Goal: Task Accomplishment & Management: Manage account settings

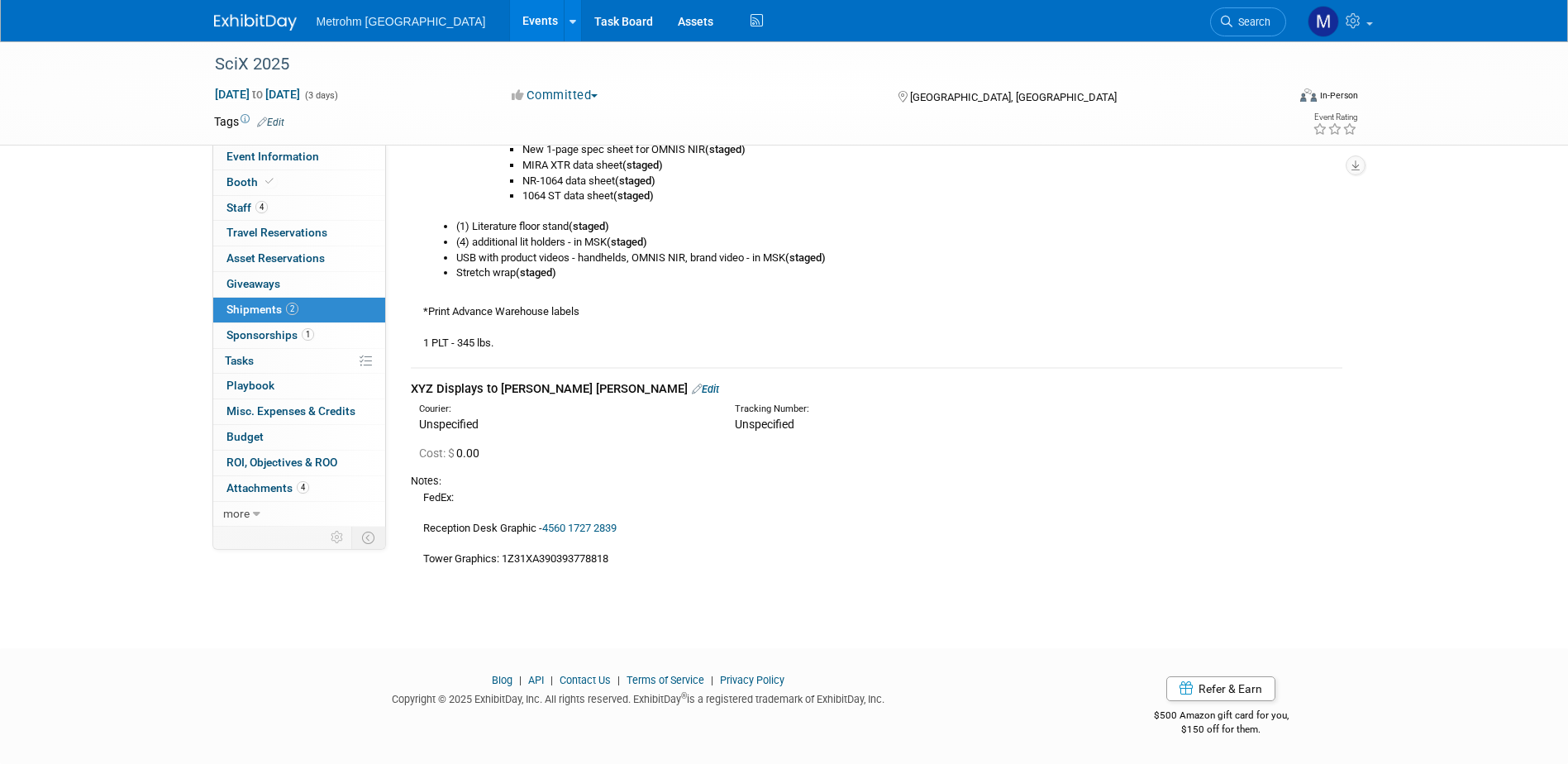
click at [234, 14] on img at bounding box center [256, 22] width 83 height 17
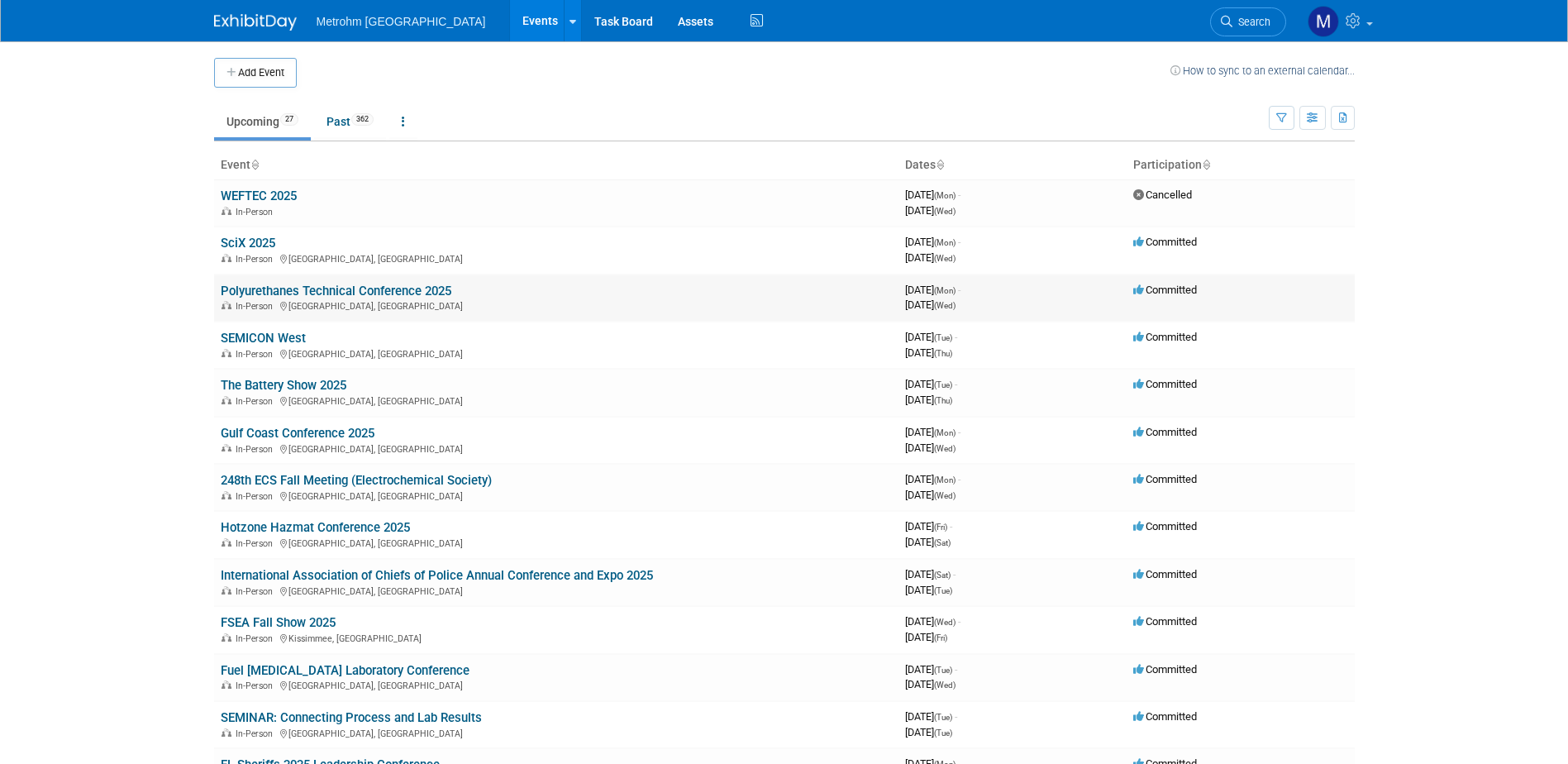
click at [302, 293] on link "Polyurethanes Technical Conference 2025" at bounding box center [336, 290] width 230 height 15
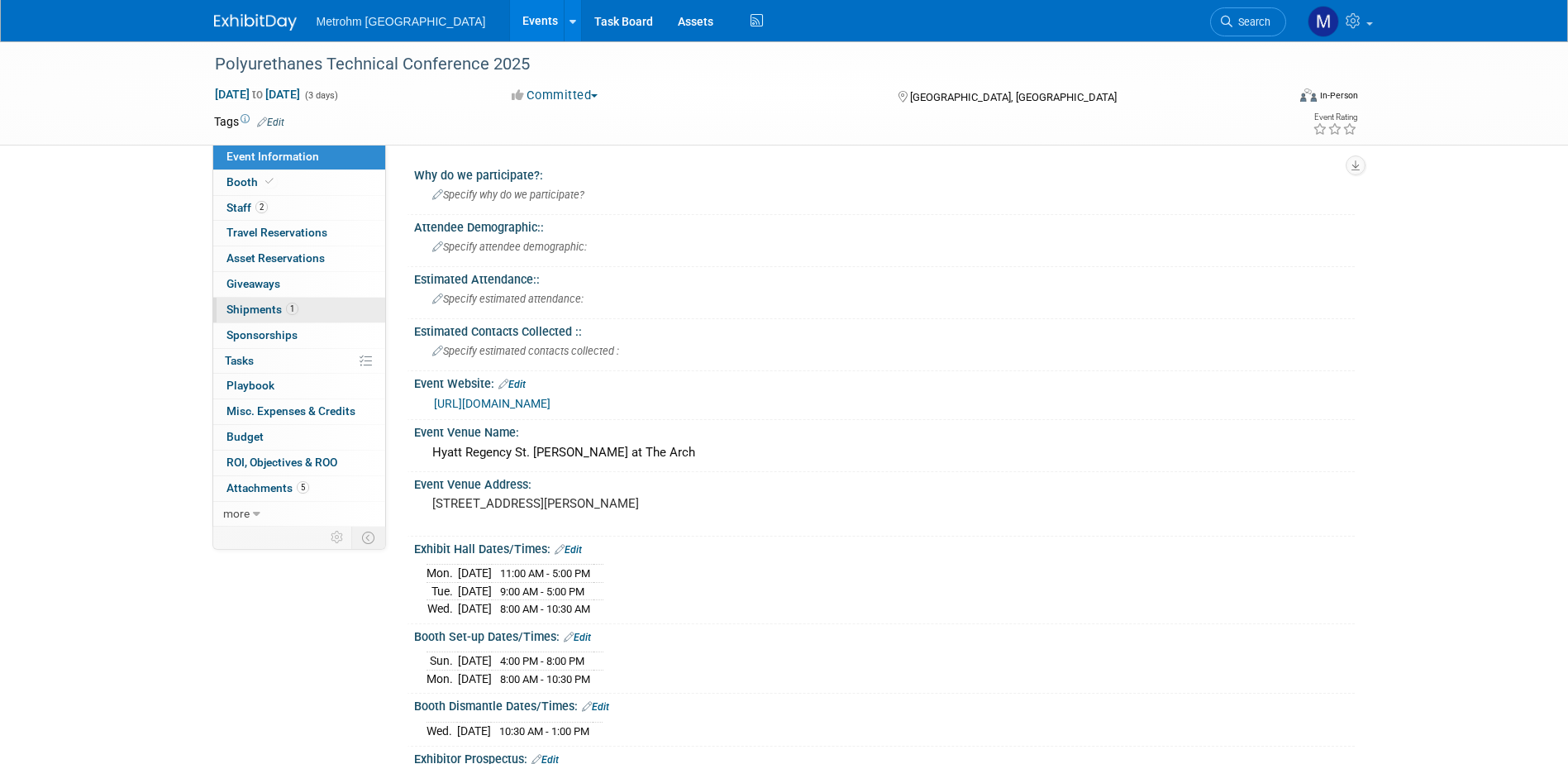
click at [309, 317] on link "1 Shipments 1" at bounding box center [300, 309] width 172 height 25
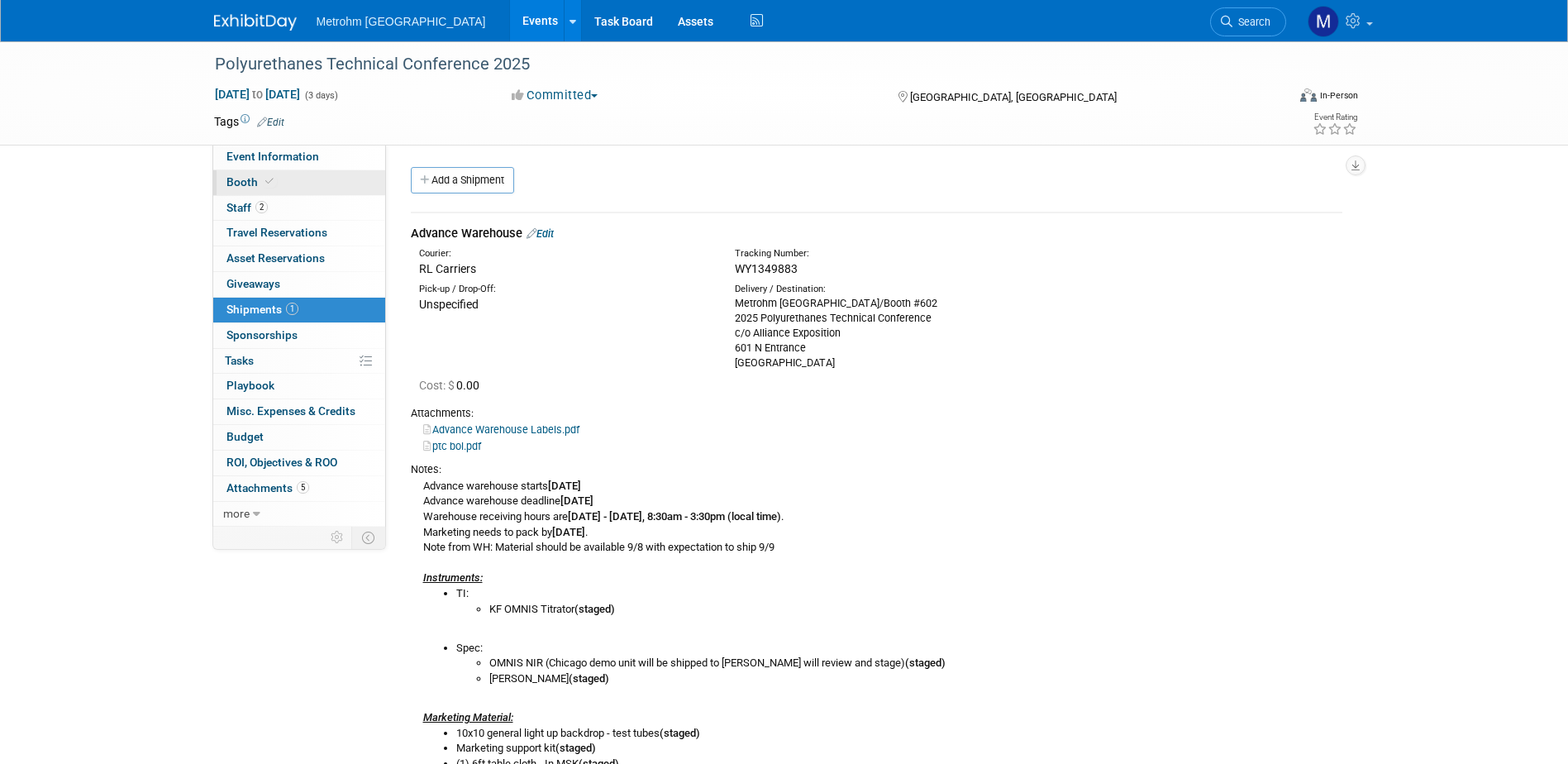
click at [236, 183] on span "Booth" at bounding box center [251, 181] width 50 height 13
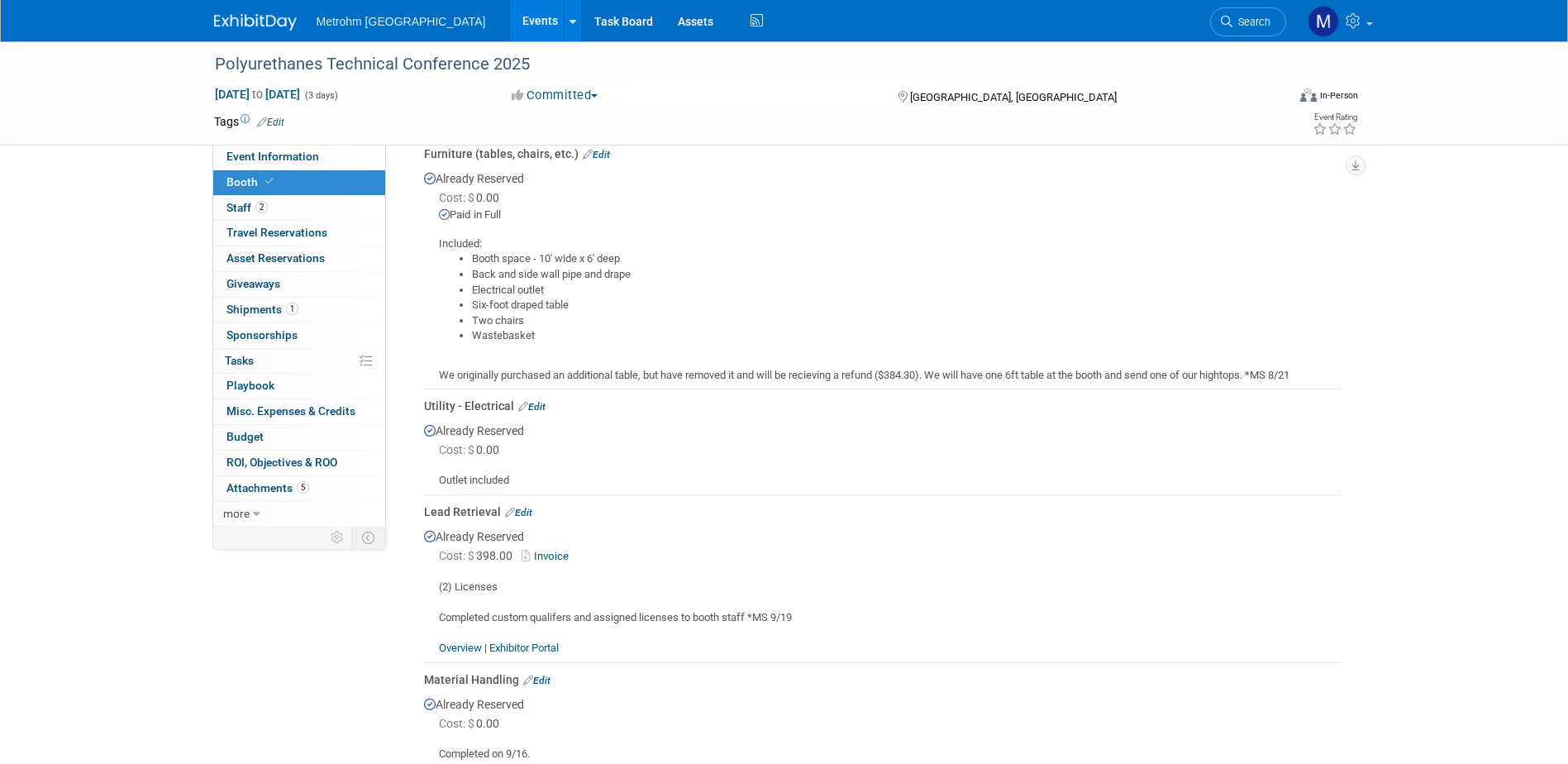
scroll to position [248, 0]
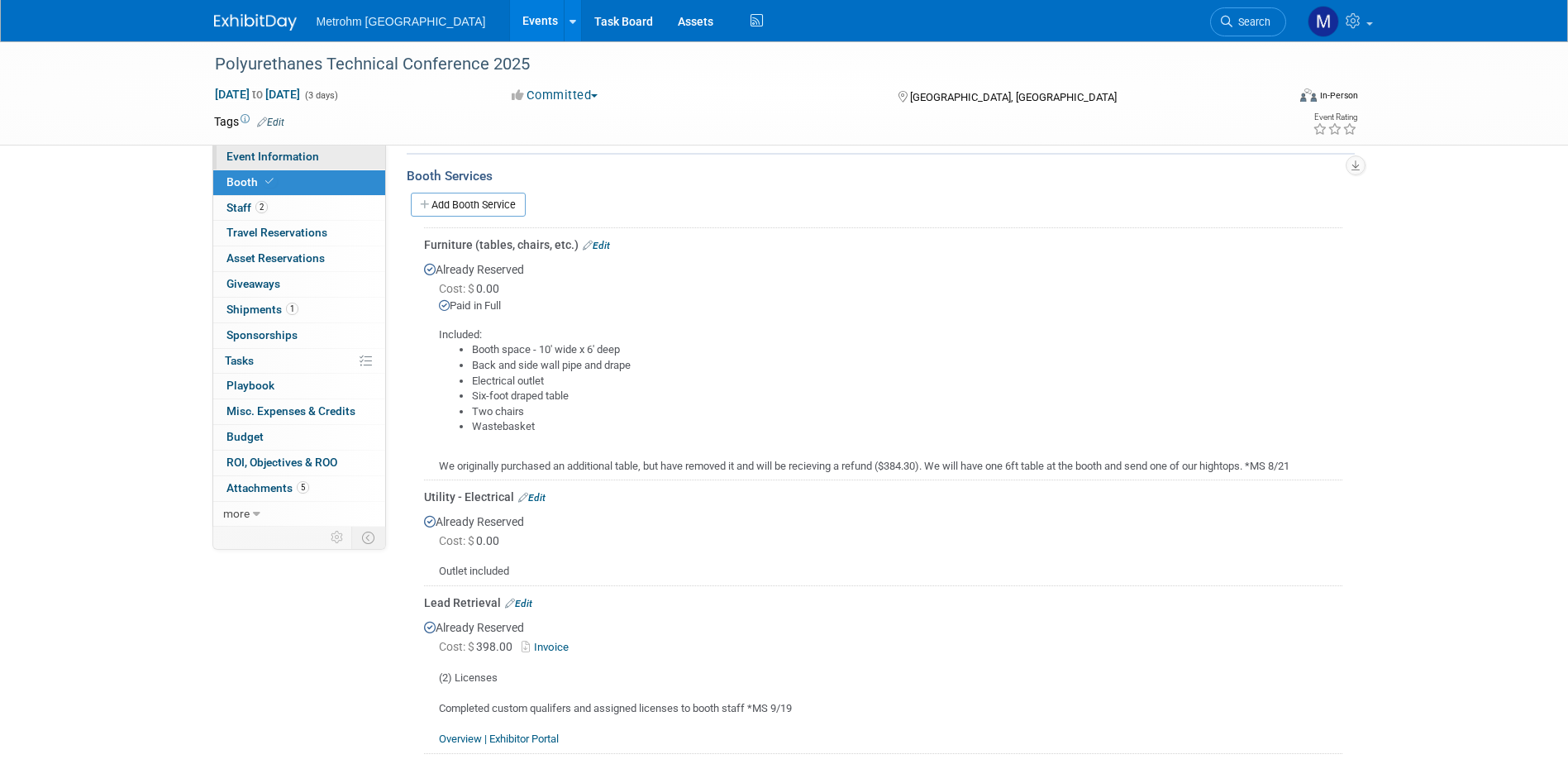
click at [272, 156] on span "Event Information" at bounding box center [272, 156] width 92 height 13
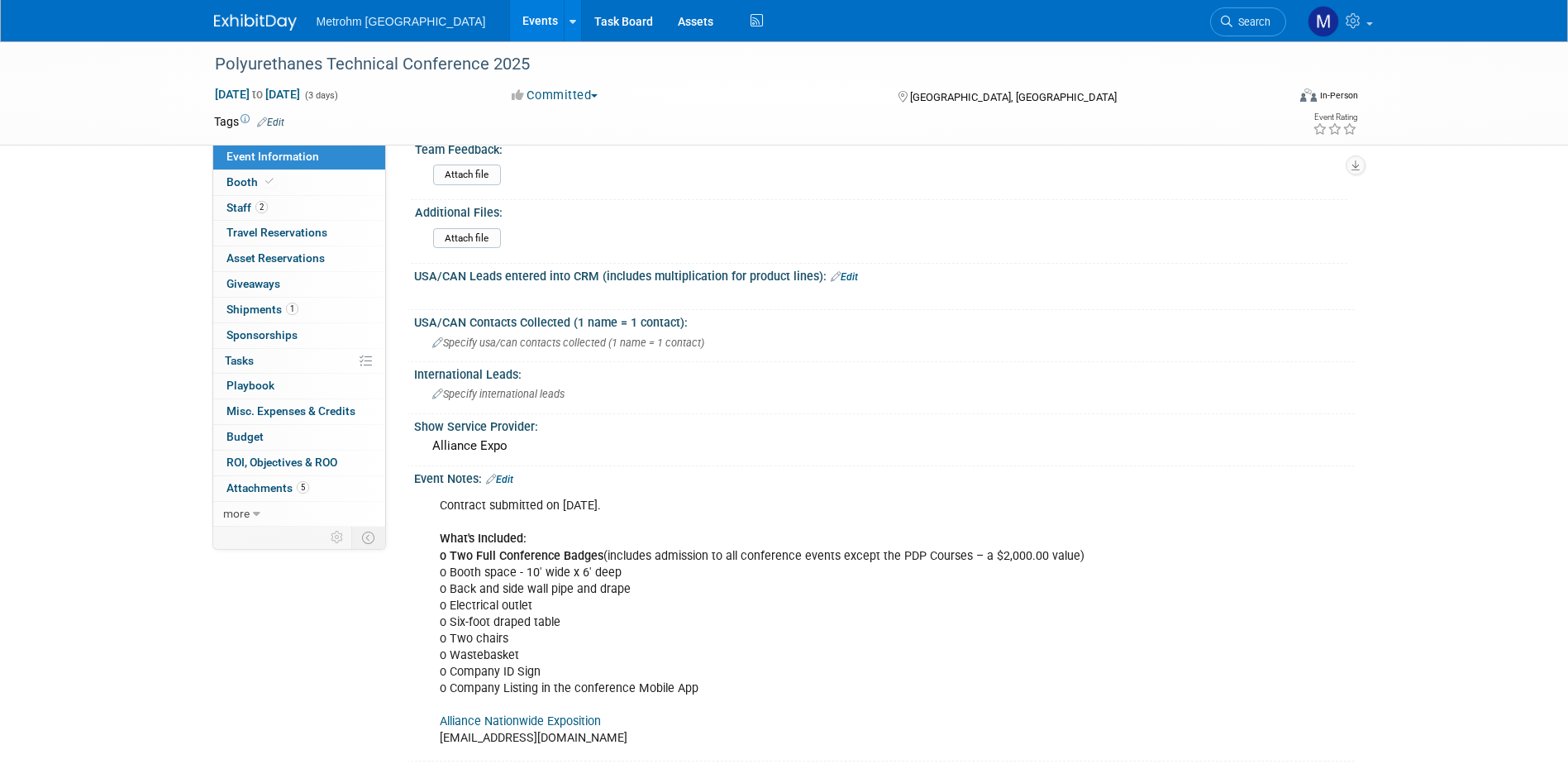
scroll to position [992, 0]
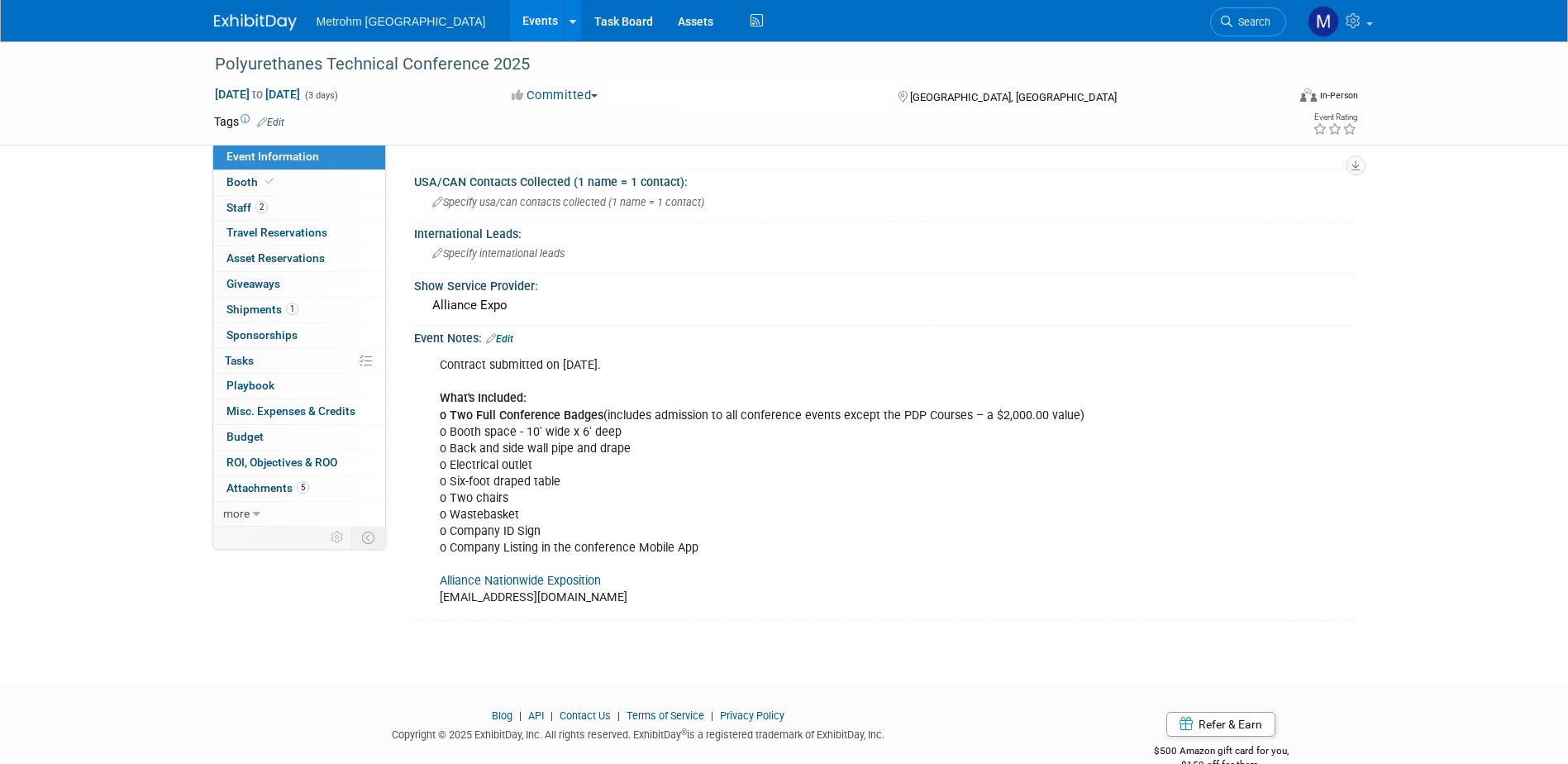
click at [535, 574] on link "Alliance Nationwide Exposition" at bounding box center [519, 581] width 161 height 14
click at [245, 186] on span "Booth" at bounding box center [251, 181] width 50 height 13
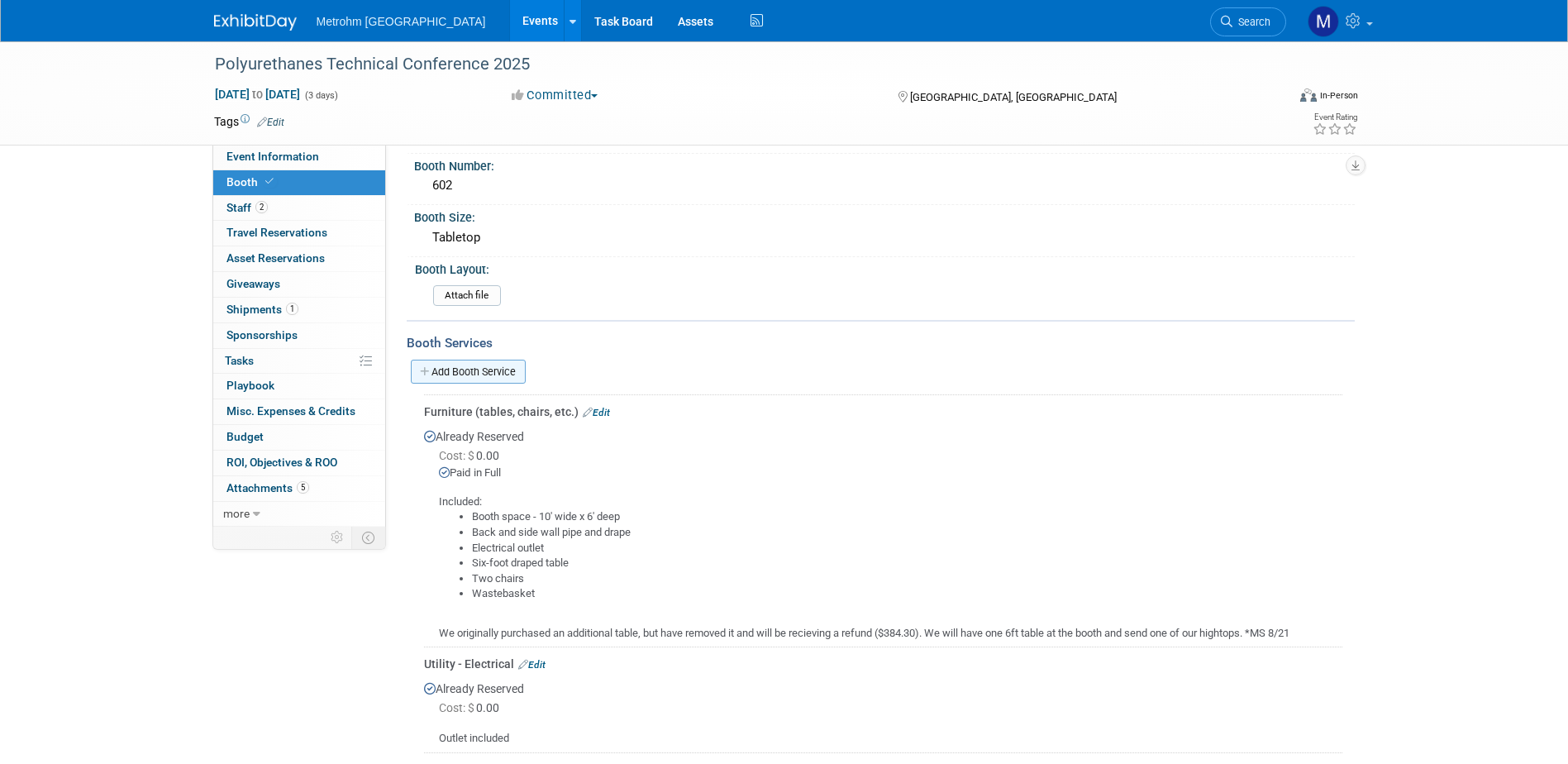
scroll to position [0, 0]
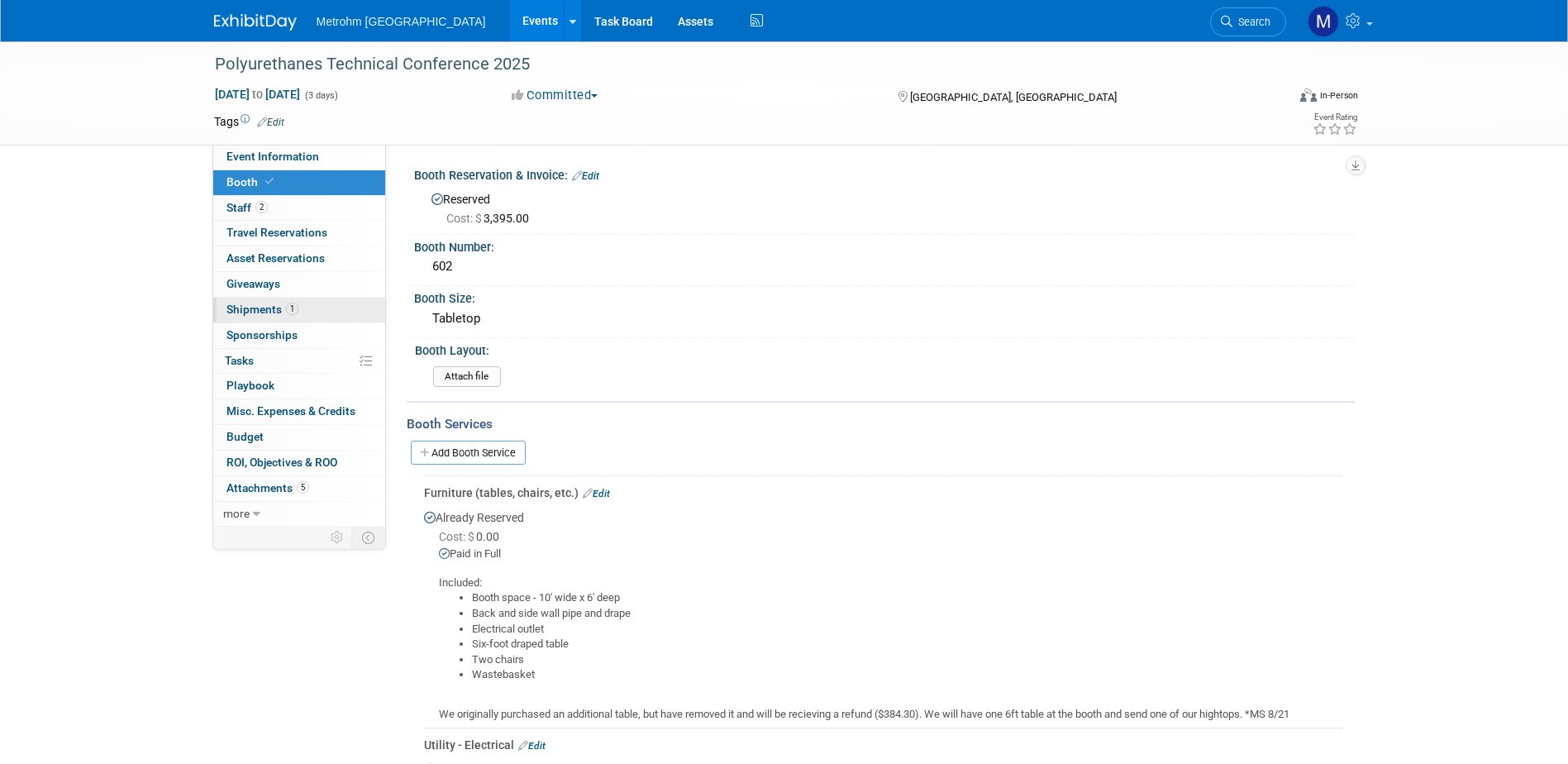
click at [300, 305] on link "1 Shipments 1" at bounding box center [300, 309] width 172 height 25
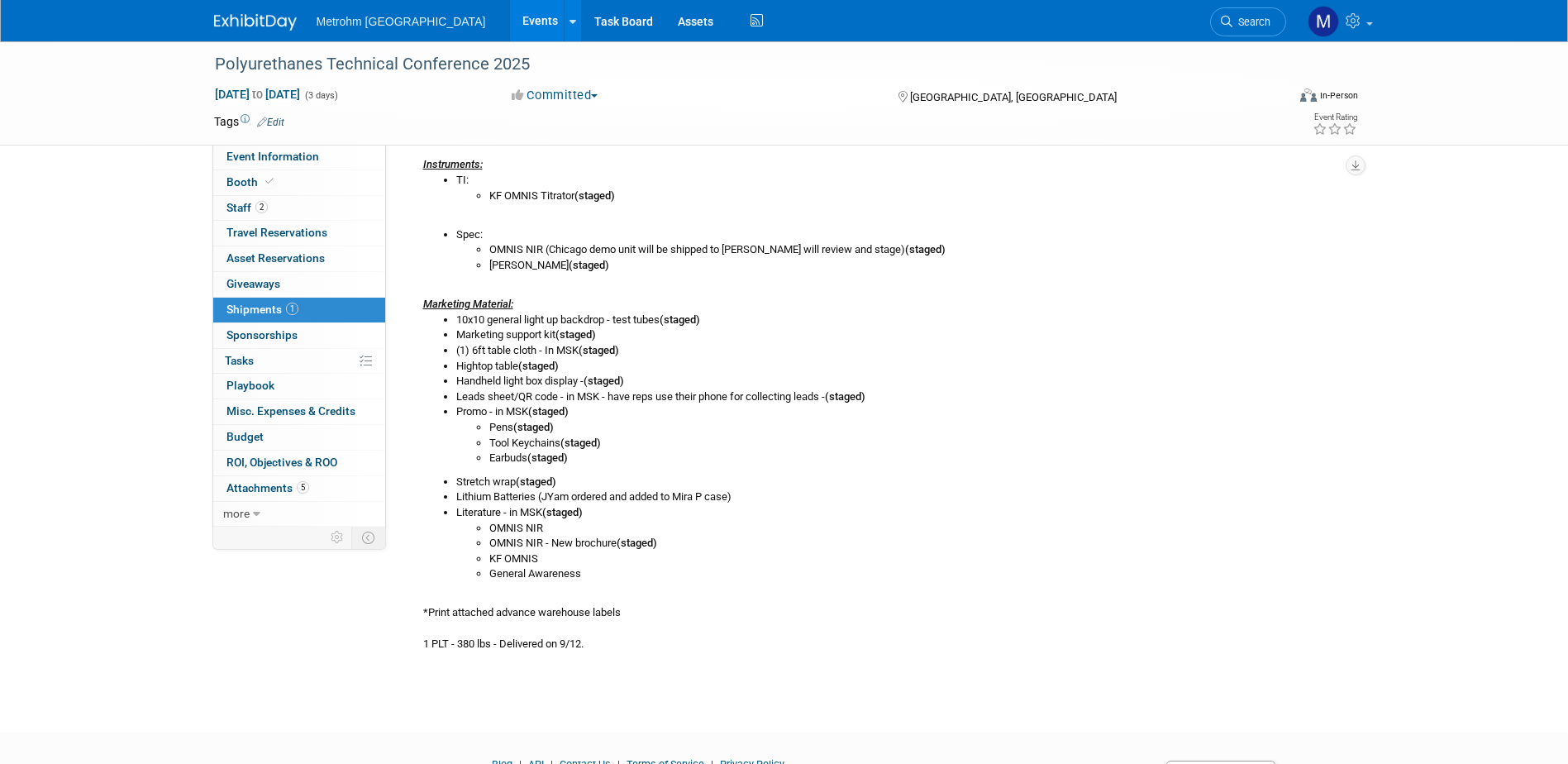
scroll to position [498, 0]
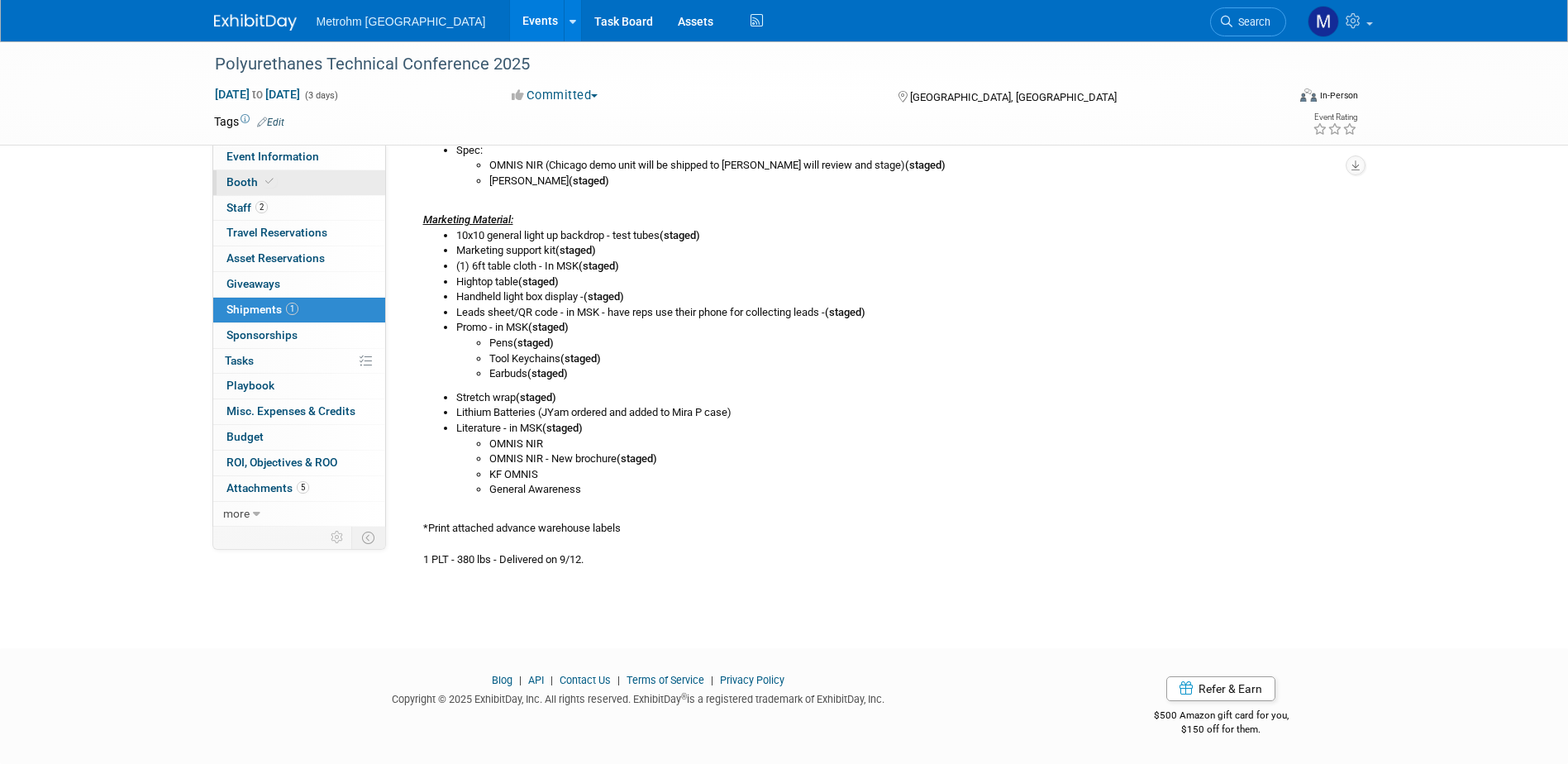
click at [287, 184] on link "Booth" at bounding box center [300, 183] width 172 height 25
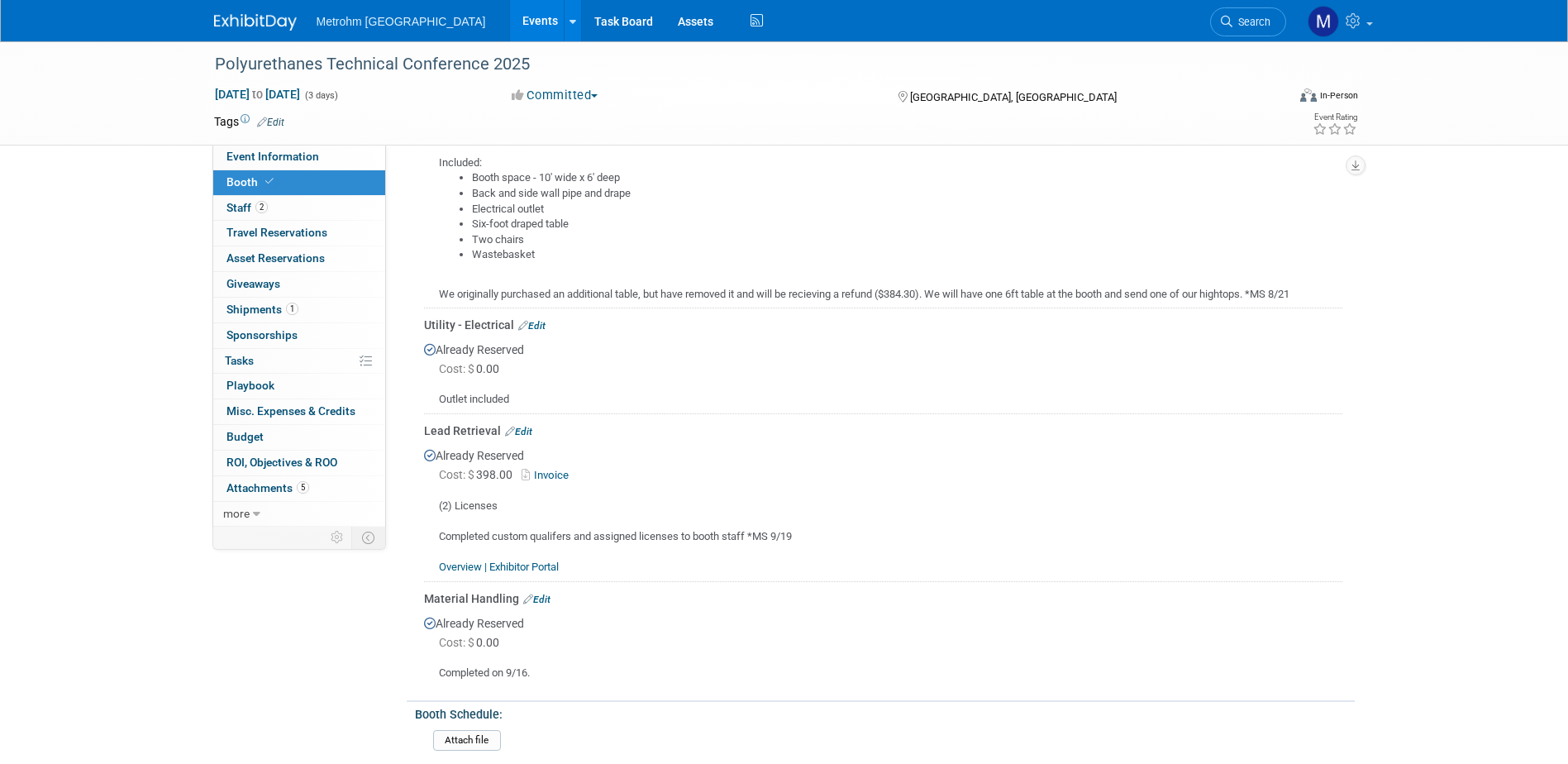
scroll to position [578, 0]
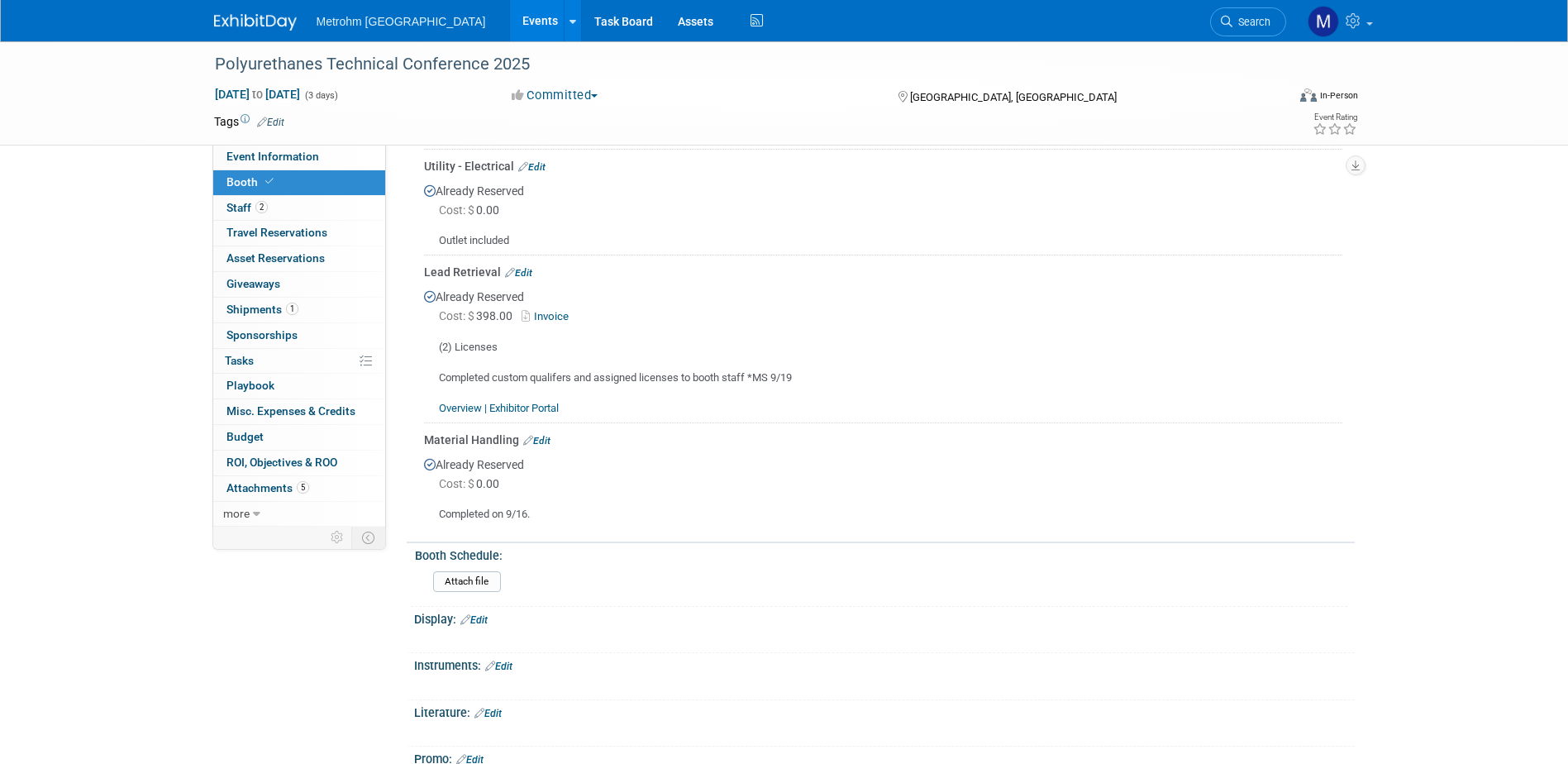
click at [534, 439] on link "Edit" at bounding box center [536, 440] width 27 height 11
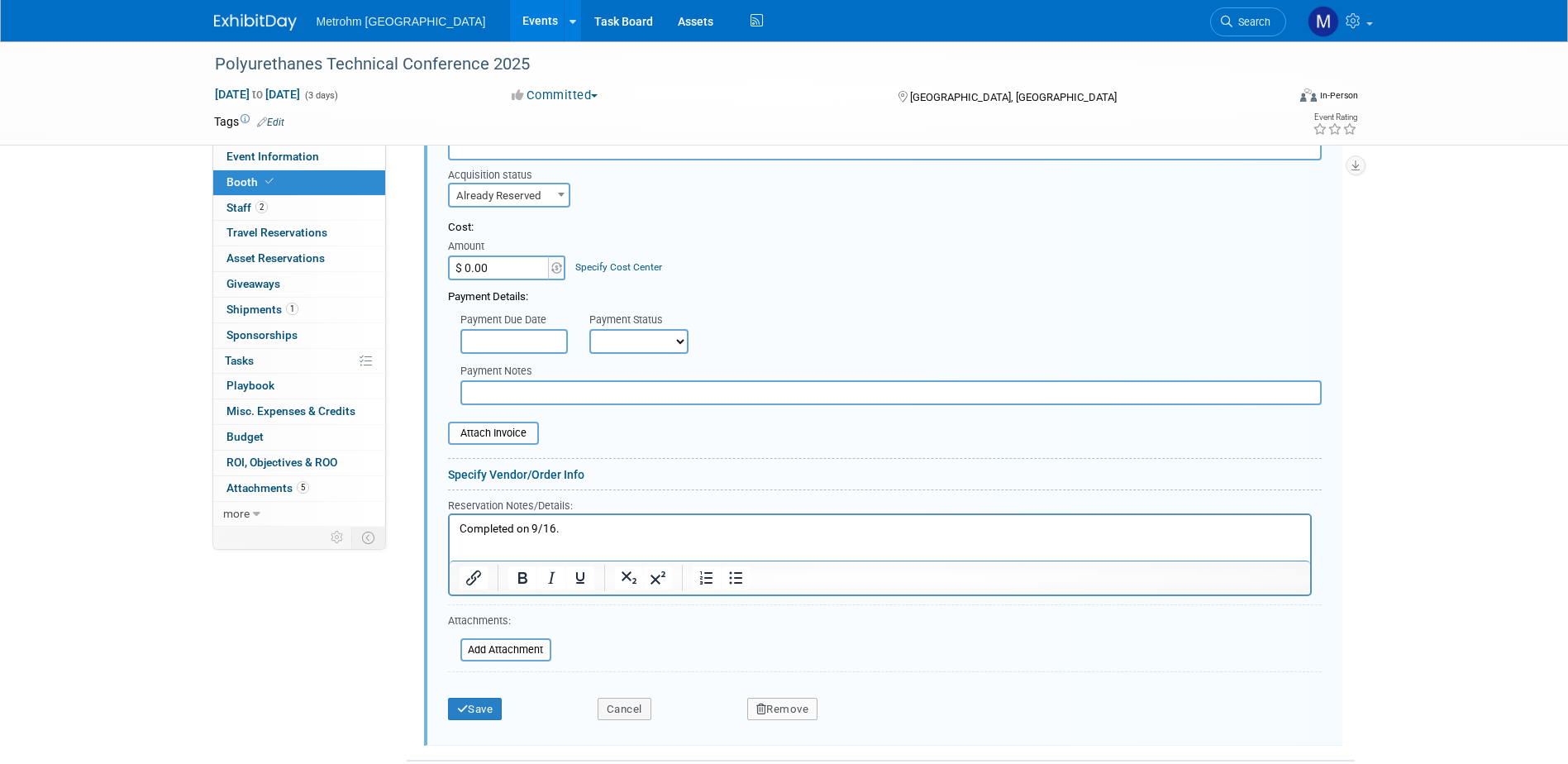
scroll to position [895, 0]
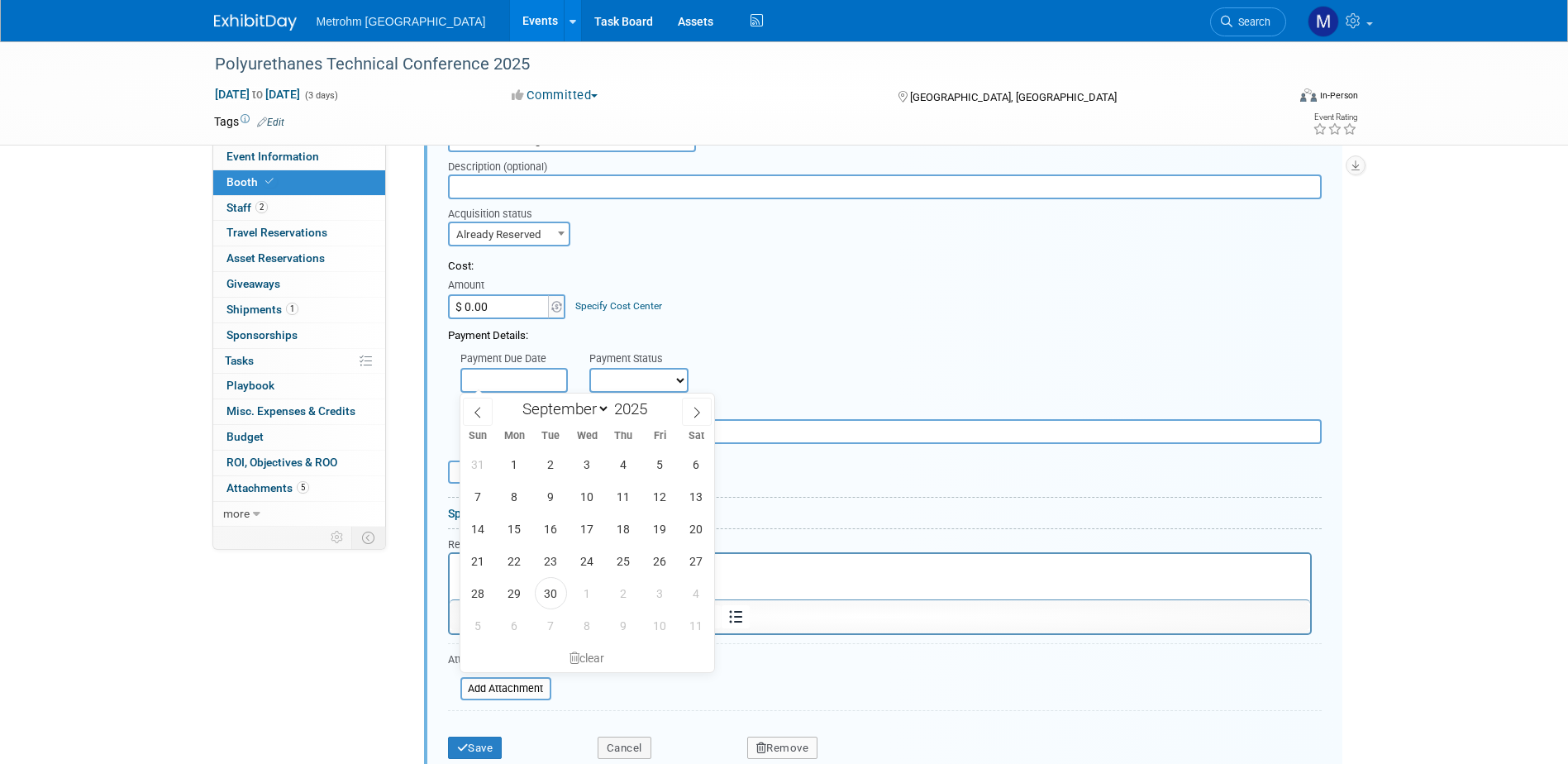
click at [534, 375] on input "text" at bounding box center [514, 380] width 107 height 25
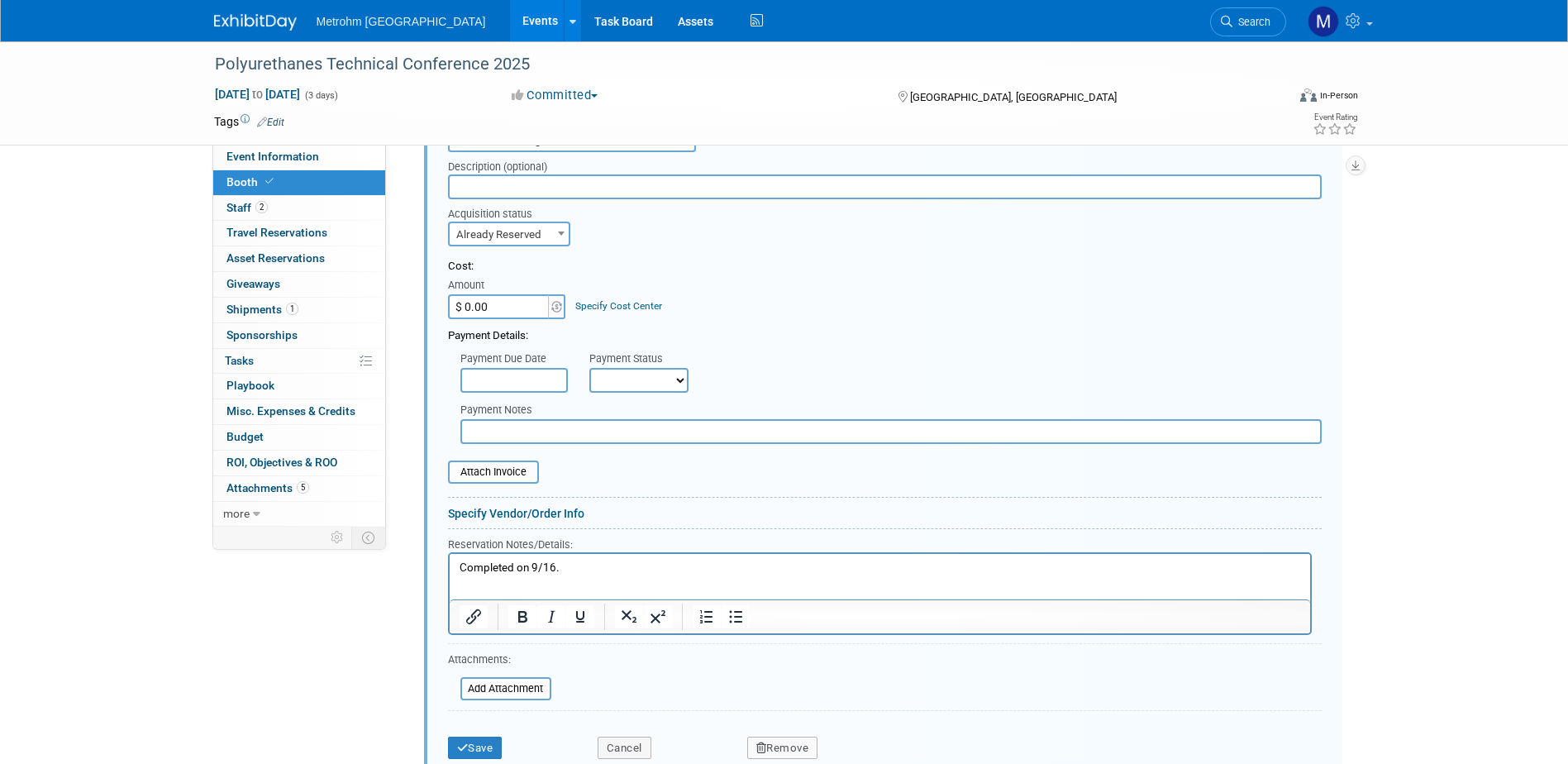
click at [524, 302] on input "$ 0.00" at bounding box center [500, 307] width 104 height 25
paste input "669.35"
type input "$ 669.35"
click at [563, 228] on span at bounding box center [561, 233] width 17 height 21
click at [704, 253] on form "Audio / Video Carpet / Flooring Catering / Food / Beverage Floral / Decorative …" at bounding box center [885, 445] width 874 height 644
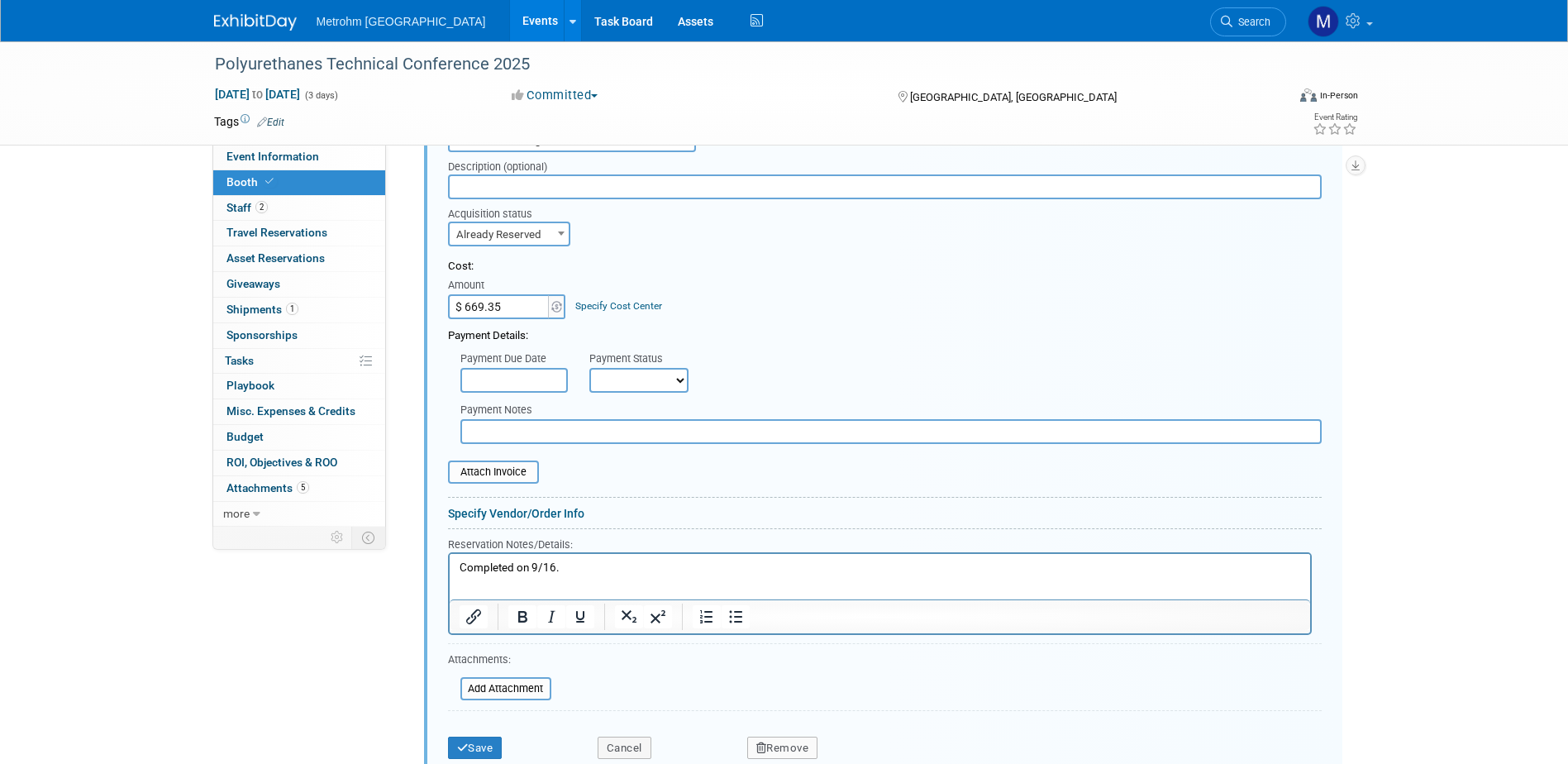
click at [665, 397] on div "Payment Notes" at bounding box center [891, 420] width 886 height 47
click at [671, 376] on select "Not Paid Yet Partially Paid Paid in Full" at bounding box center [638, 380] width 99 height 25
select select "1"
click at [589, 367] on select "Not Paid Yet Partially Paid Paid in Full" at bounding box center [638, 380] width 99 height 25
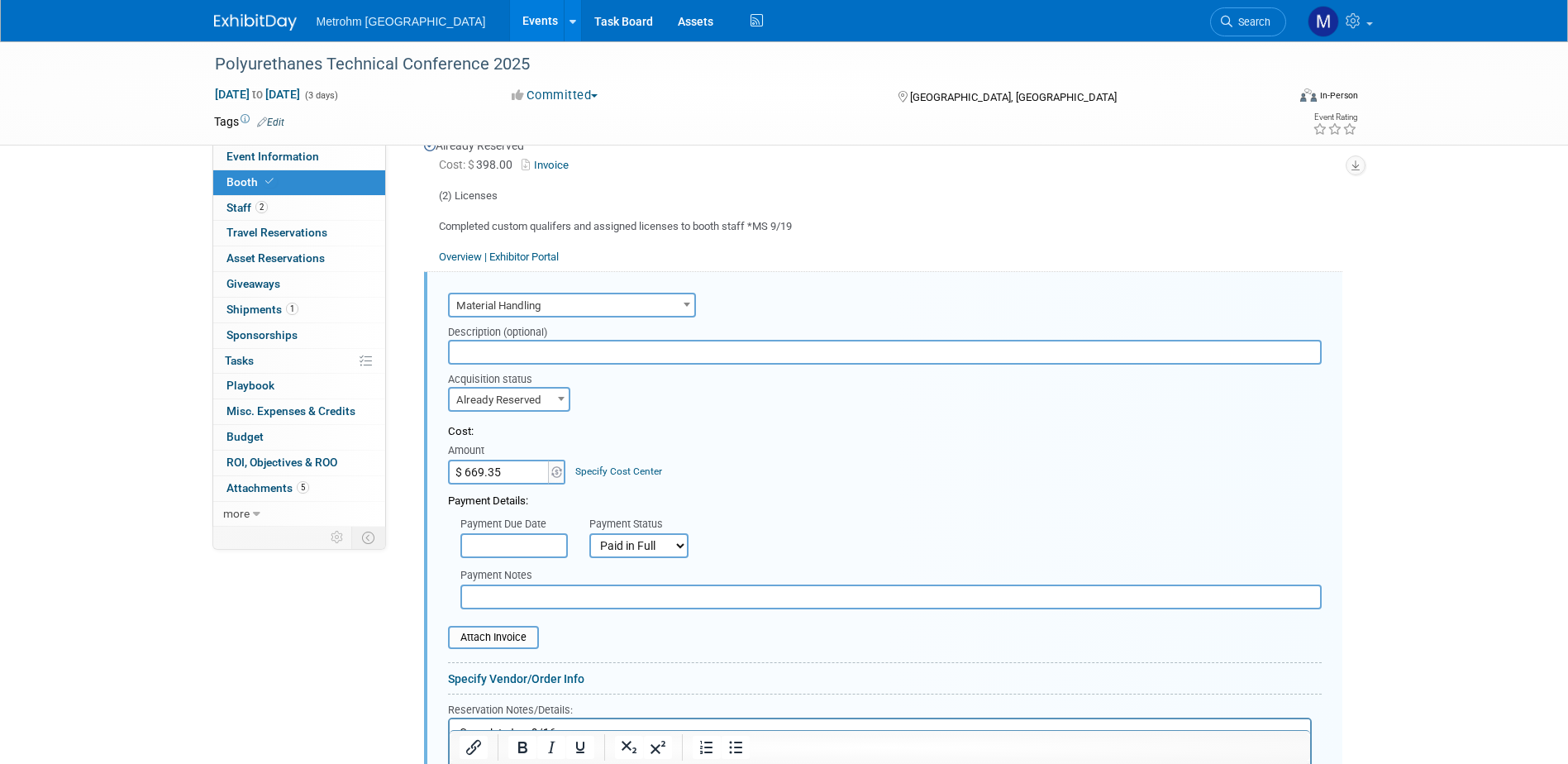
scroll to position [978, 0]
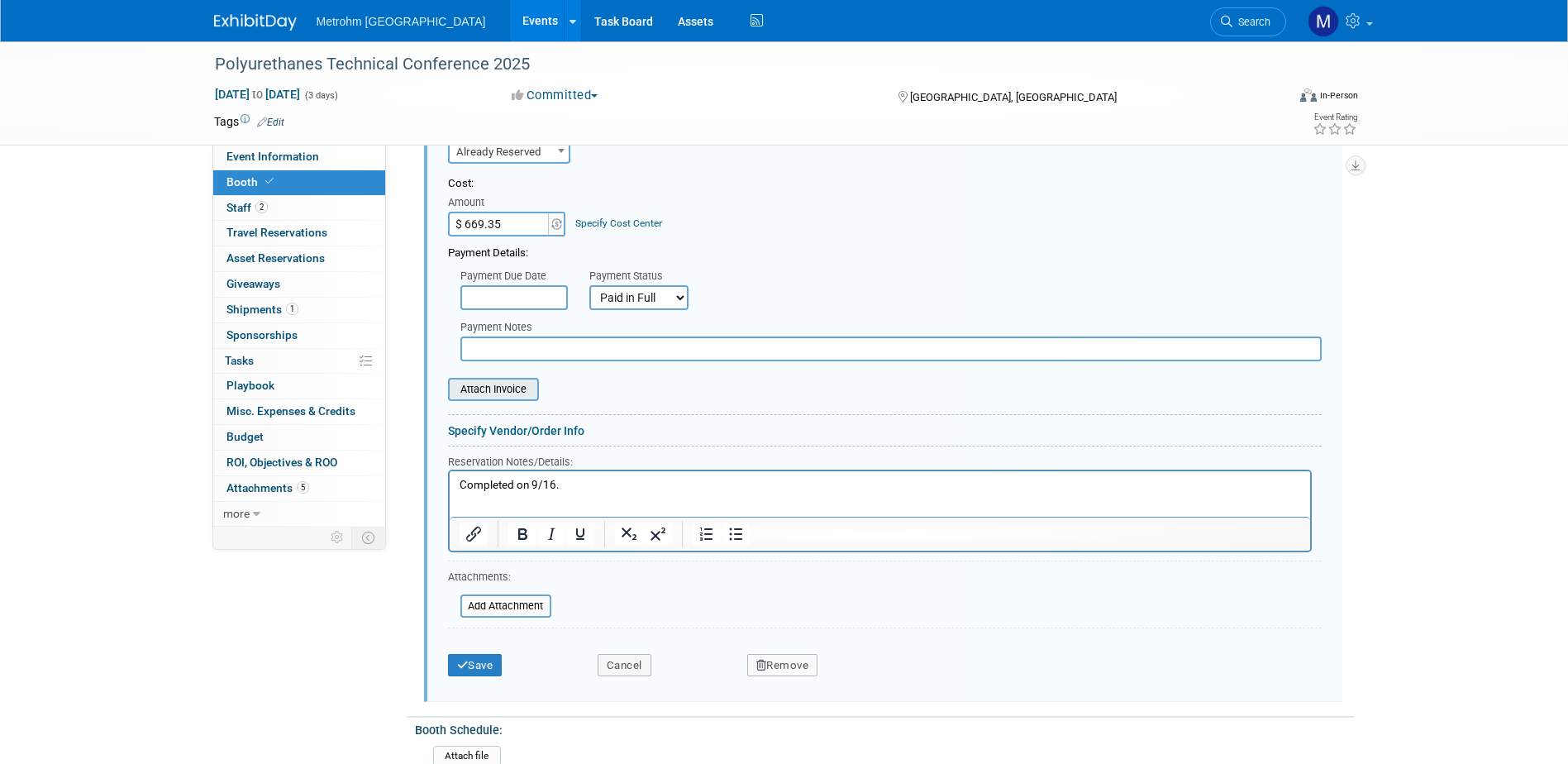
click at [519, 378] on div "Attach Invoice" at bounding box center [493, 389] width 91 height 23
click at [504, 385] on input "file" at bounding box center [439, 389] width 197 height 20
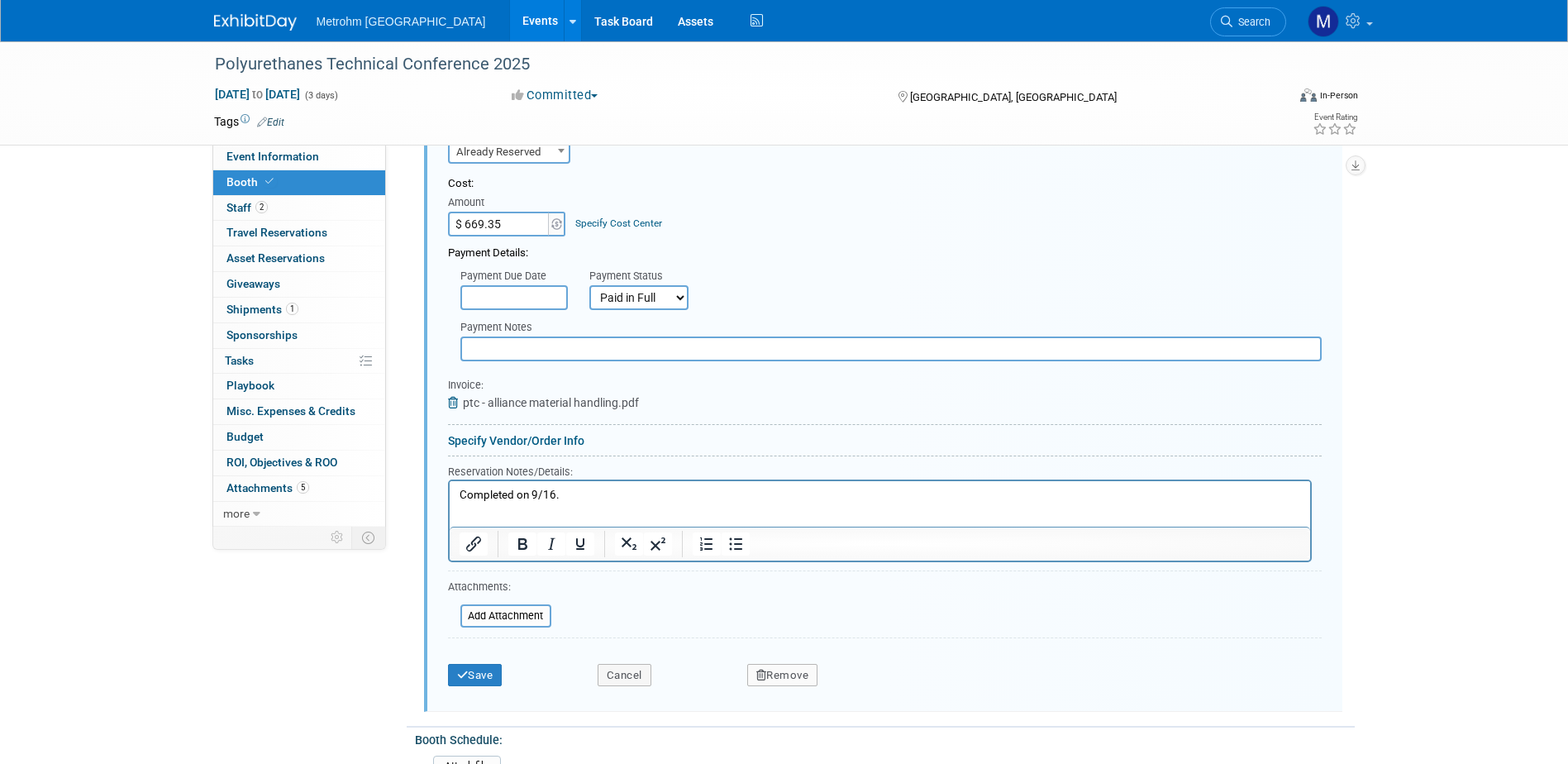
scroll to position [1060, 0]
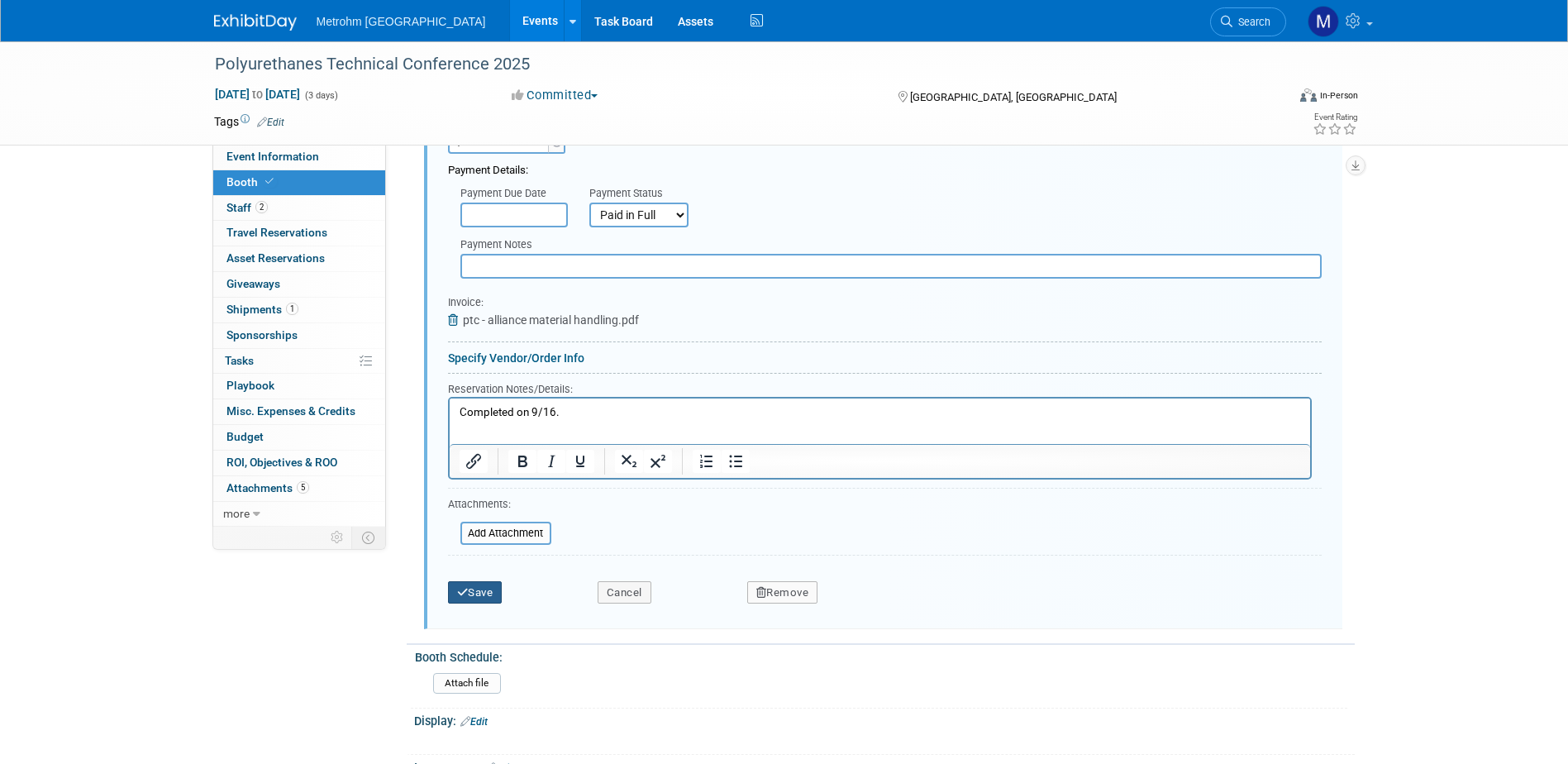
click at [503, 588] on button "Save" at bounding box center [475, 593] width 54 height 23
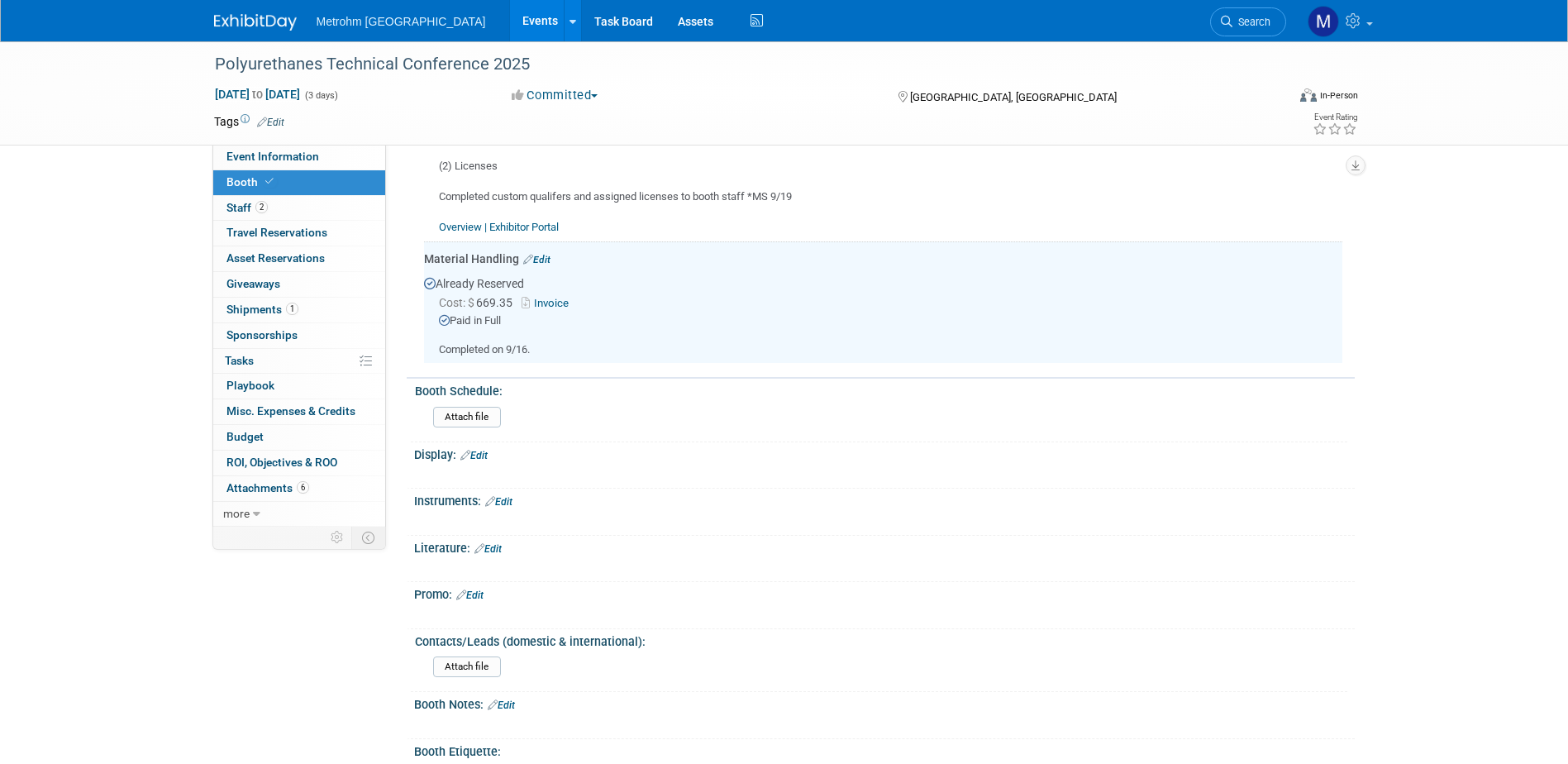
scroll to position [730, 0]
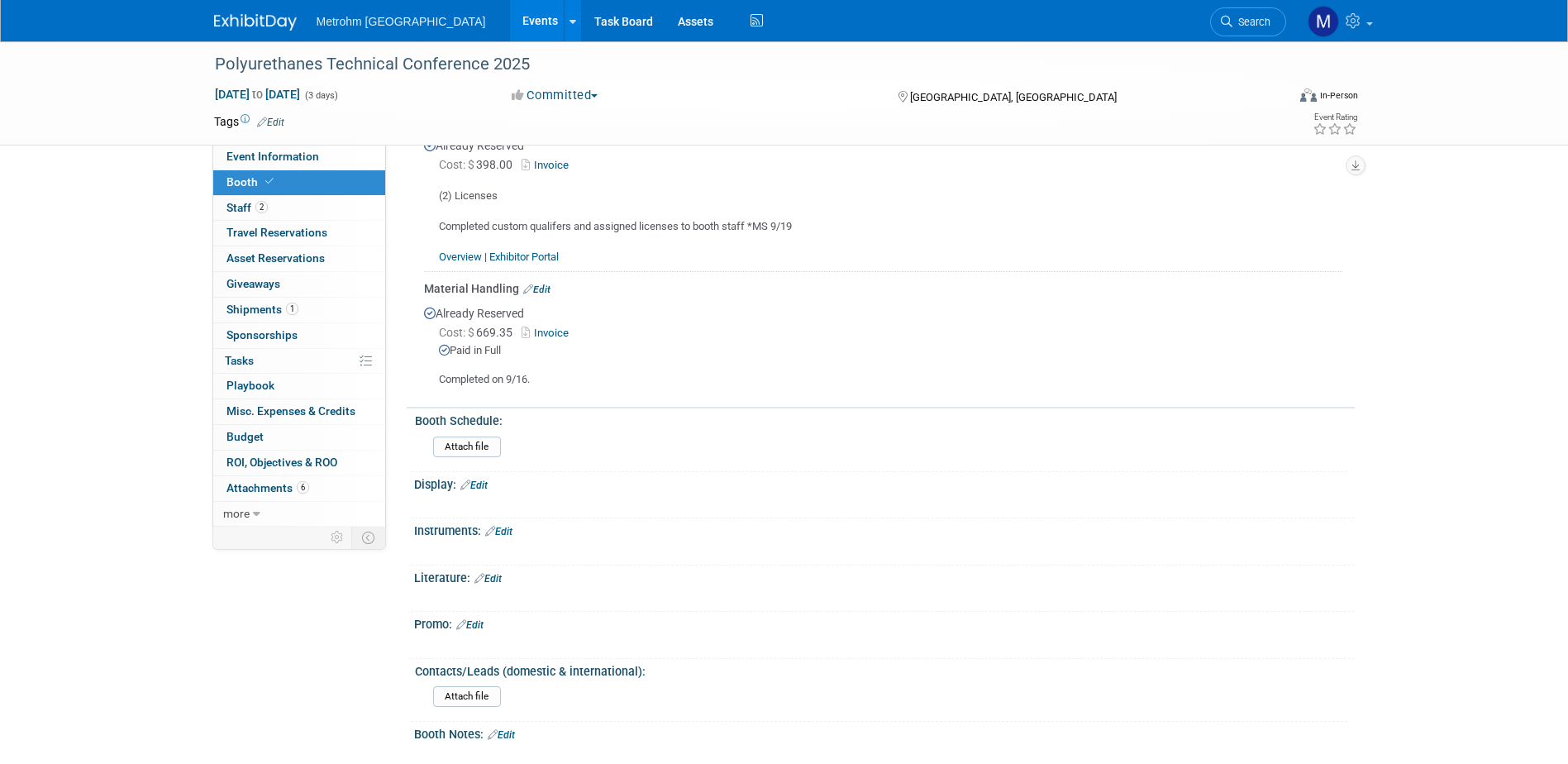
click at [539, 284] on link "Edit" at bounding box center [536, 288] width 27 height 11
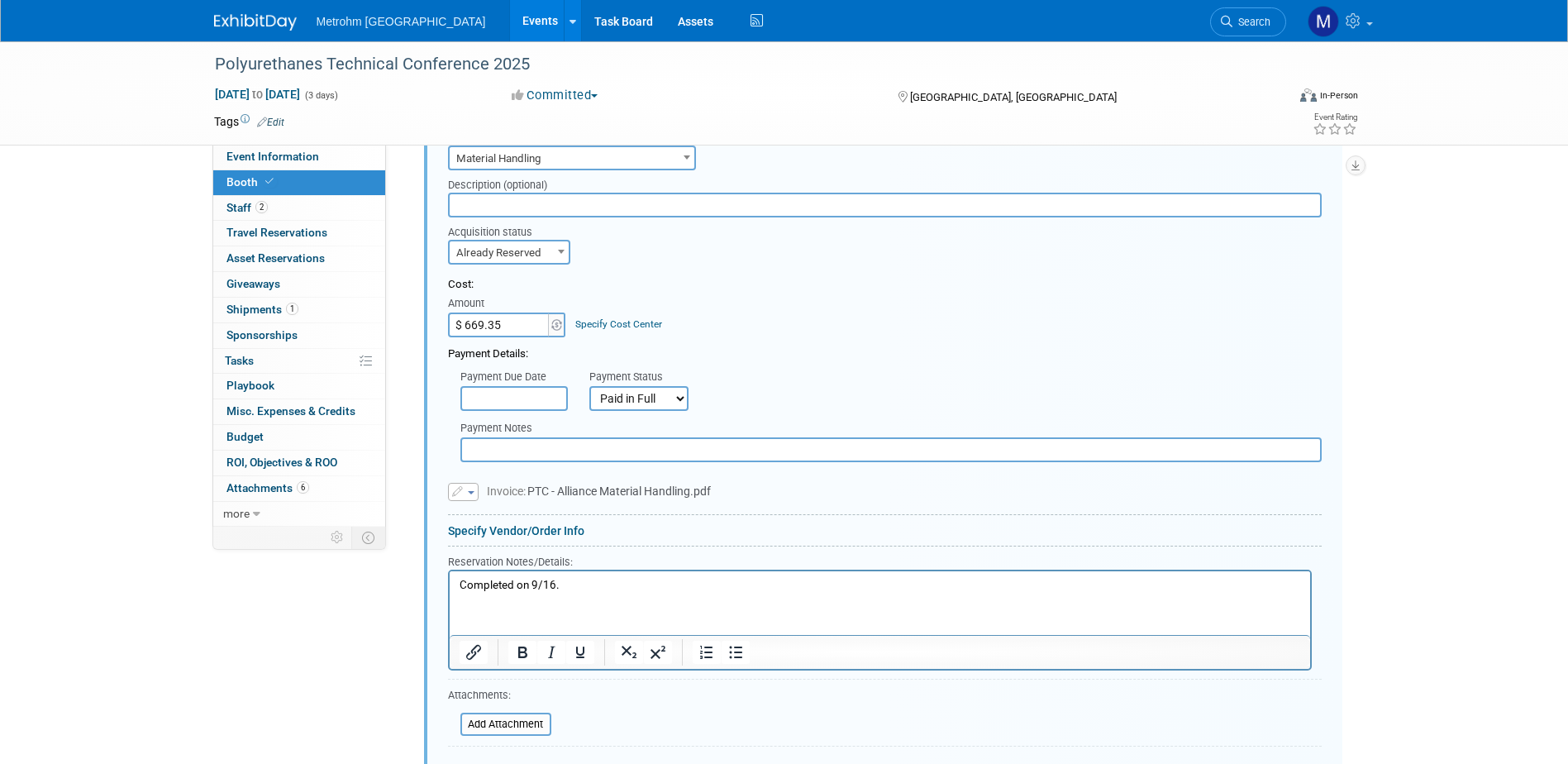
scroll to position [978, 0]
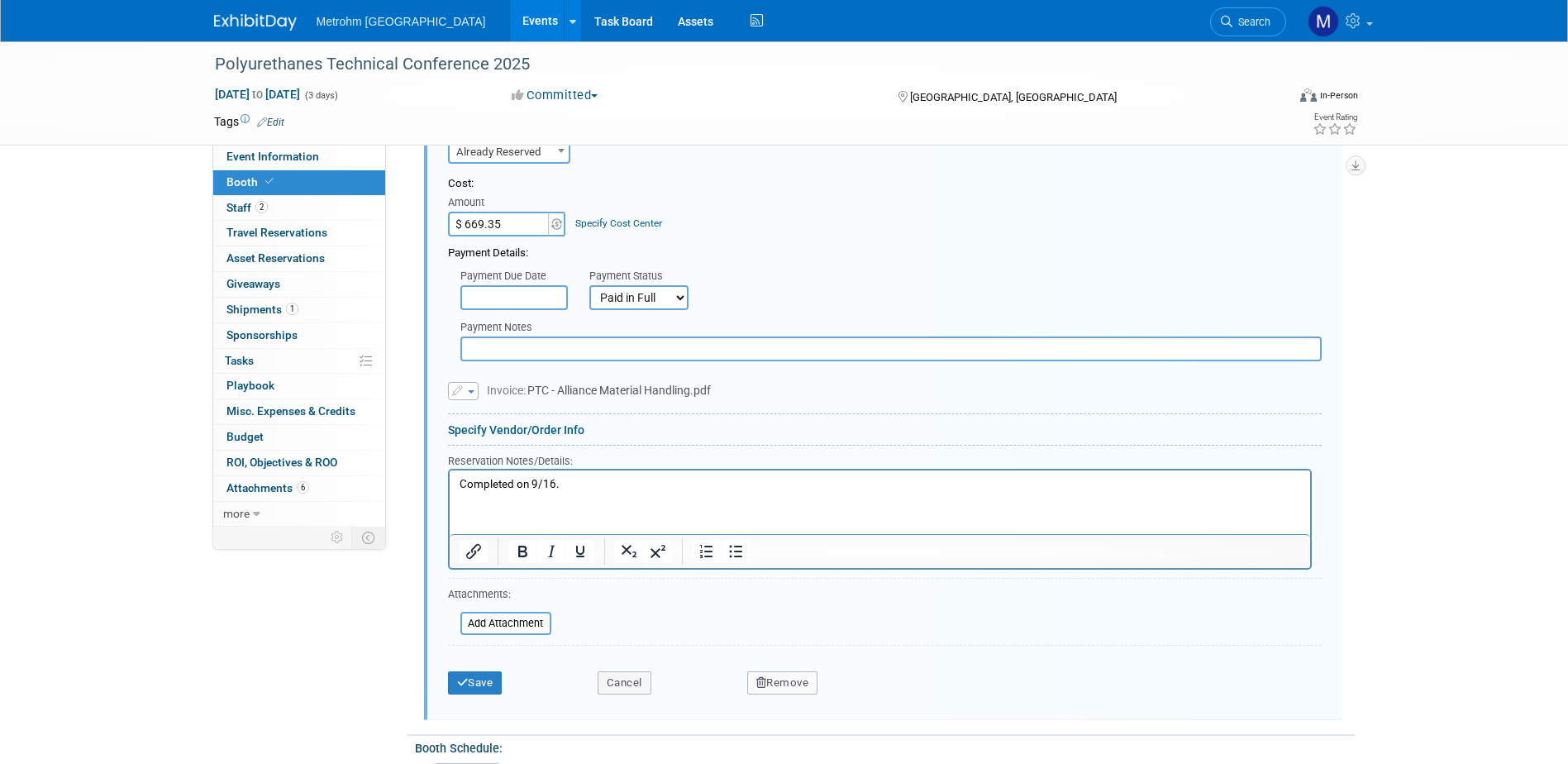
click at [517, 480] on p "Completed on 9/16." at bounding box center [879, 484] width 841 height 16
click at [462, 666] on div "Save" at bounding box center [510, 677] width 149 height 34
click at [461, 685] on icon "submit" at bounding box center [462, 682] width 11 height 11
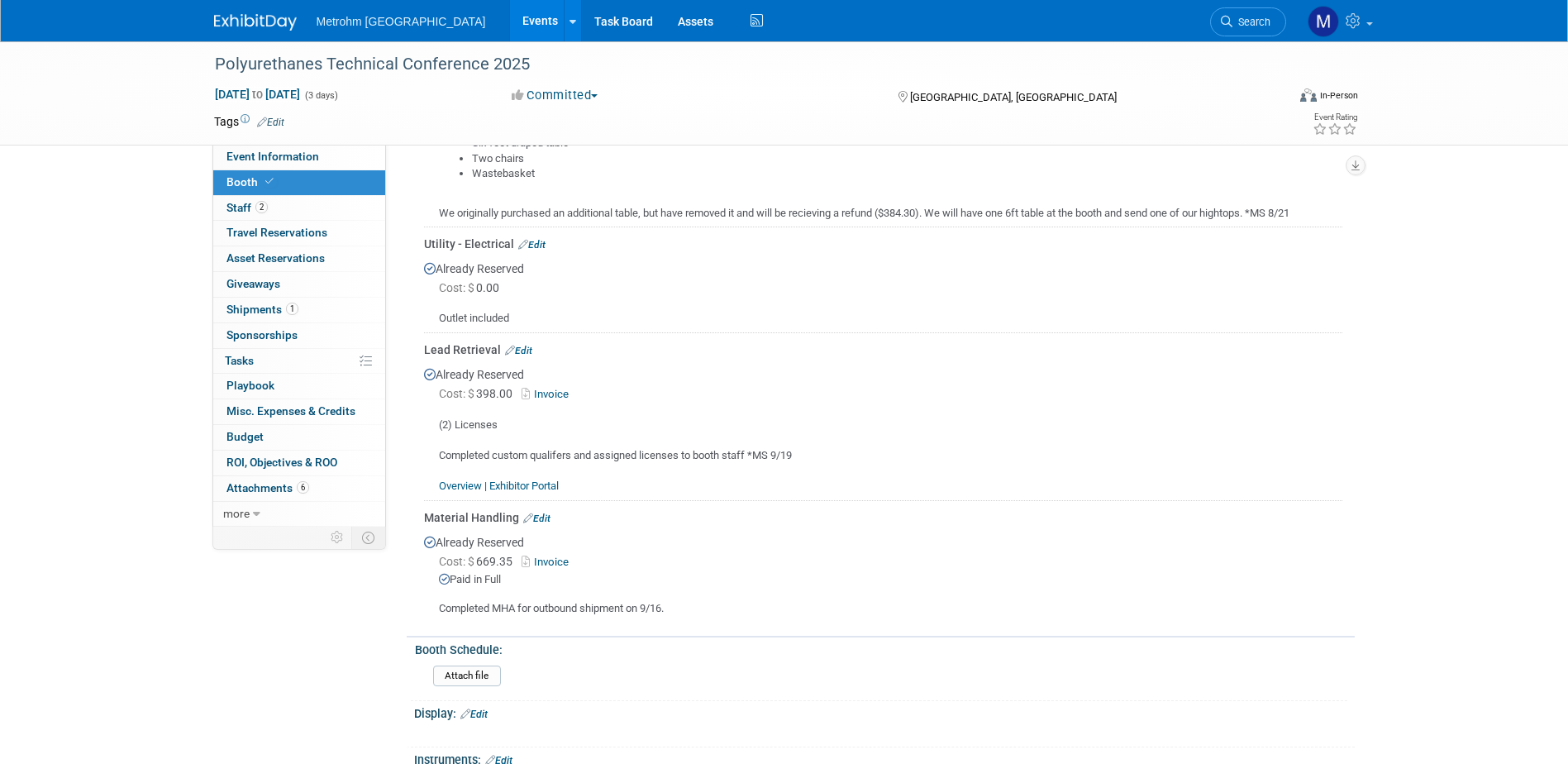
scroll to position [399, 0]
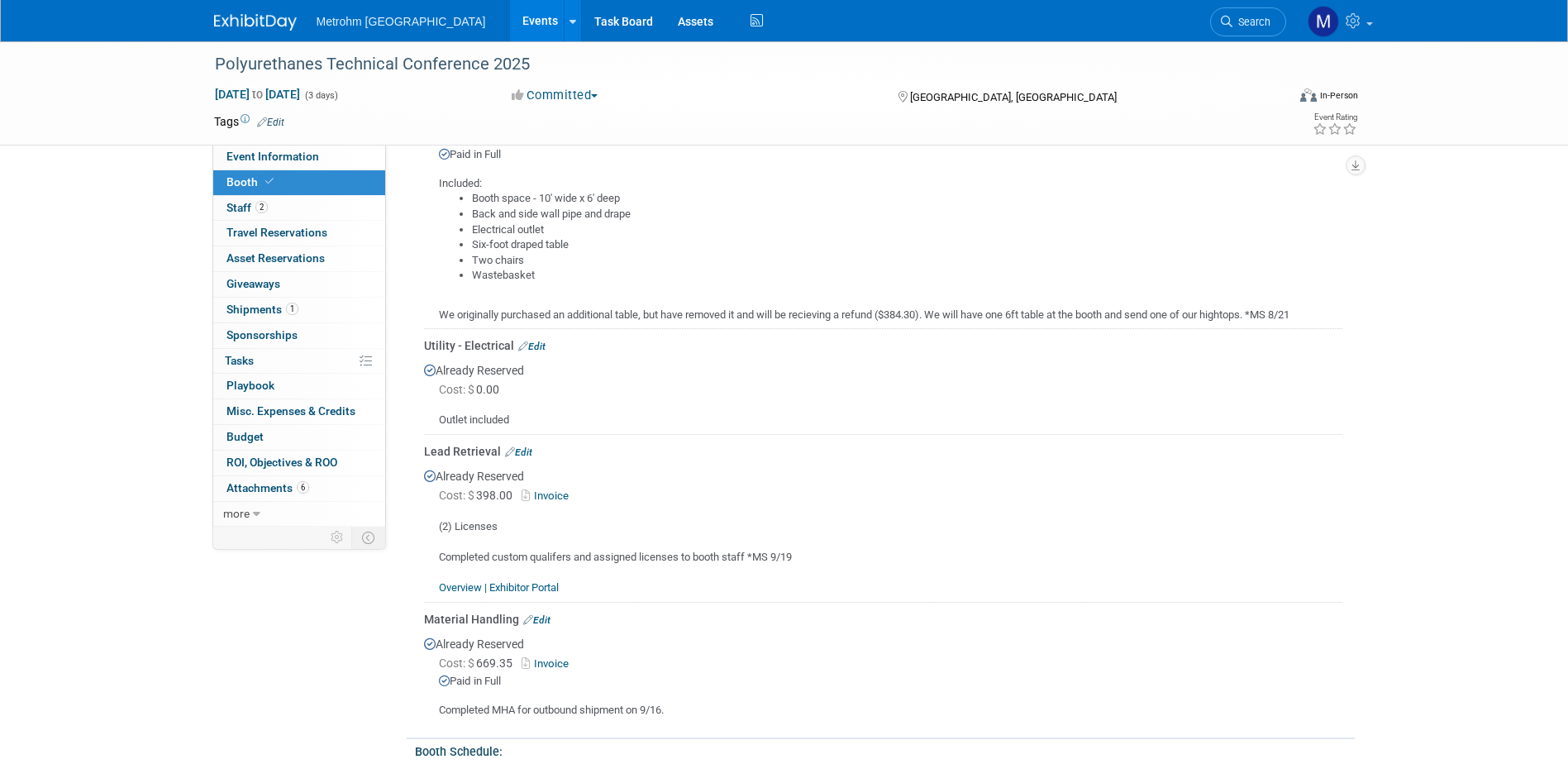
click at [551, 662] on link "Invoice" at bounding box center [548, 663] width 54 height 12
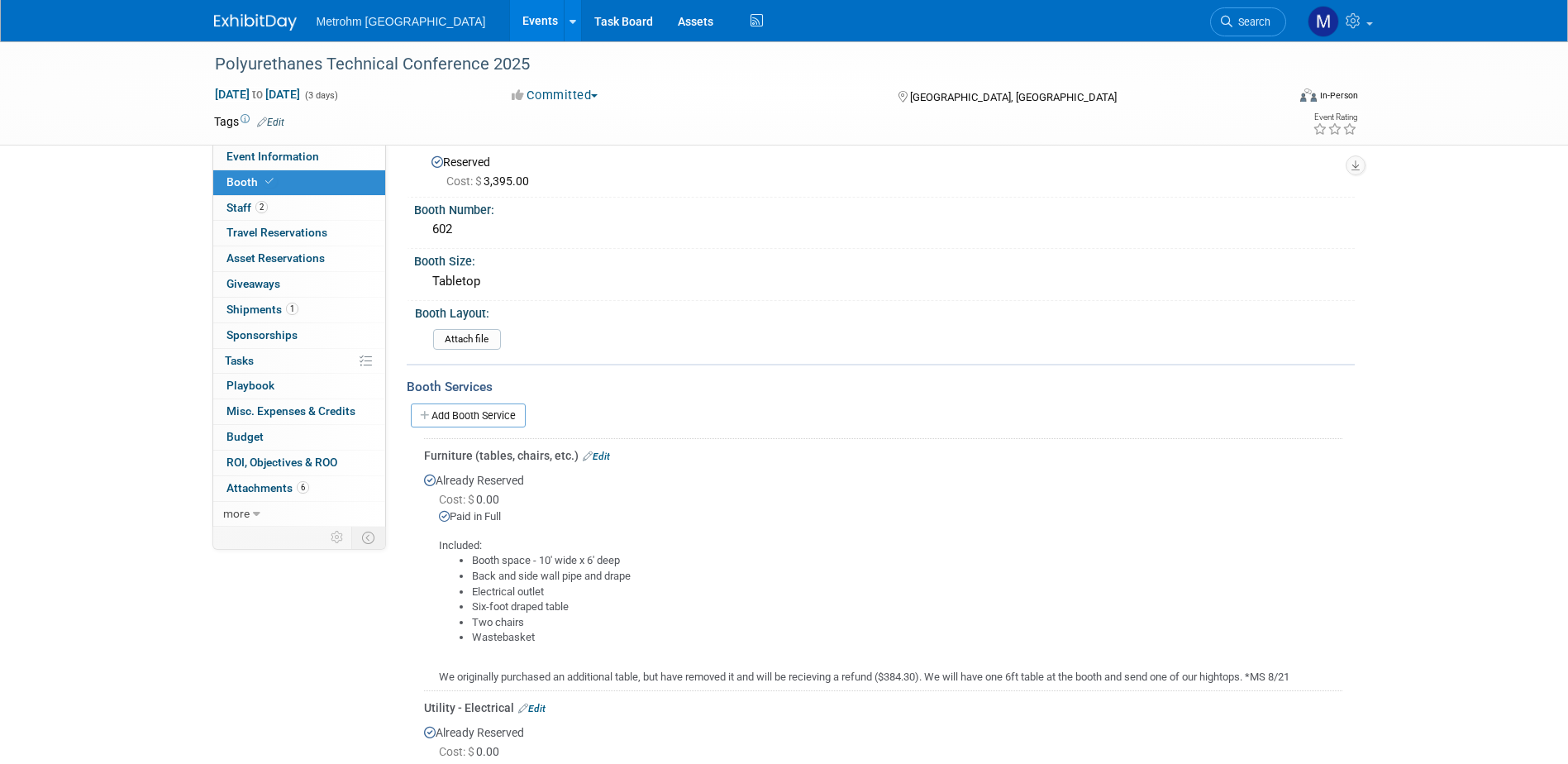
scroll to position [0, 0]
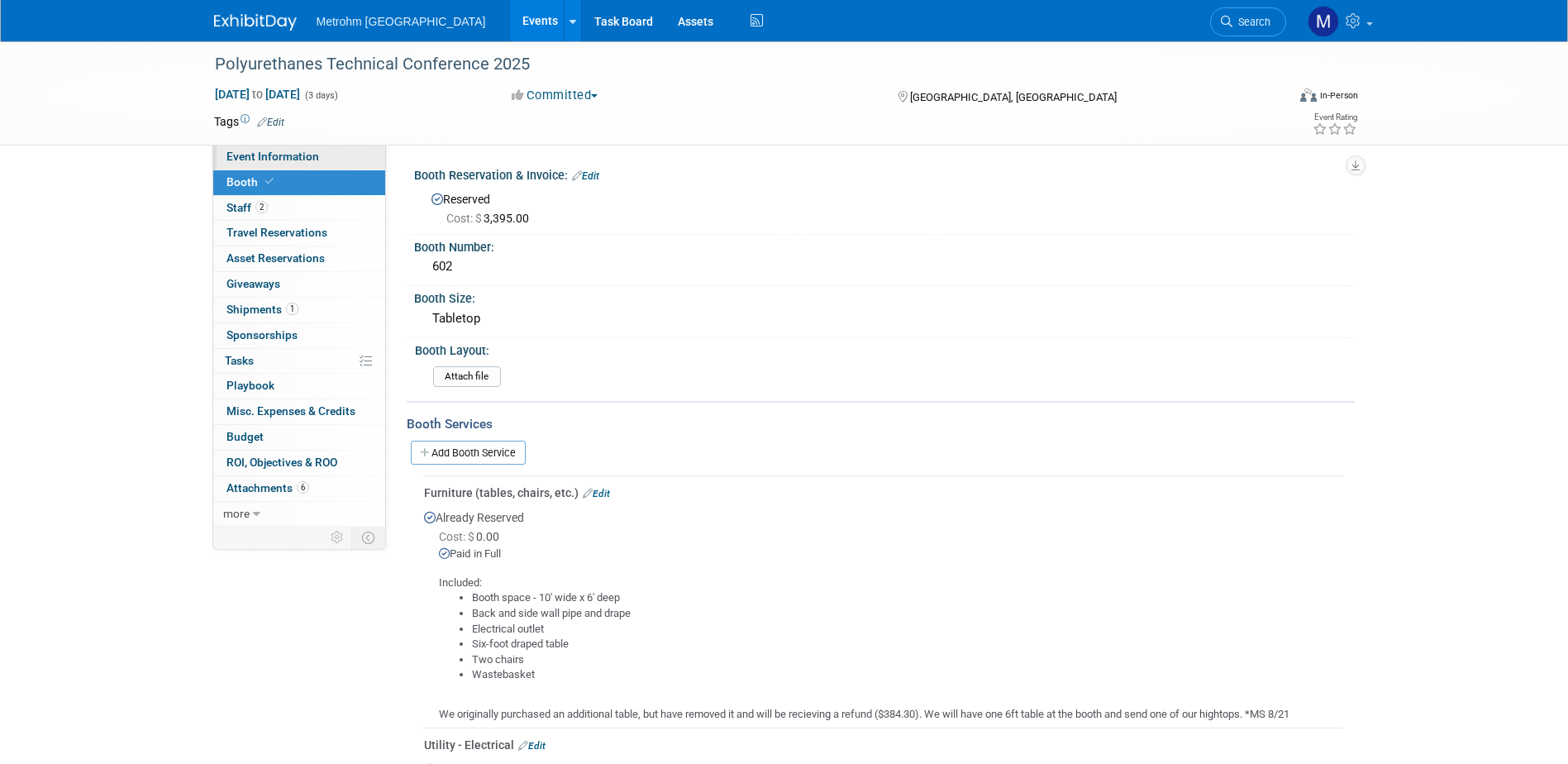
click at [258, 150] on span "Event Information" at bounding box center [272, 156] width 92 height 13
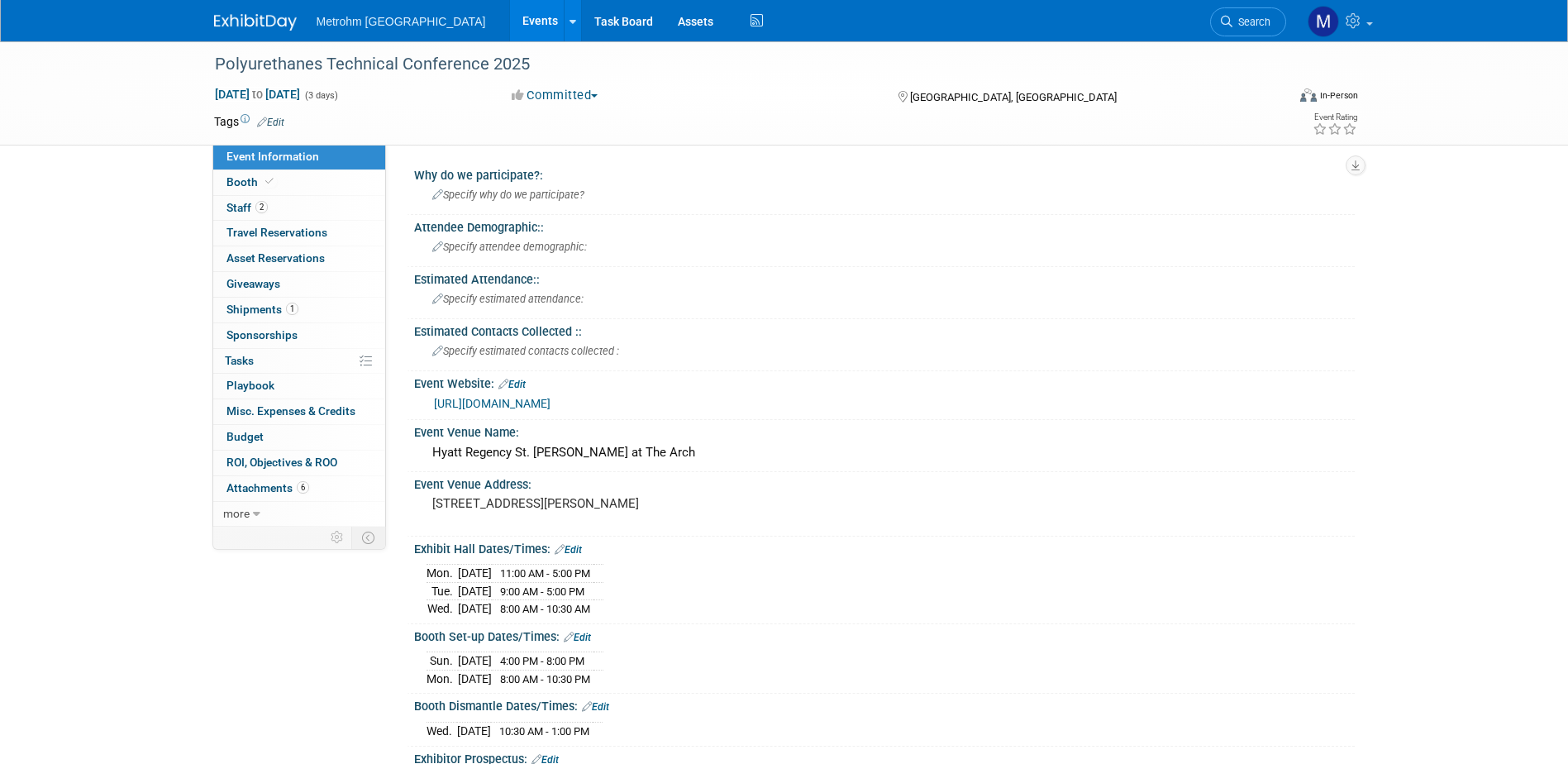
click at [236, 17] on img at bounding box center [256, 22] width 83 height 17
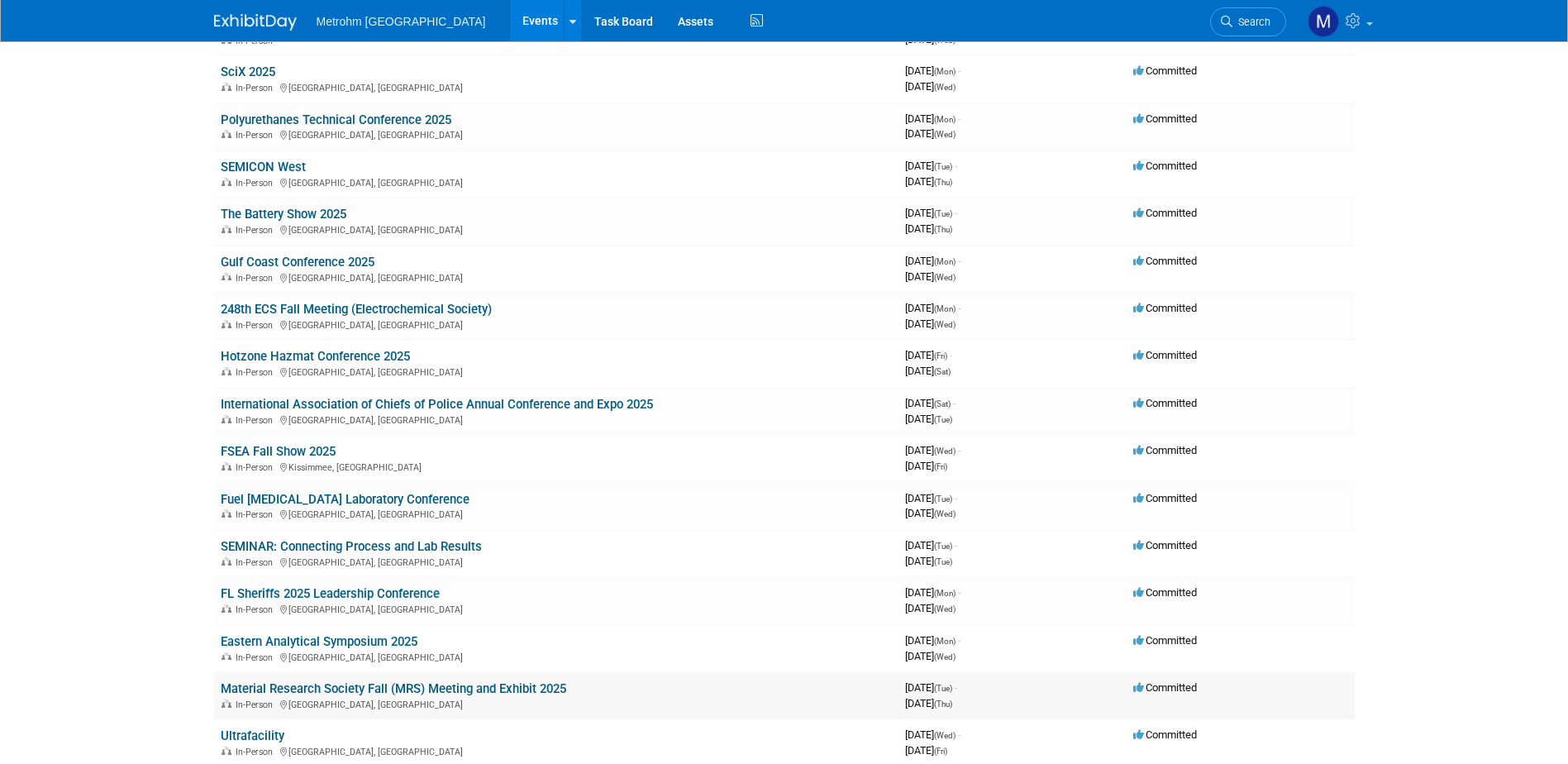
scroll to position [165, 0]
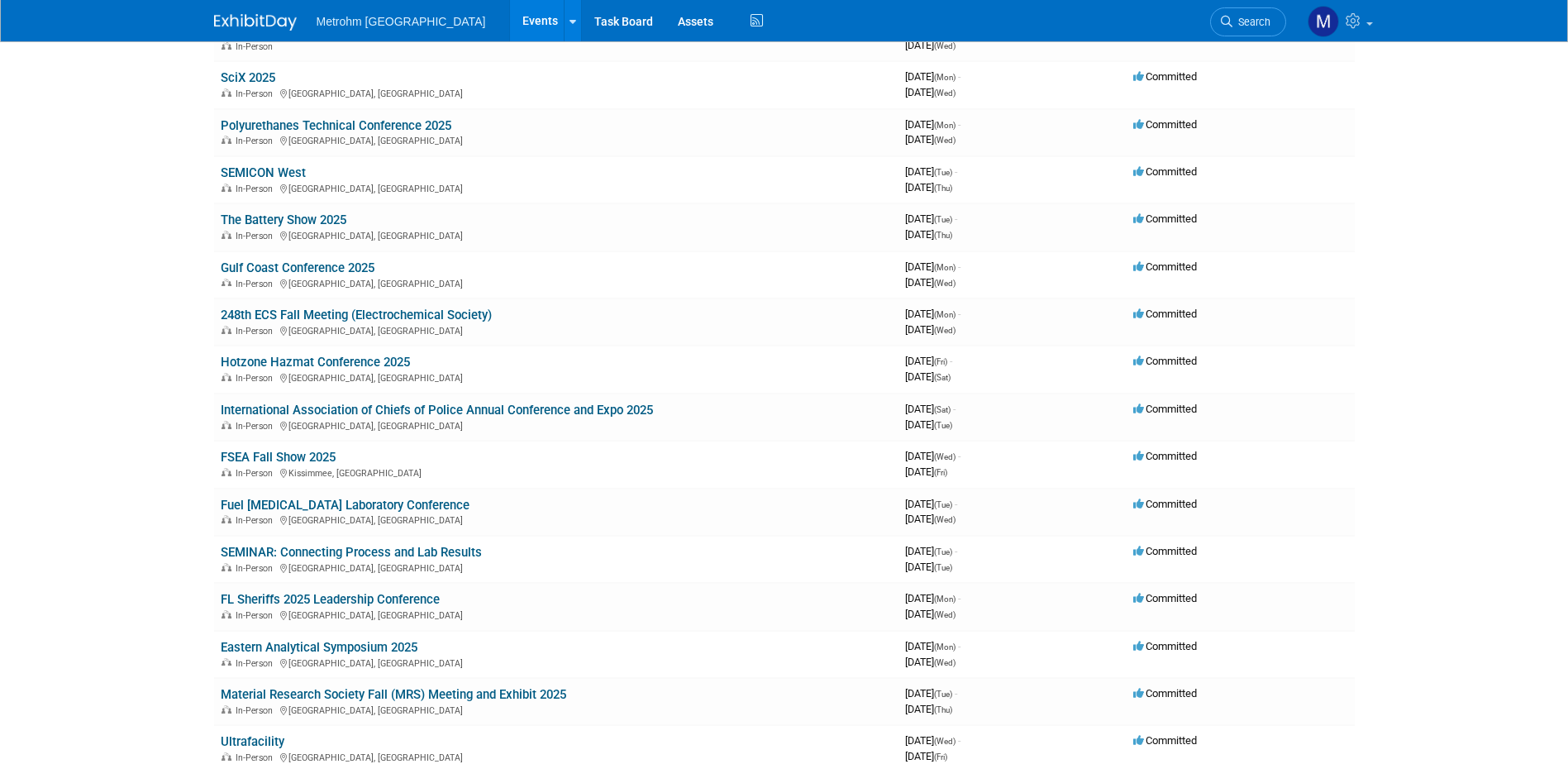
drag, startPoint x: 279, startPoint y: 10, endPoint x: 162, endPoint y: 70, distance: 131.5
click at [157, 68] on body "Metrohm [GEOGRAPHIC_DATA] Events Add Event Bulk Upload Events Shareable Event B…" at bounding box center [784, 216] width 1568 height 764
click at [1268, 25] on span "Search" at bounding box center [1251, 22] width 38 height 12
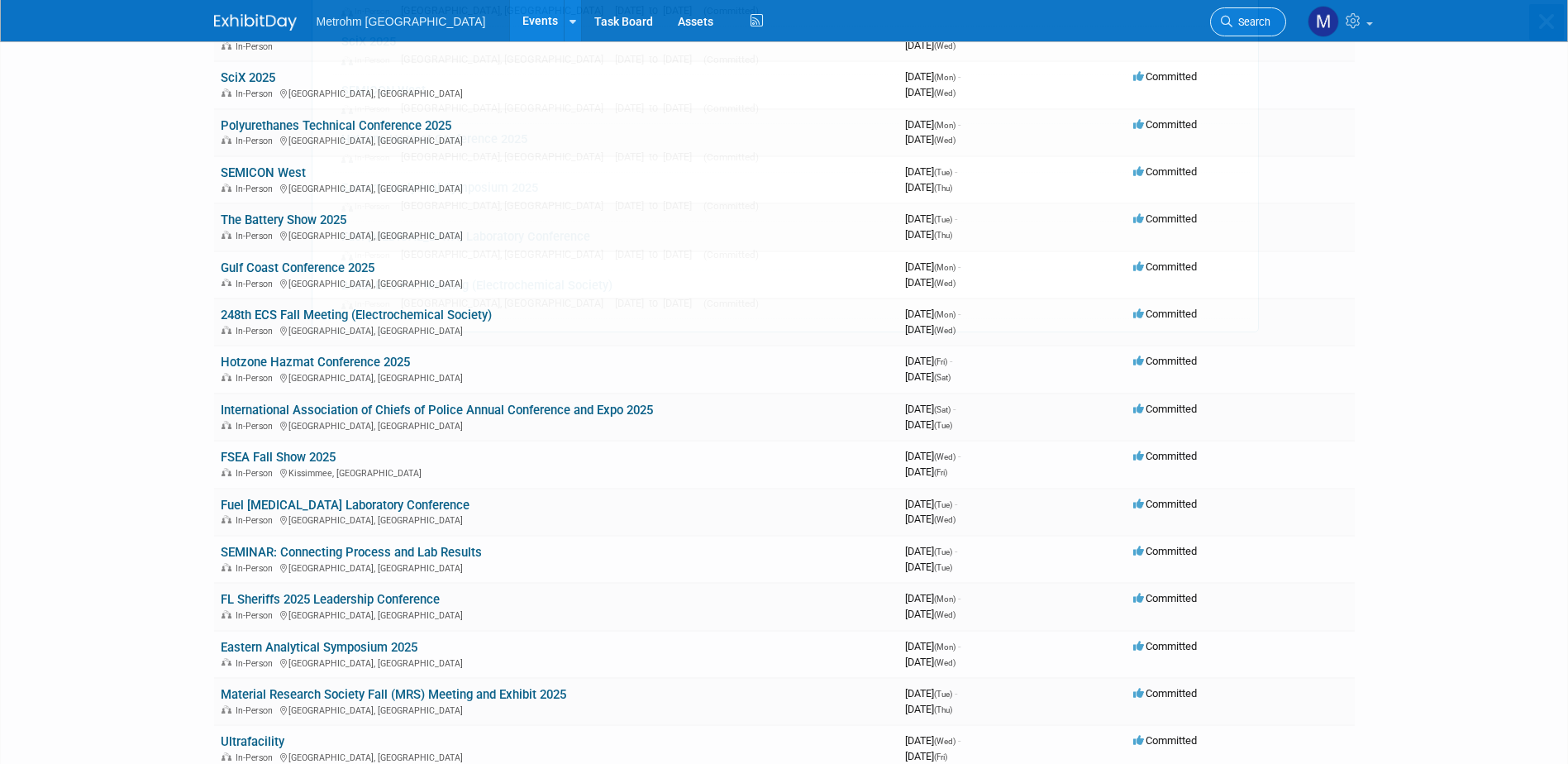
scroll to position [0, 0]
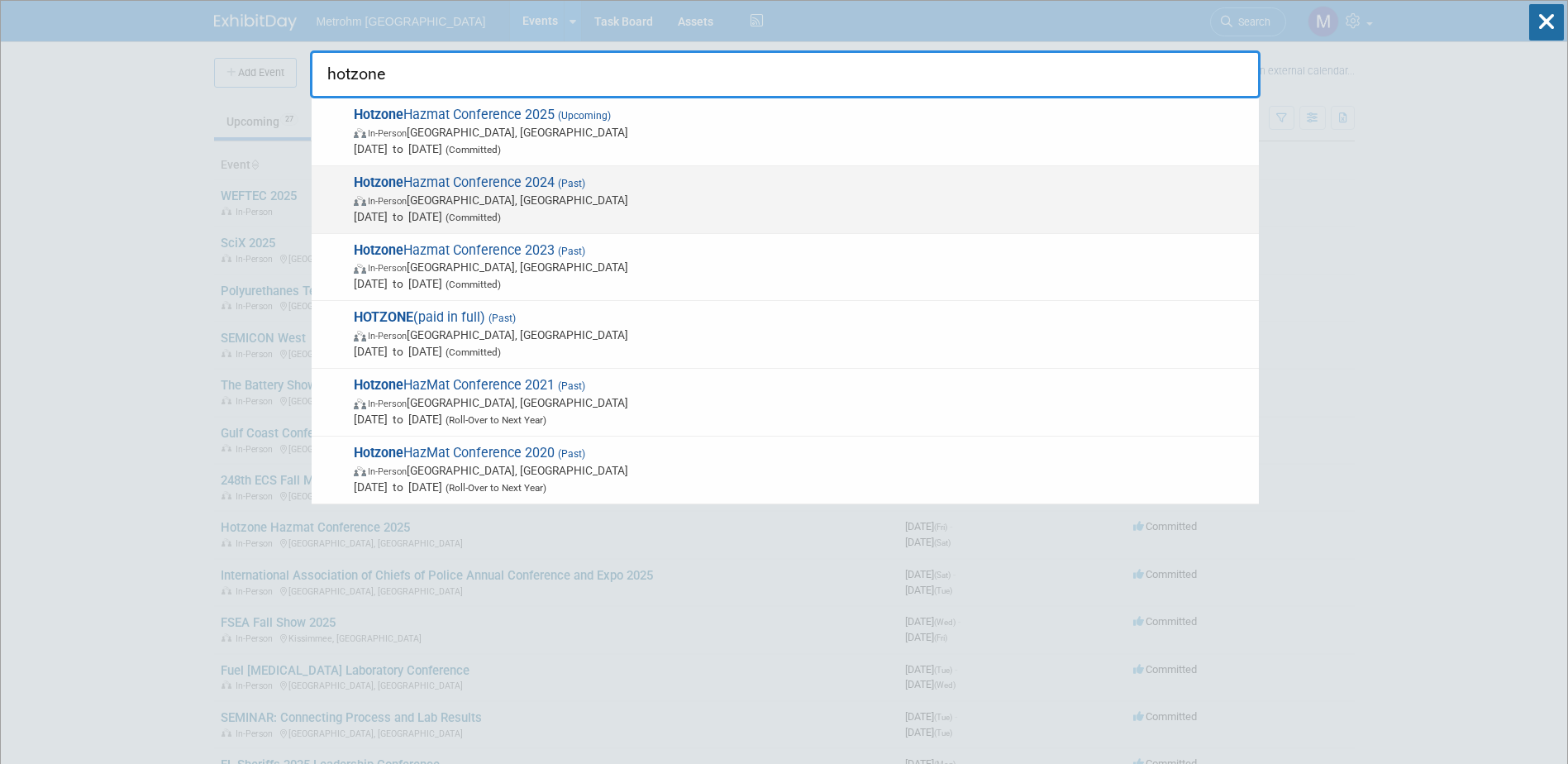
type input "hotzone"
click at [600, 217] on span "Oct 18, 2024 to Oct 19, 2024 (Committed)" at bounding box center [802, 216] width 897 height 17
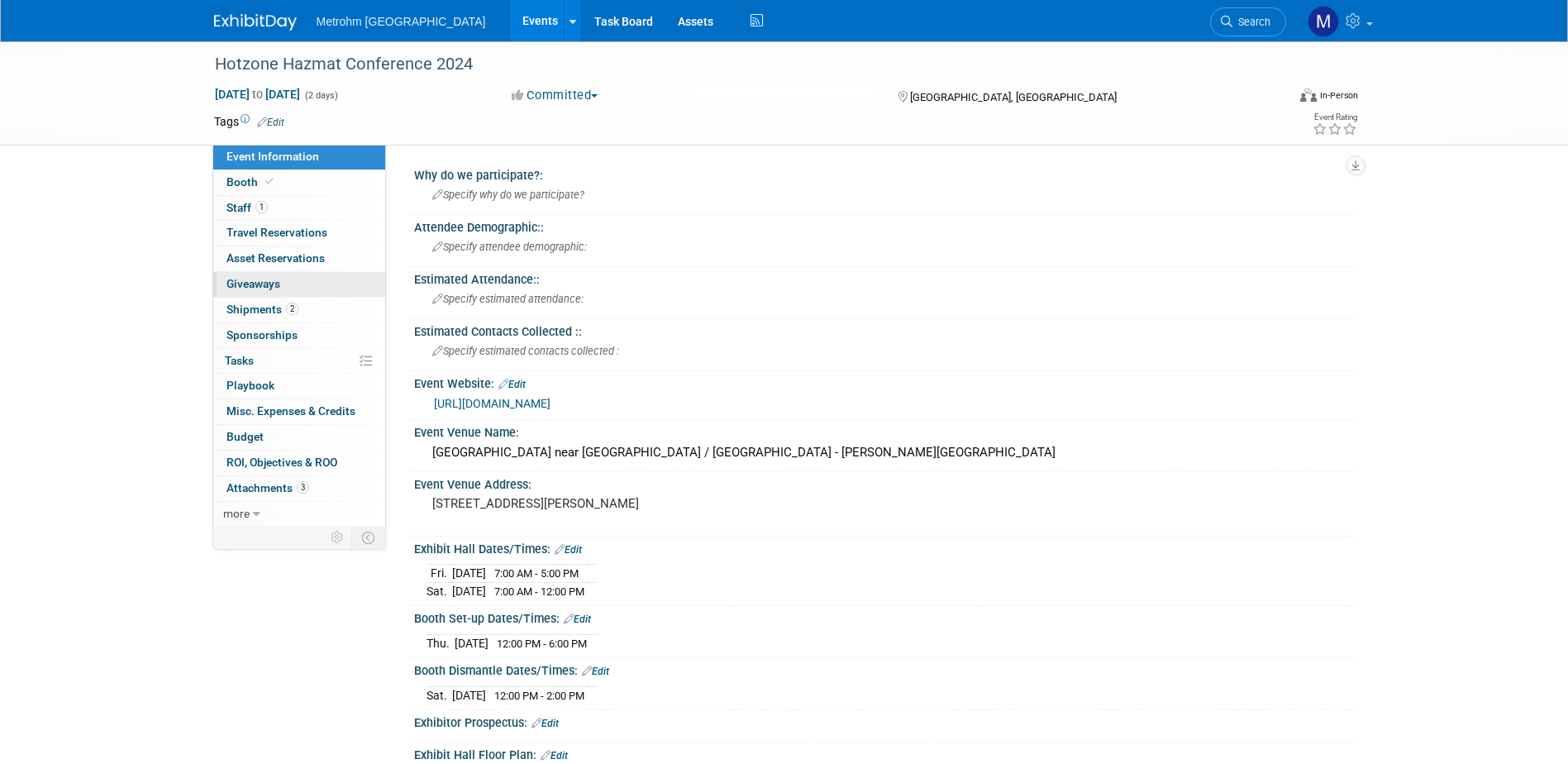
click at [305, 295] on link "0 Giveaways 0" at bounding box center [300, 284] width 172 height 25
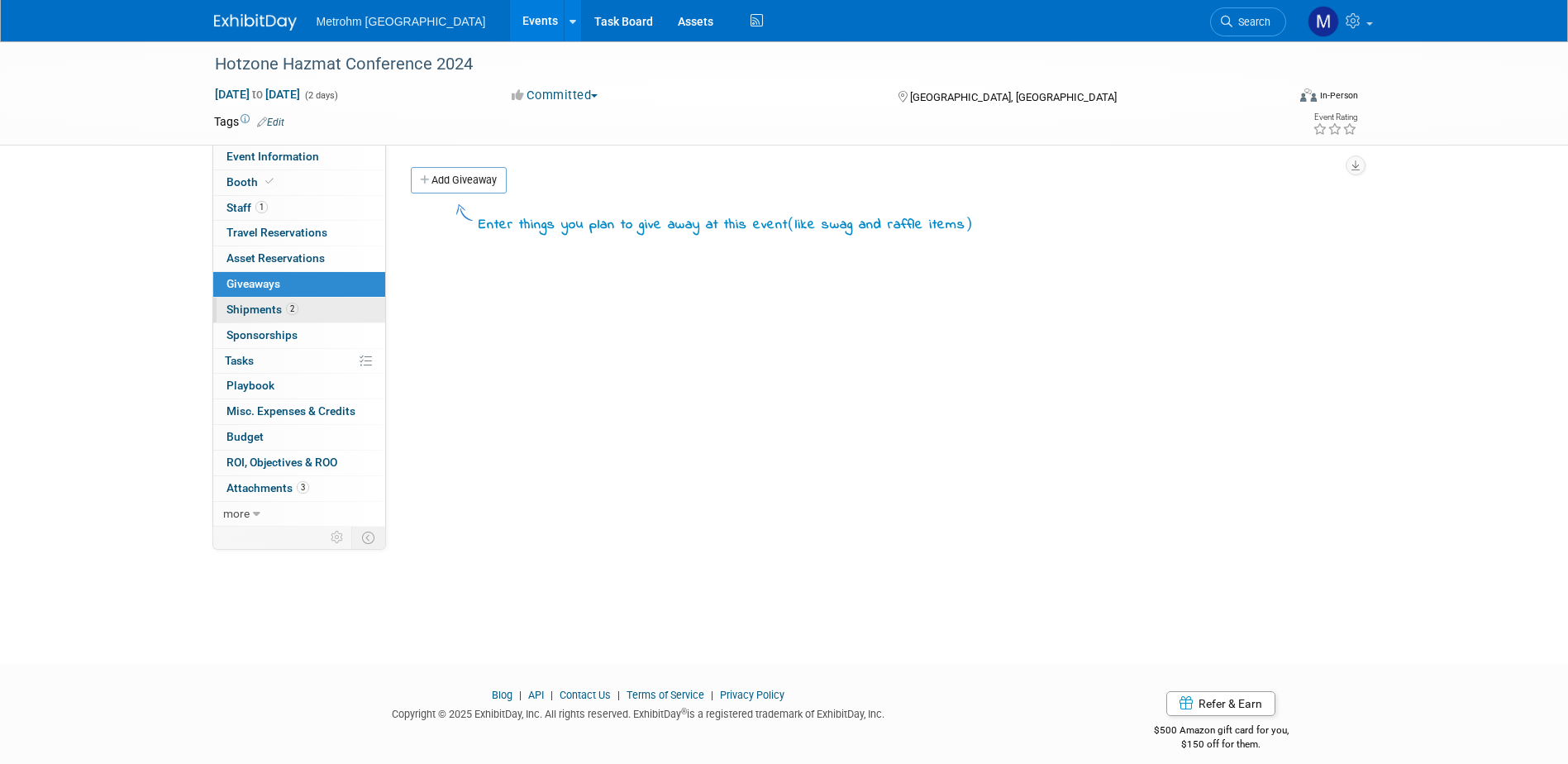
click at [309, 302] on link "2 Shipments 2" at bounding box center [300, 309] width 172 height 25
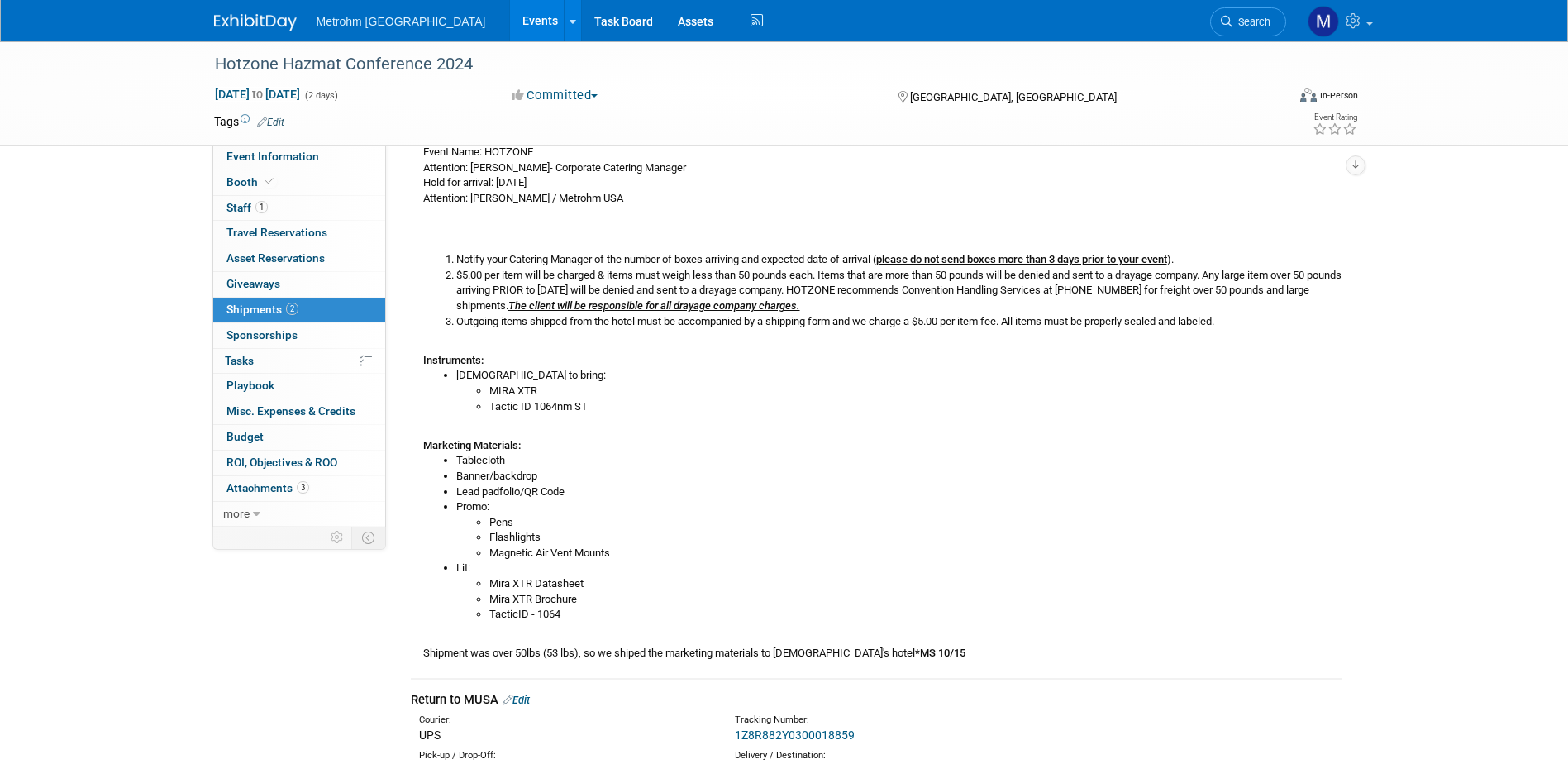
scroll to position [413, 0]
click at [338, 164] on link "Event Information" at bounding box center [300, 157] width 172 height 25
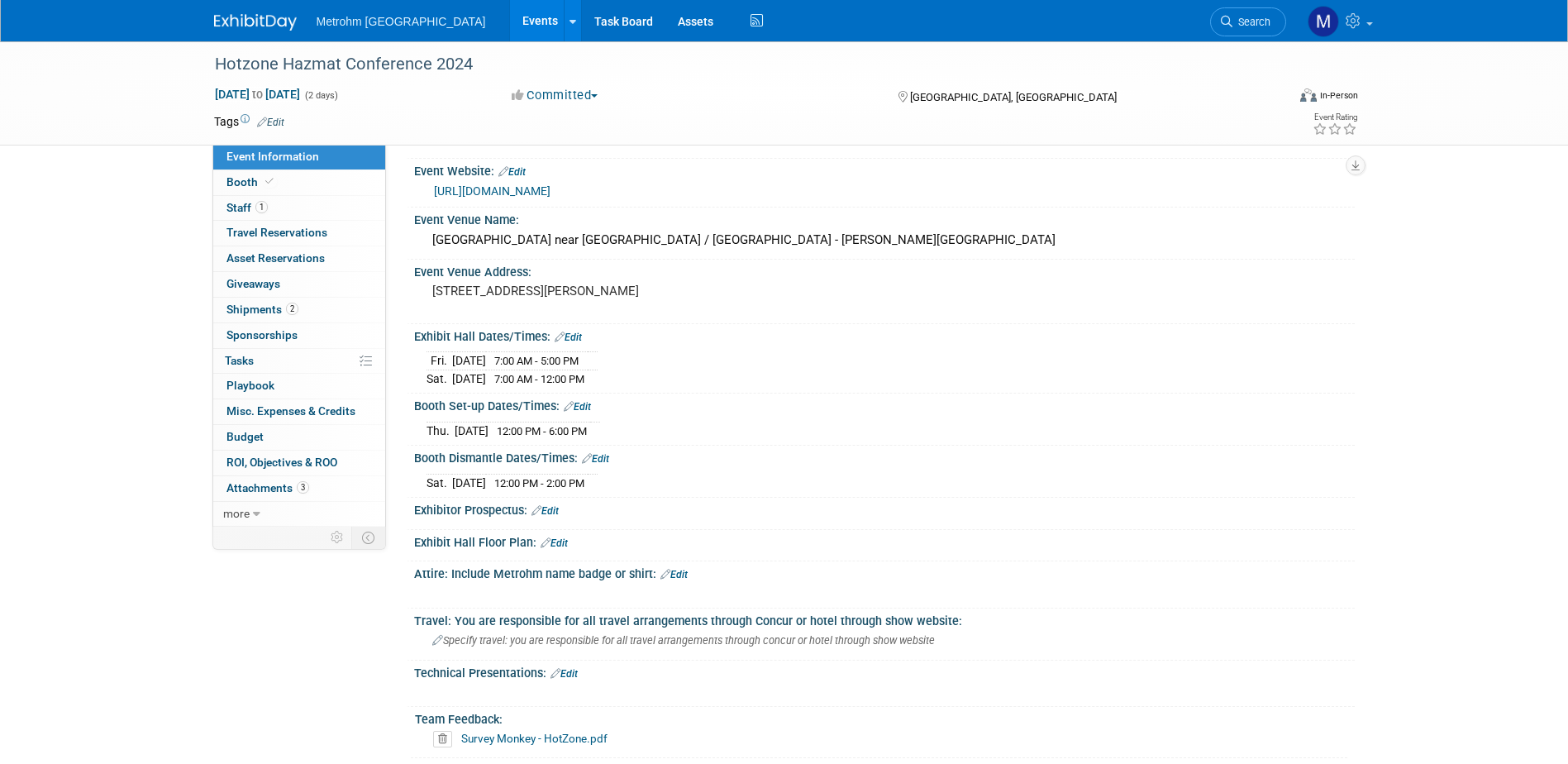
scroll to position [248, 0]
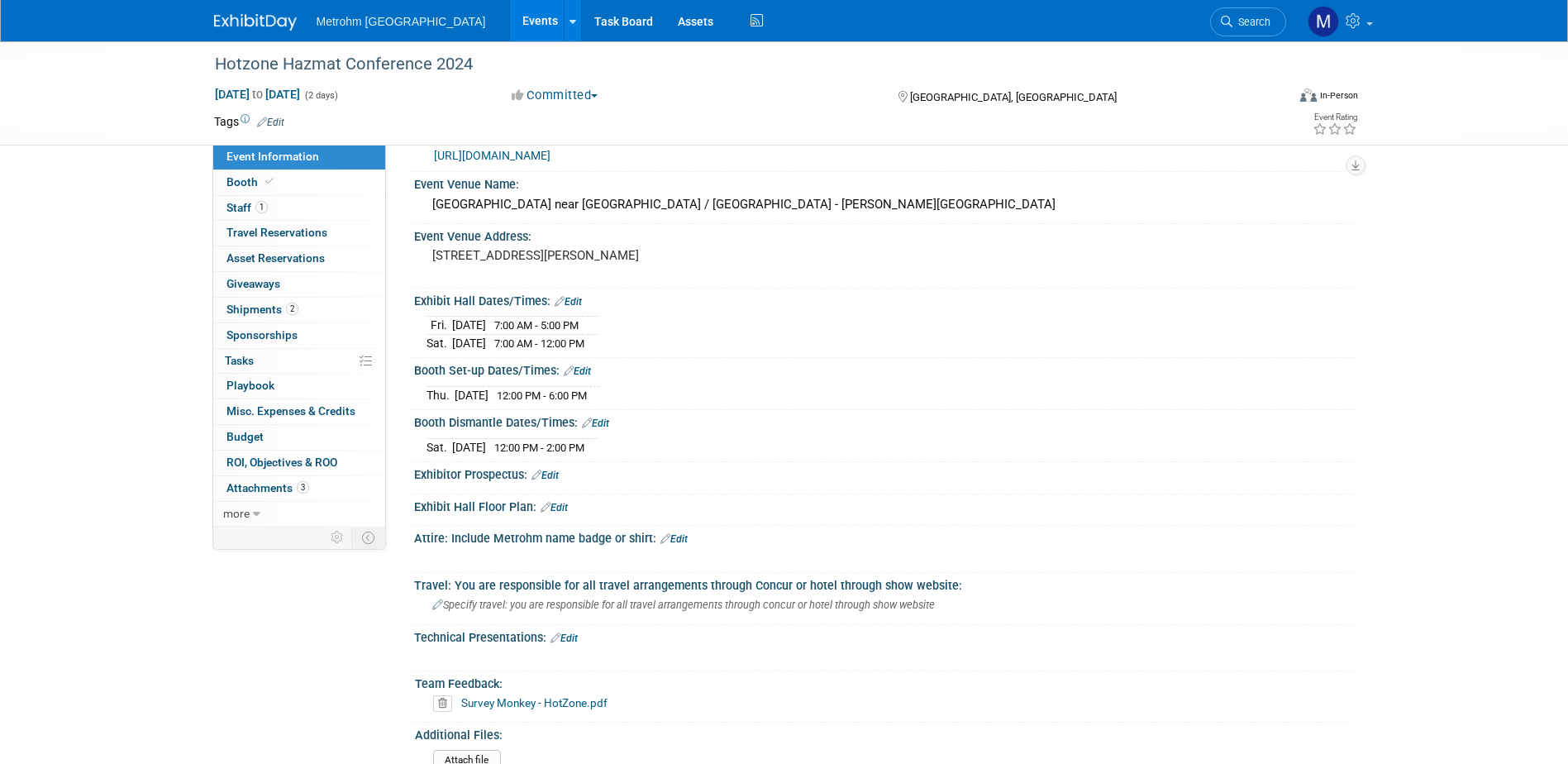
click at [239, 24] on img at bounding box center [256, 22] width 83 height 17
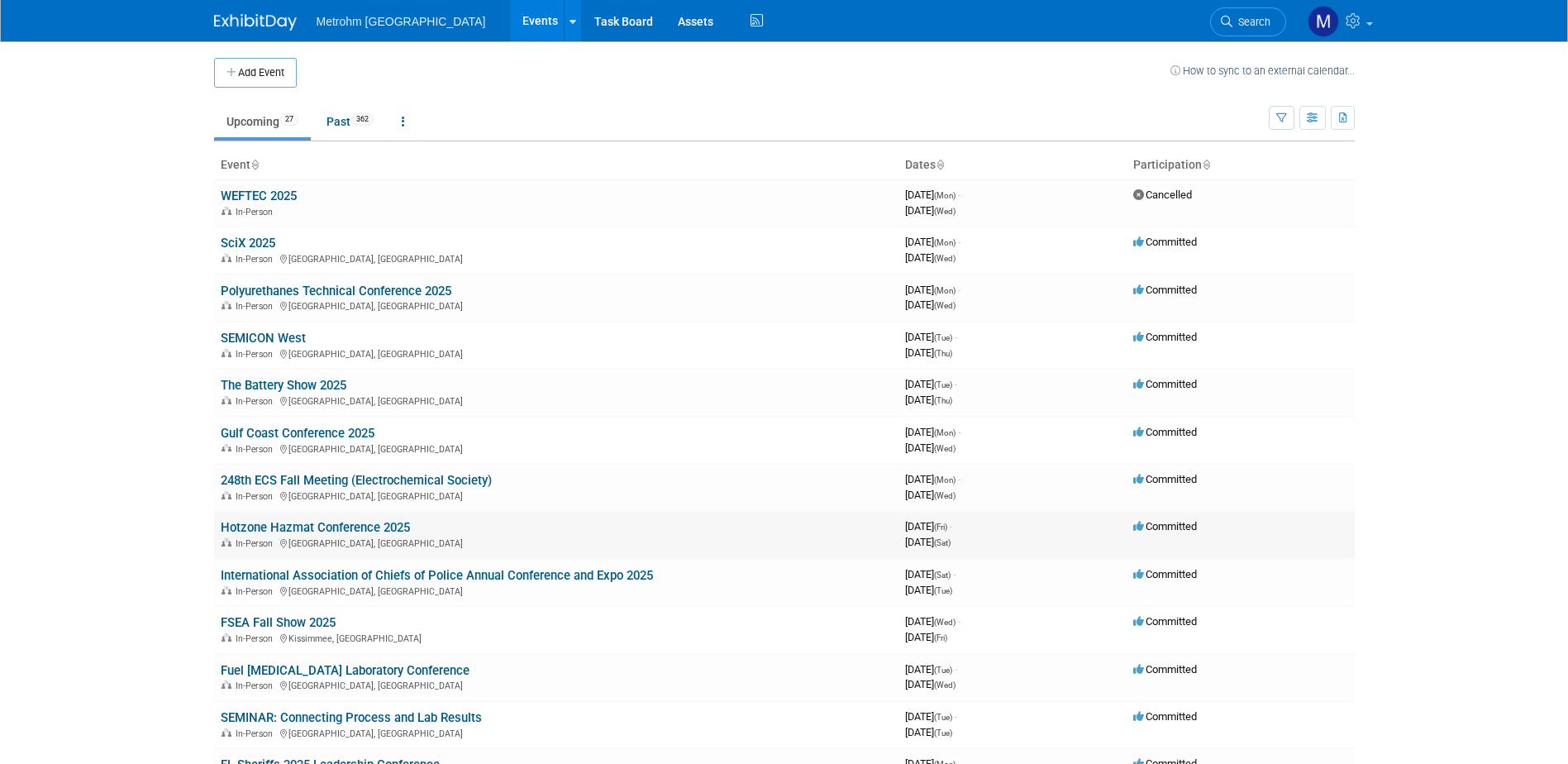
click at [298, 528] on link "Hotzone Hazmat Conference 2025" at bounding box center [315, 527] width 189 height 15
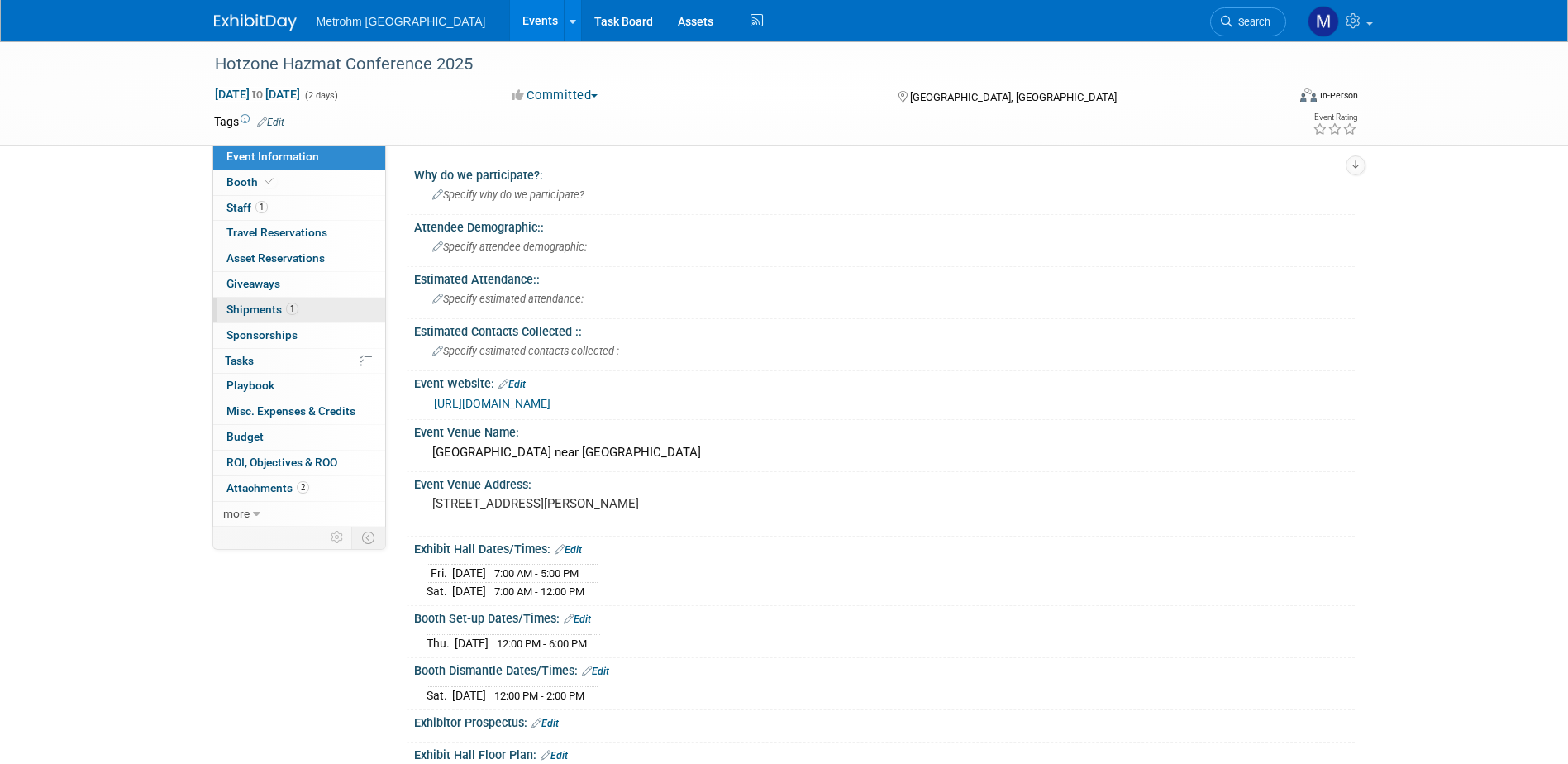
click at [275, 298] on link "1 Shipments 1" at bounding box center [300, 309] width 172 height 25
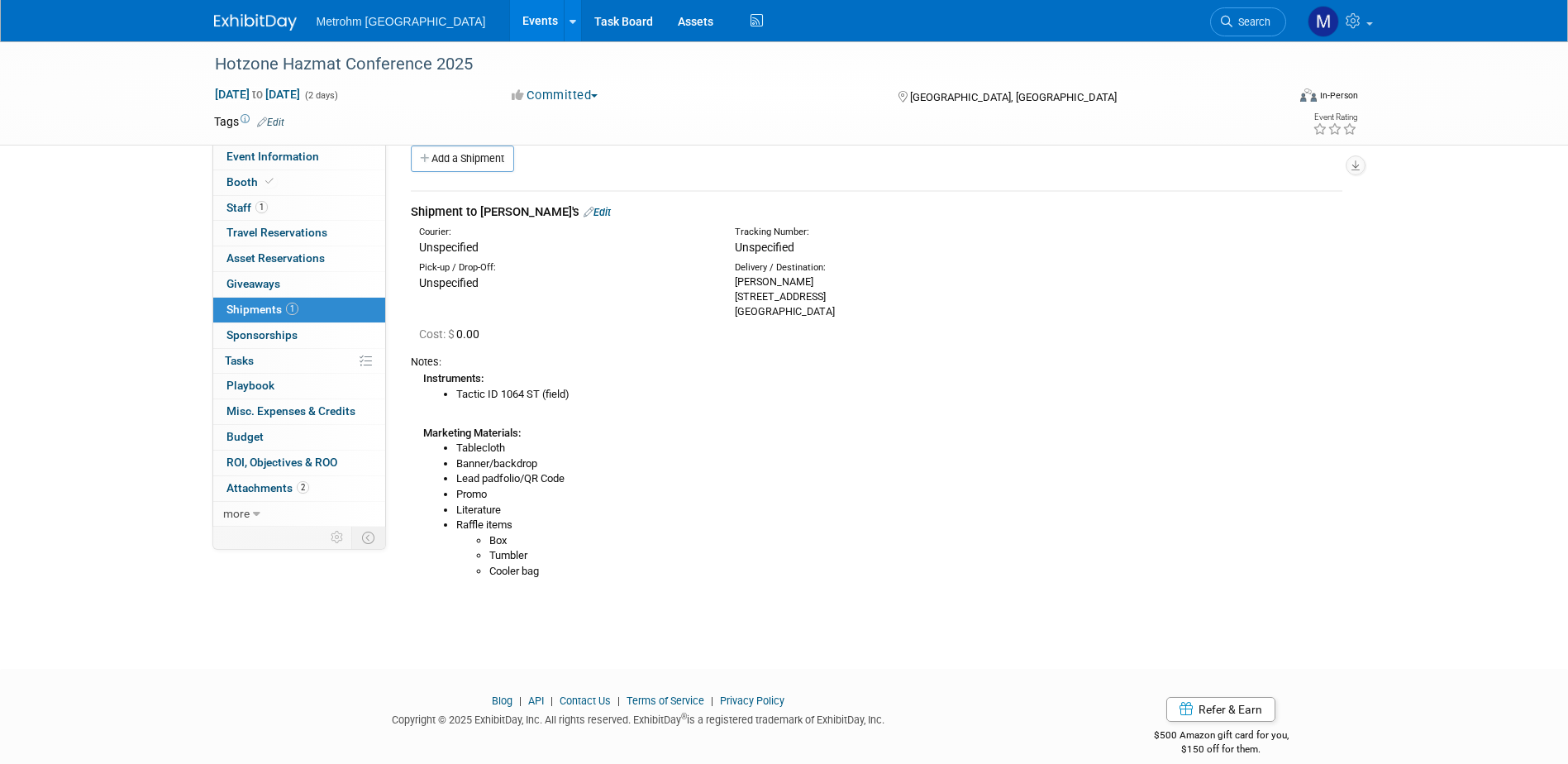
scroll to position [42, 0]
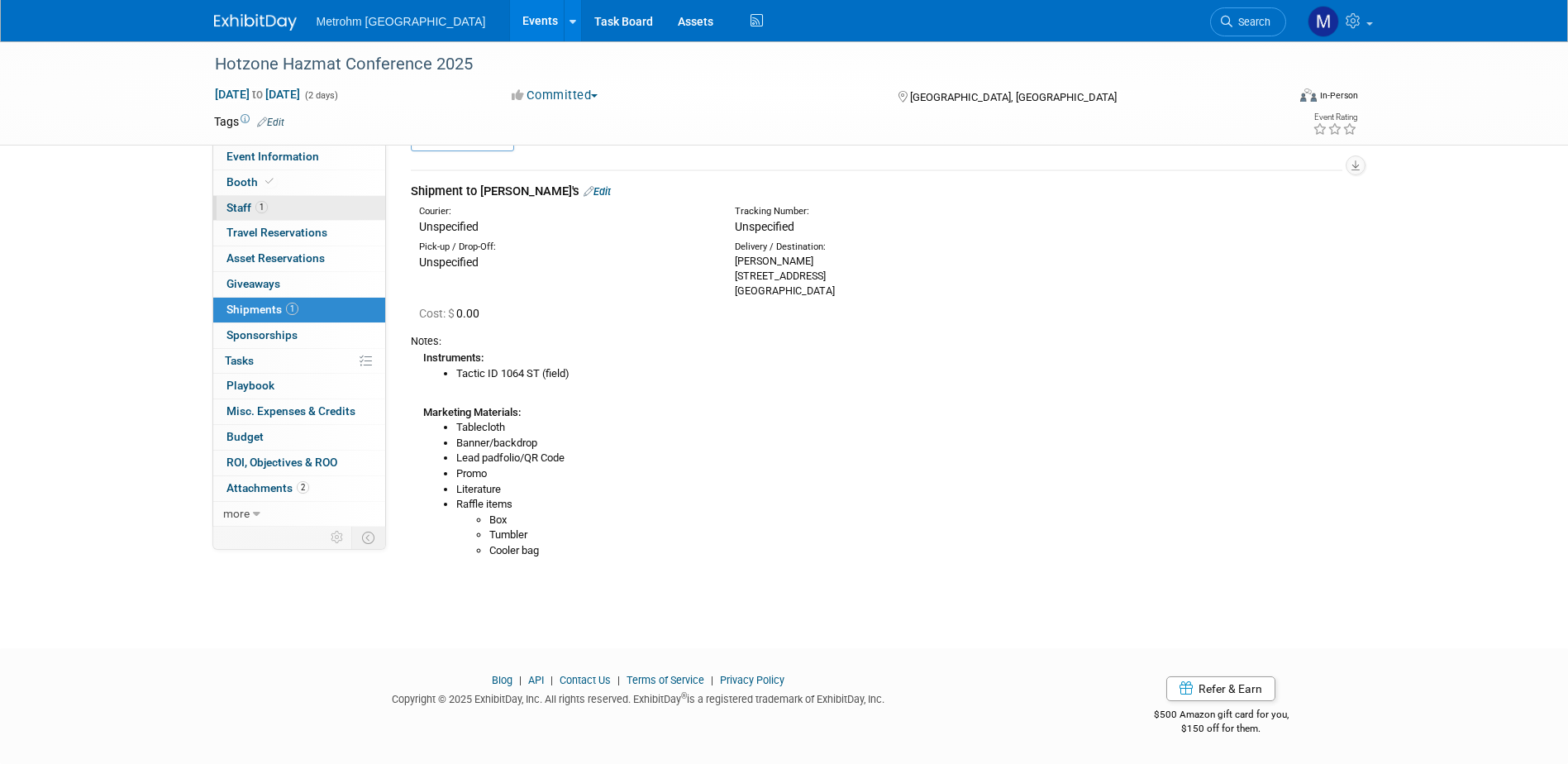
click at [265, 215] on link "1 Staff 1" at bounding box center [300, 208] width 172 height 25
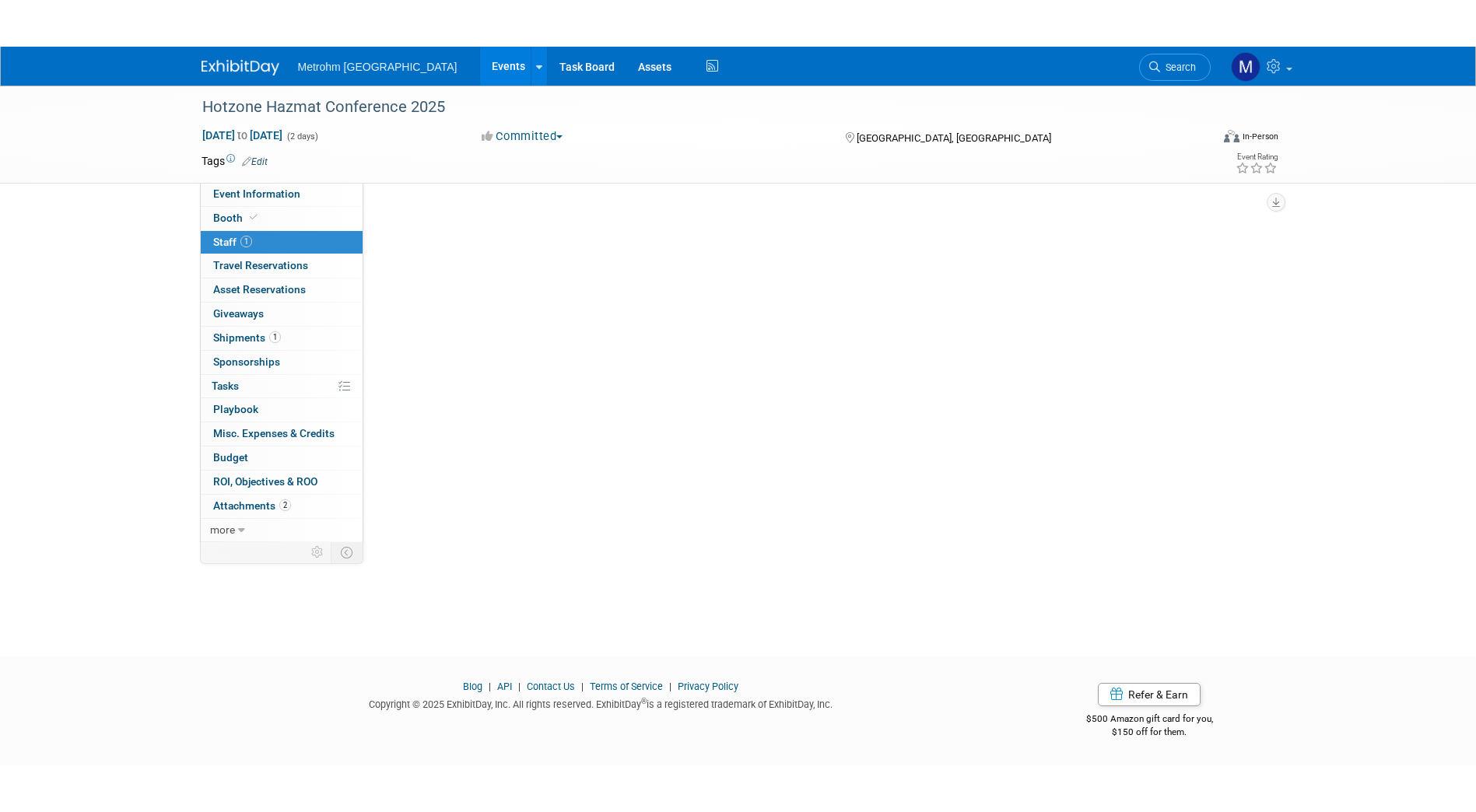
scroll to position [0, 0]
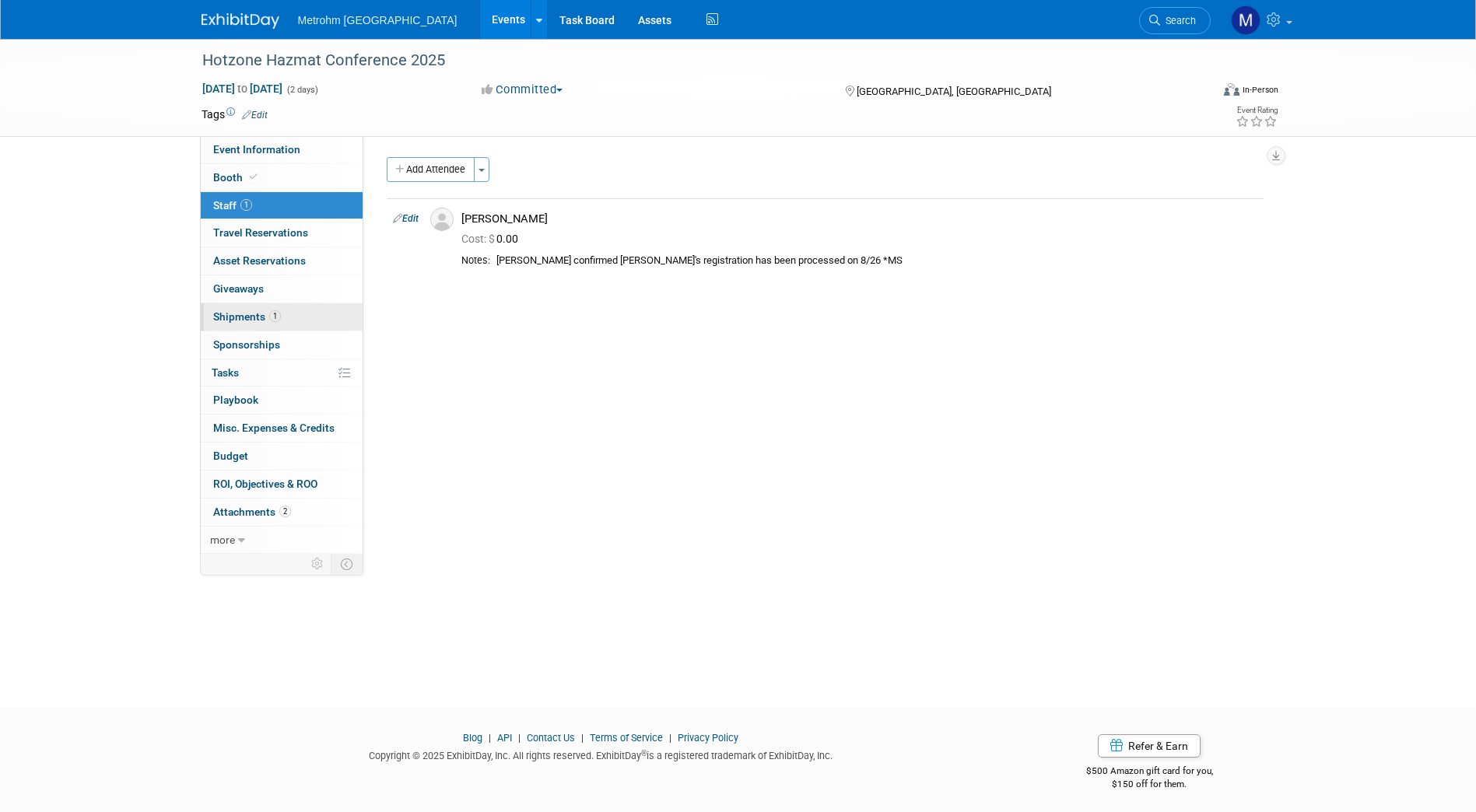
click at [287, 313] on link "1 Shipments 1" at bounding box center [282, 317] width 162 height 27
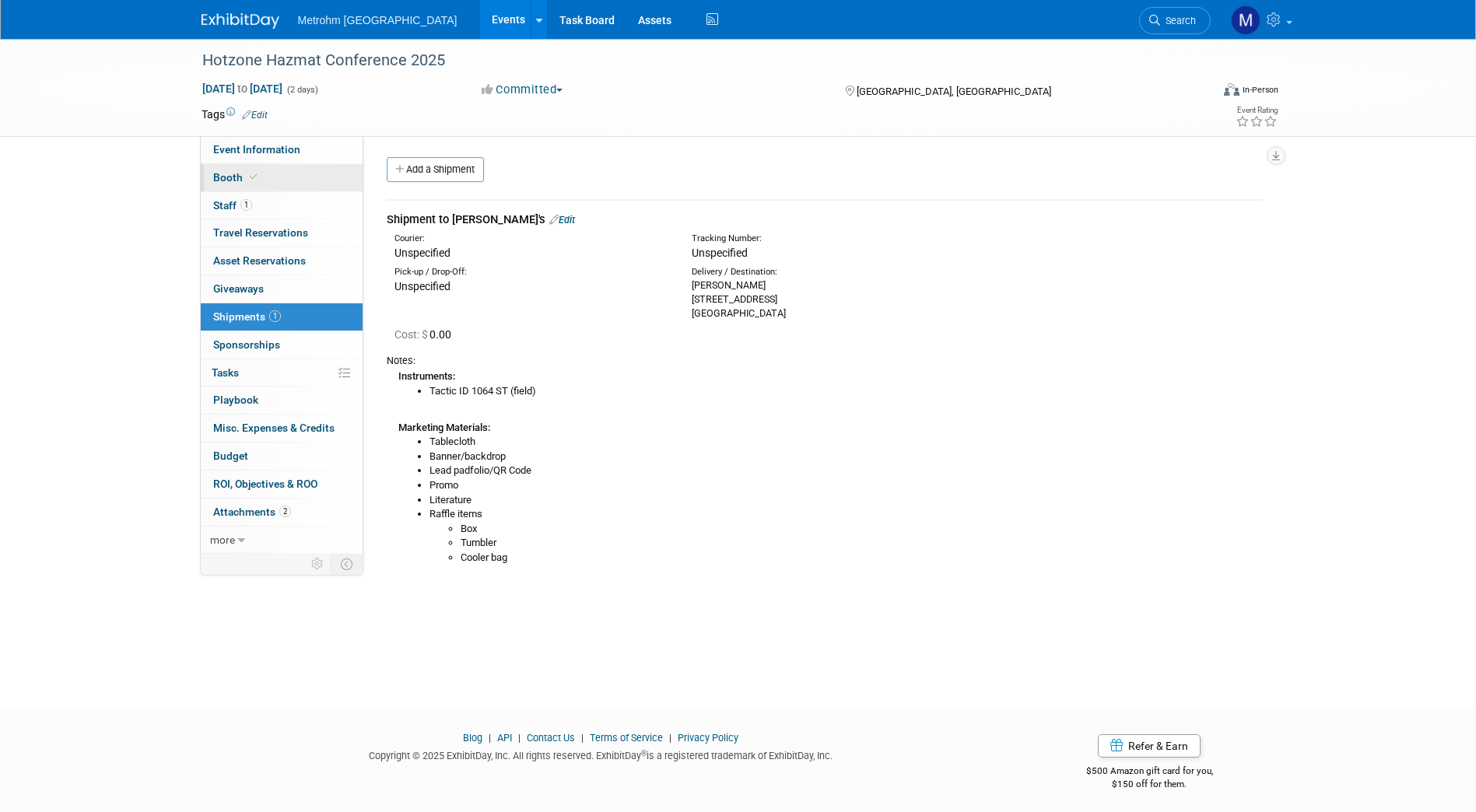
click at [308, 179] on link "Booth" at bounding box center [282, 177] width 162 height 27
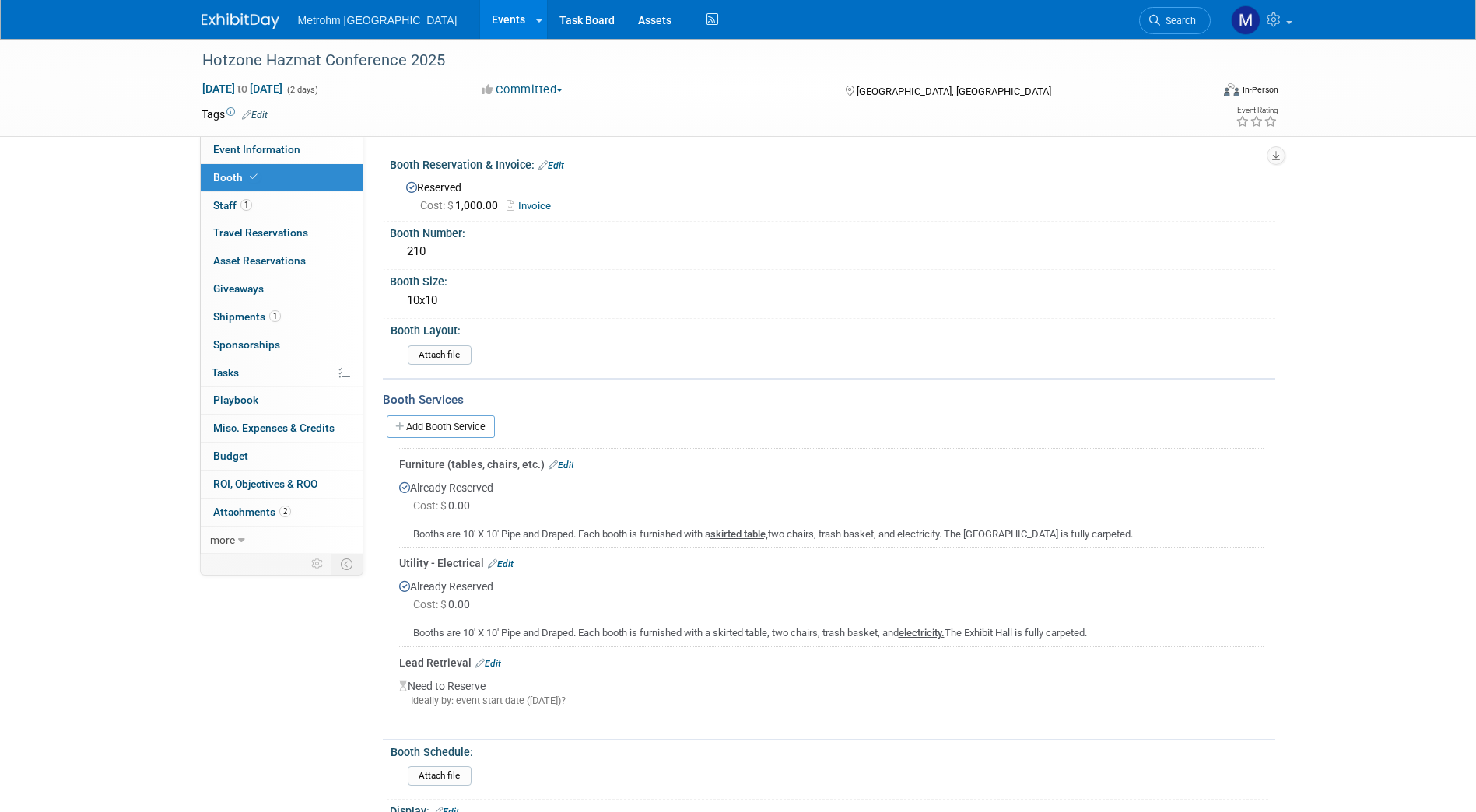
click at [539, 200] on link "Invoice" at bounding box center [532, 206] width 52 height 12
click at [285, 314] on link "1 Shipments 1" at bounding box center [282, 317] width 162 height 27
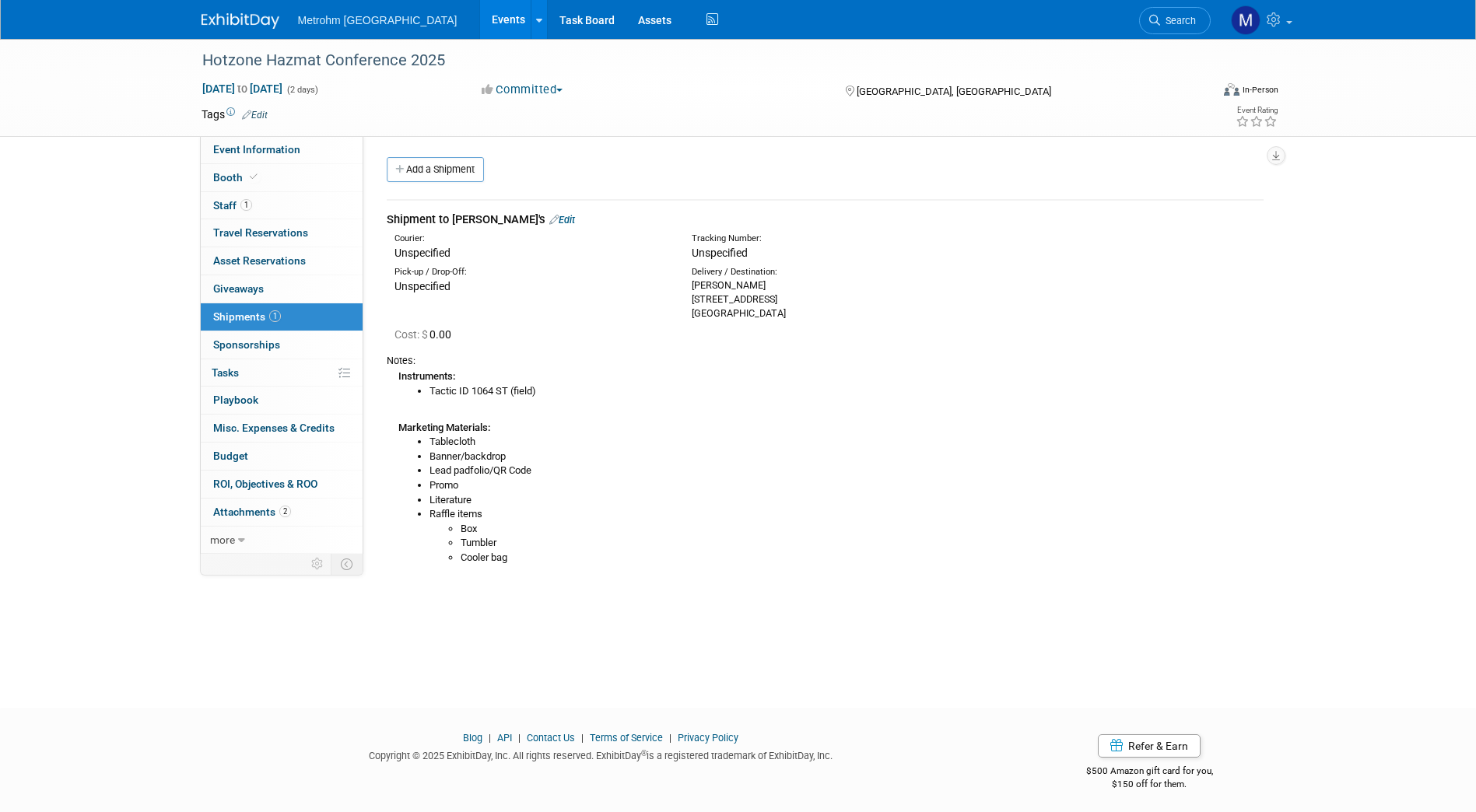
click at [549, 222] on link "Edit" at bounding box center [562, 220] width 26 height 12
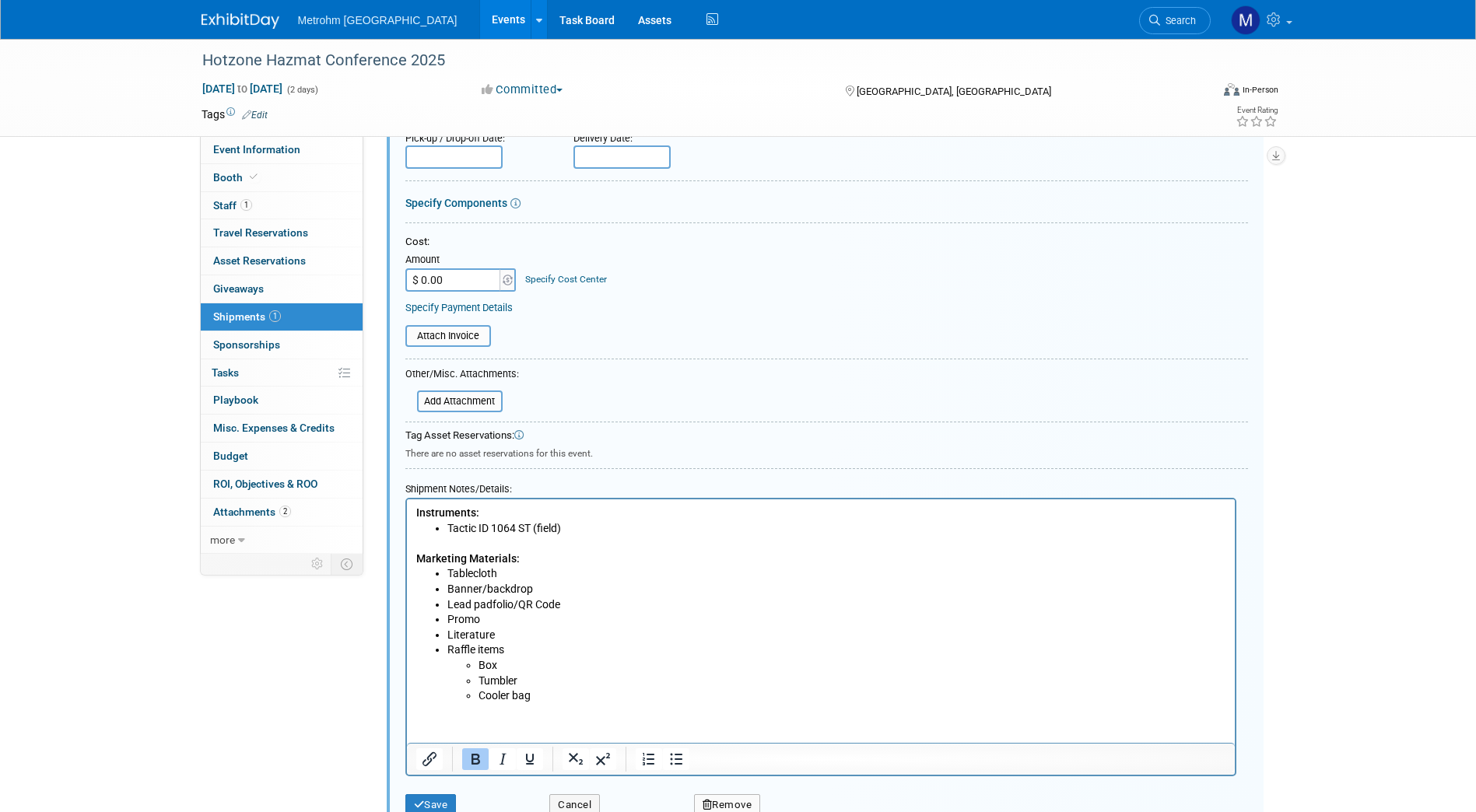
scroll to position [272, 0]
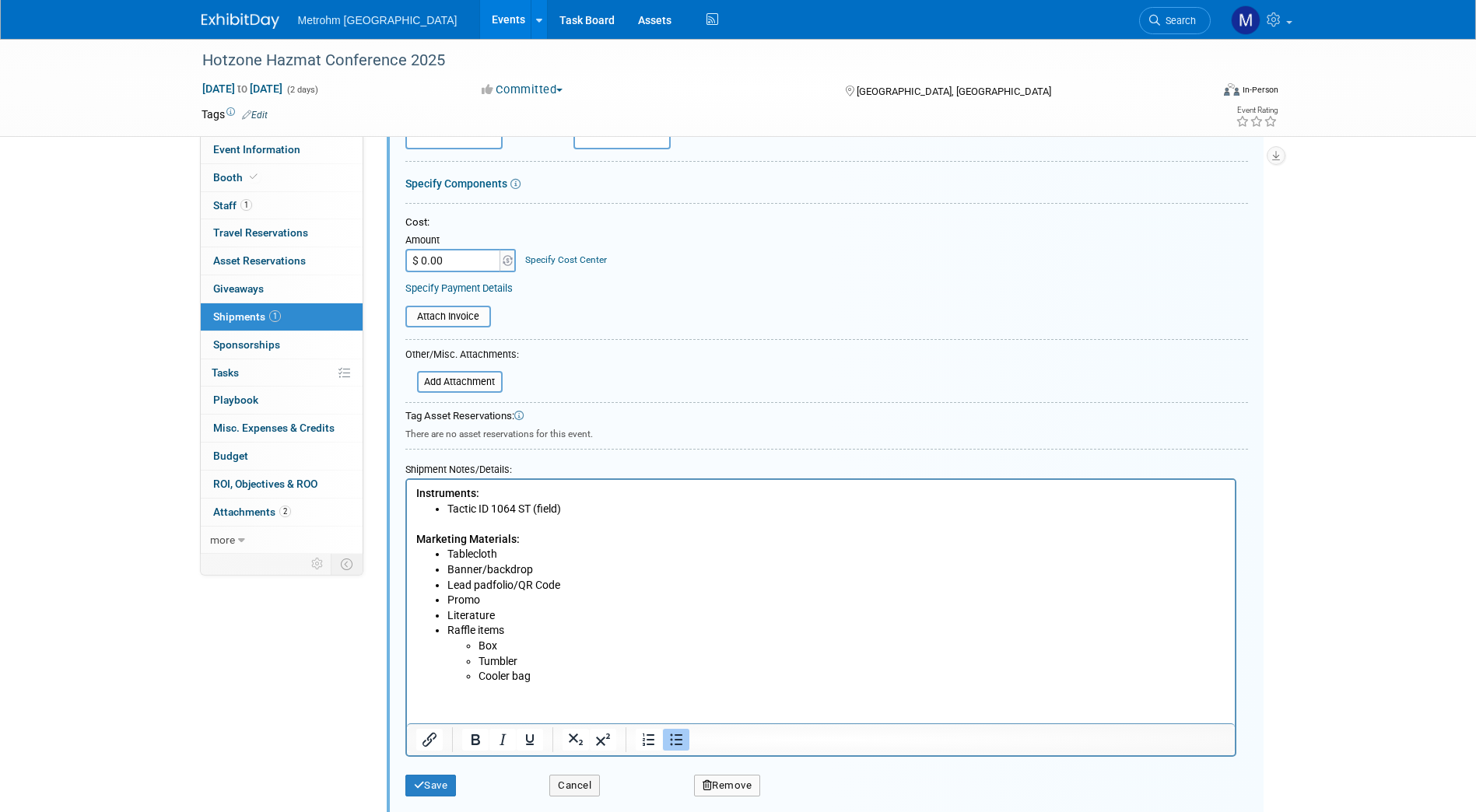
click at [511, 609] on li "Literature" at bounding box center [836, 615] width 779 height 16
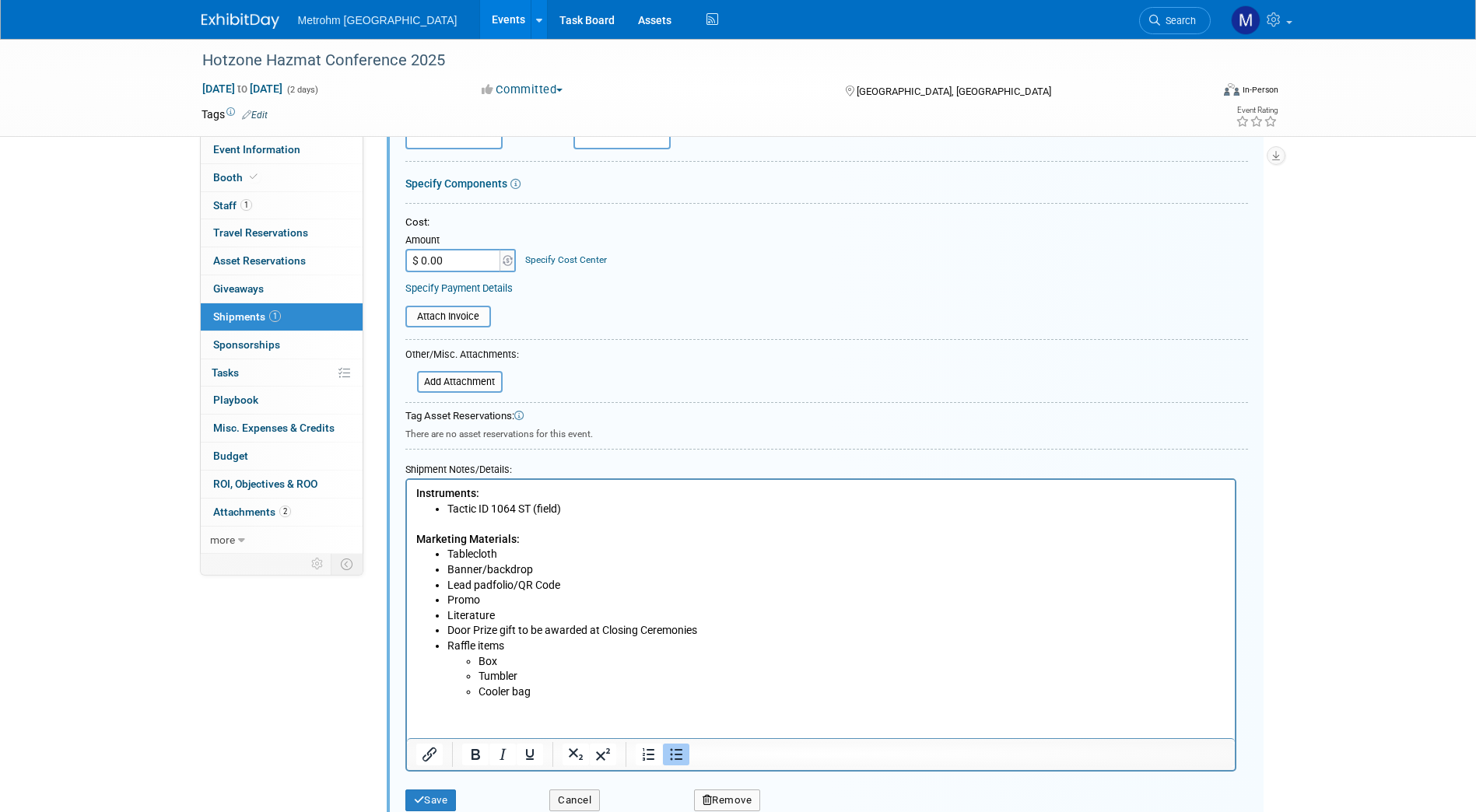
click at [712, 625] on li "Door Prize gift to be awarded at Closing Ceremonies" at bounding box center [836, 630] width 779 height 16
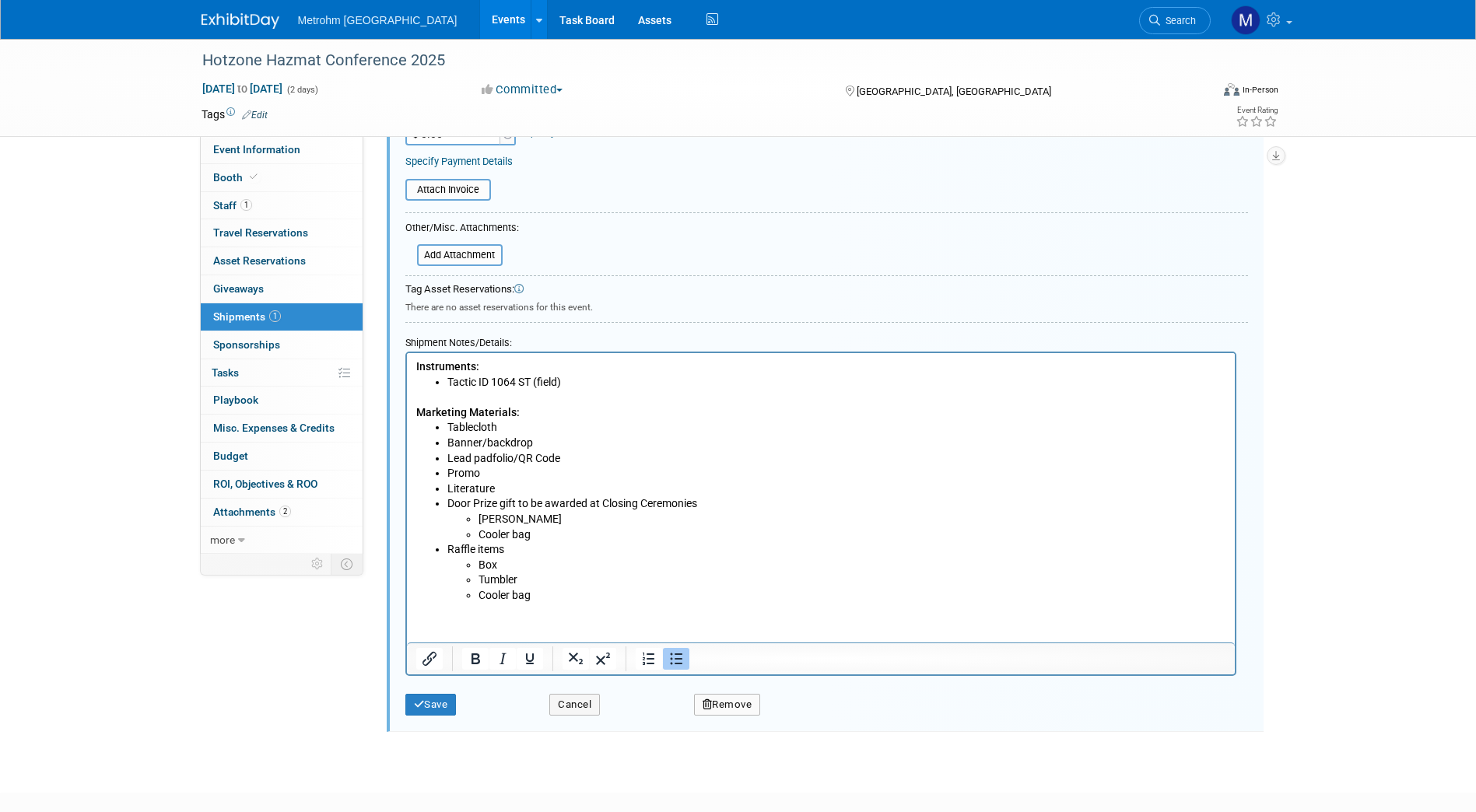
scroll to position [399, 0]
click at [434, 713] on button "Save" at bounding box center [431, 704] width 51 height 21
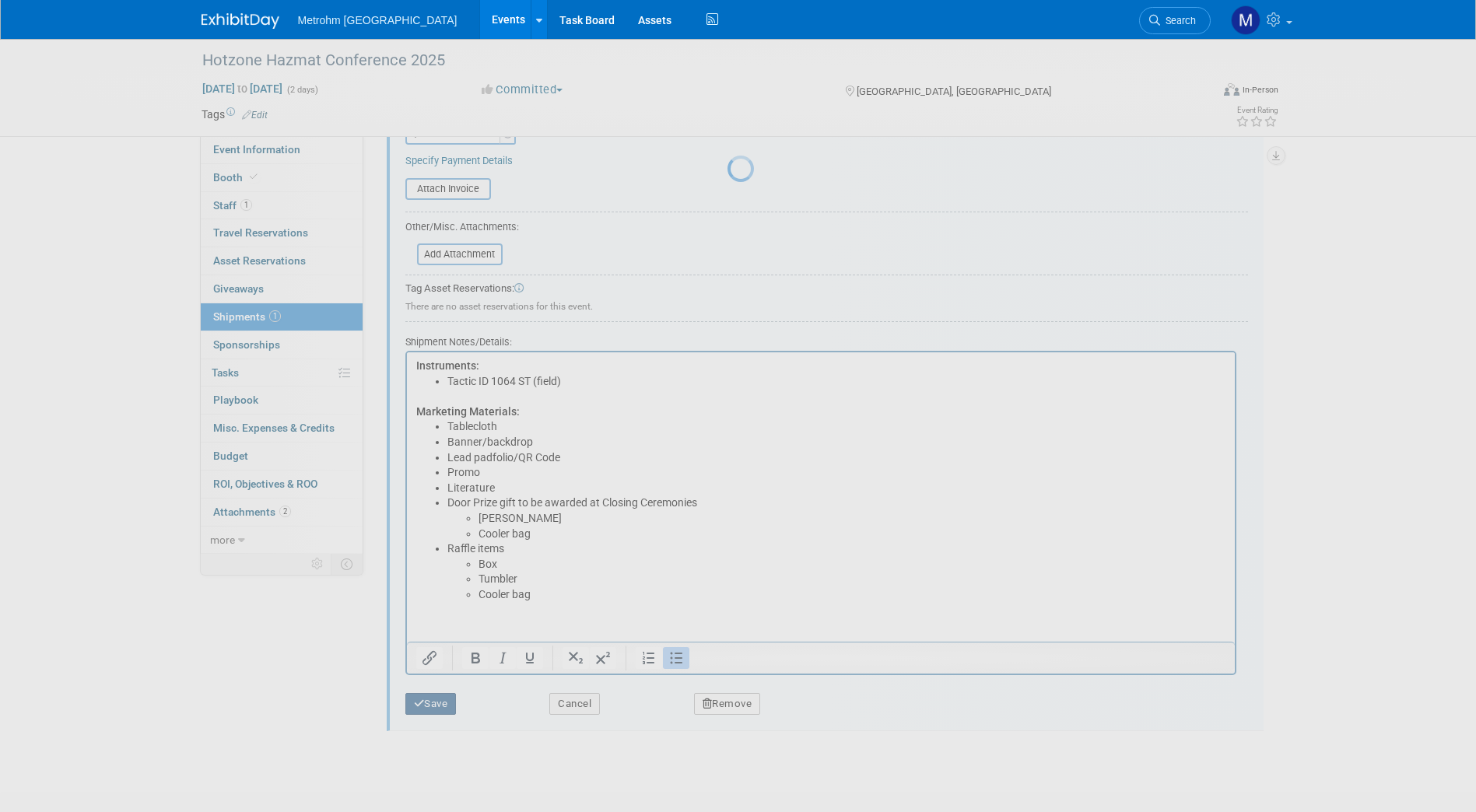
scroll to position [5, 0]
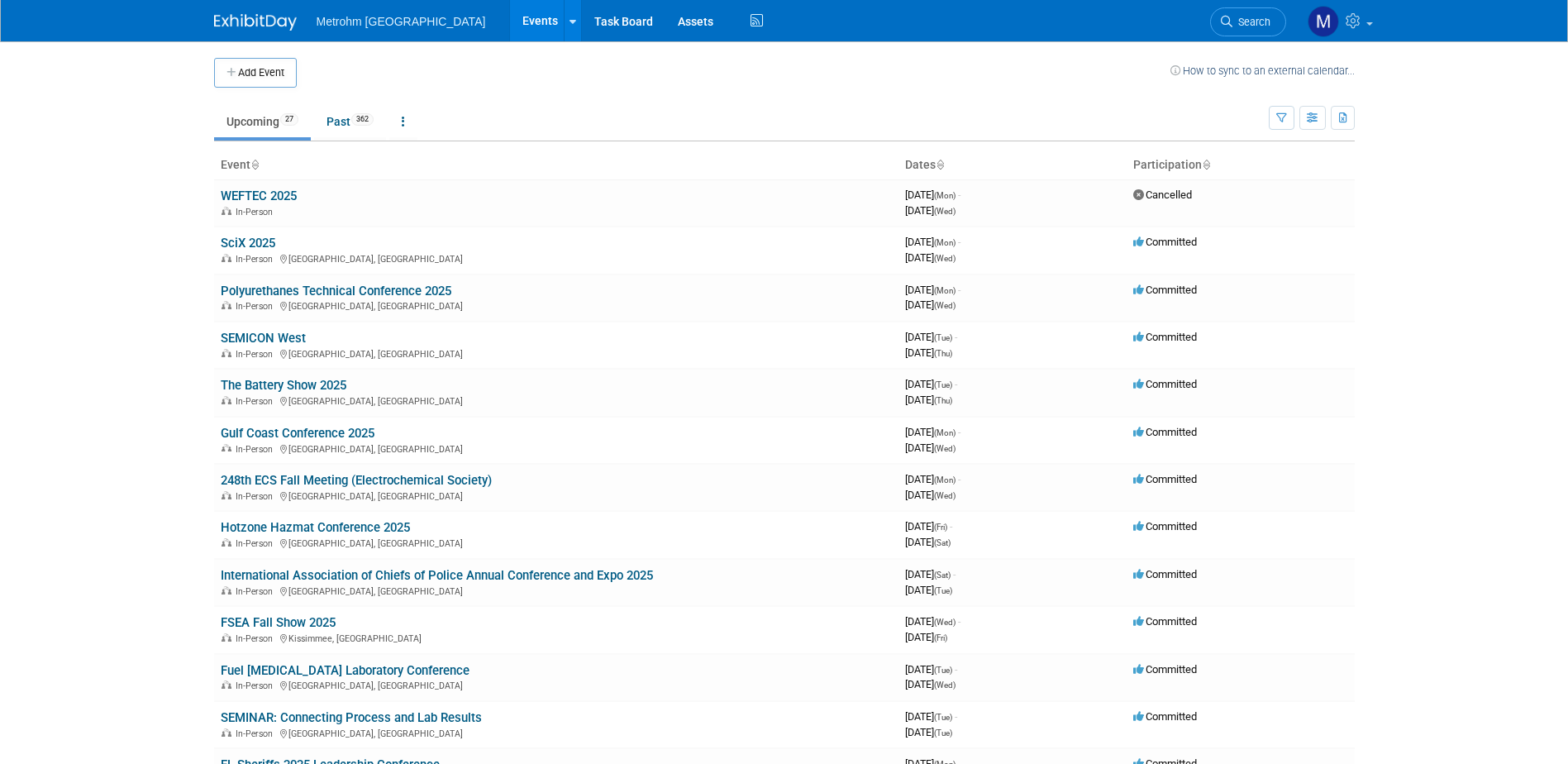
click at [1241, 21] on span "Search" at bounding box center [1251, 22] width 38 height 12
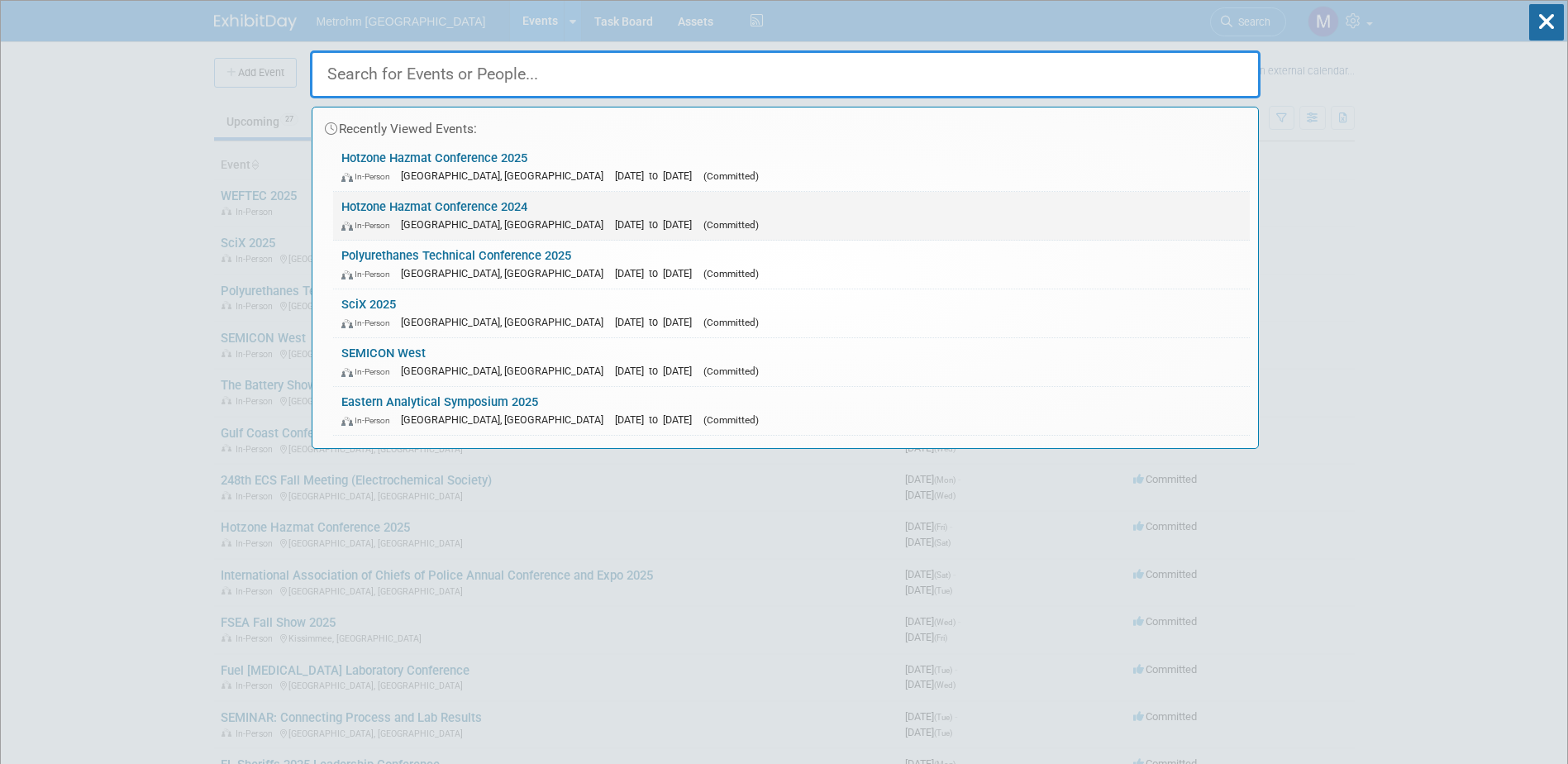
click at [593, 235] on link "Hotzone Hazmat Conference 2024 In-Person Houston, TX Oct 18, 2024 to Oct 19, 20…" at bounding box center [791, 215] width 917 height 48
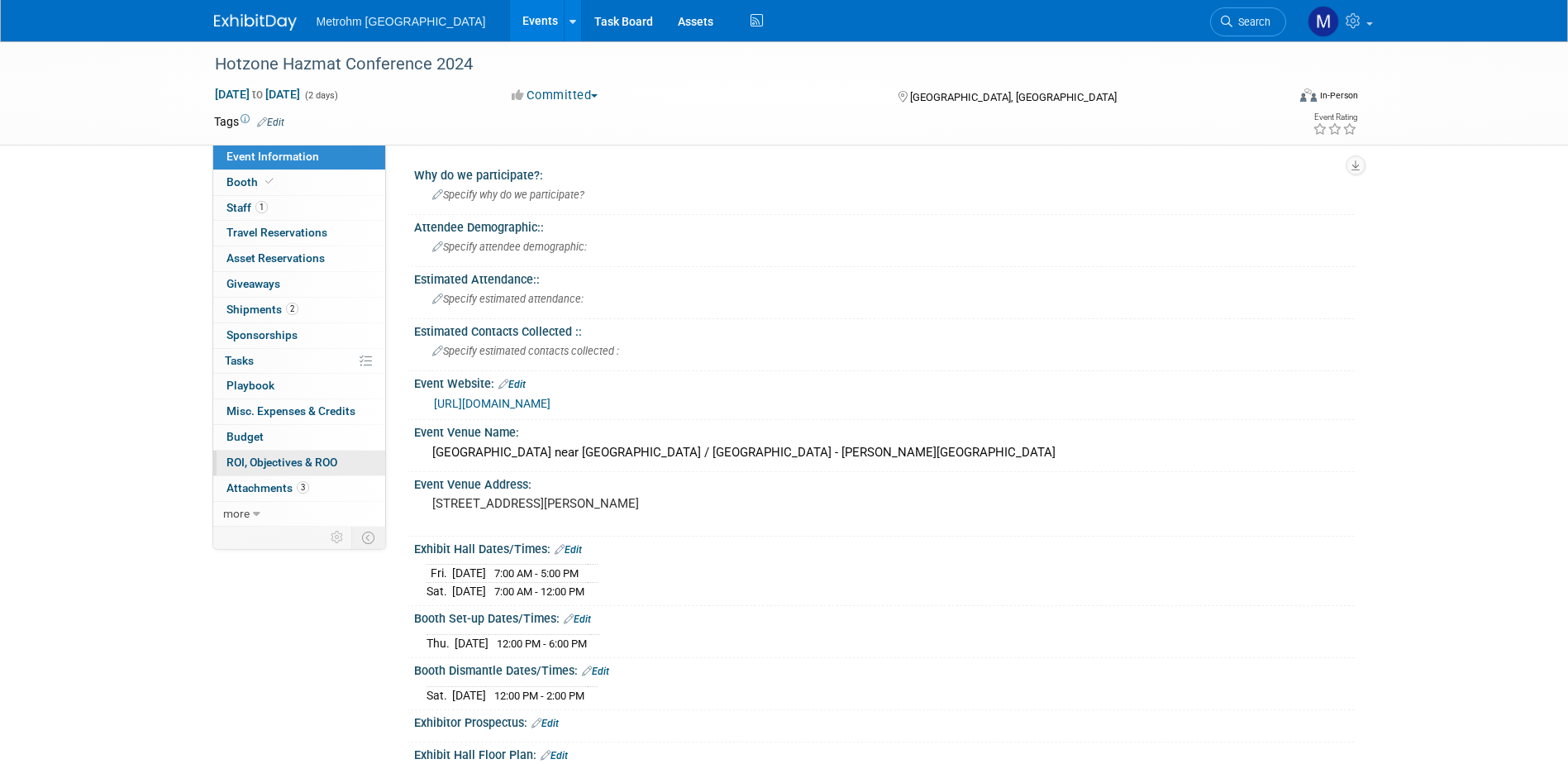
click at [302, 472] on link "0 ROI, Objectives & ROO 0" at bounding box center [300, 462] width 172 height 25
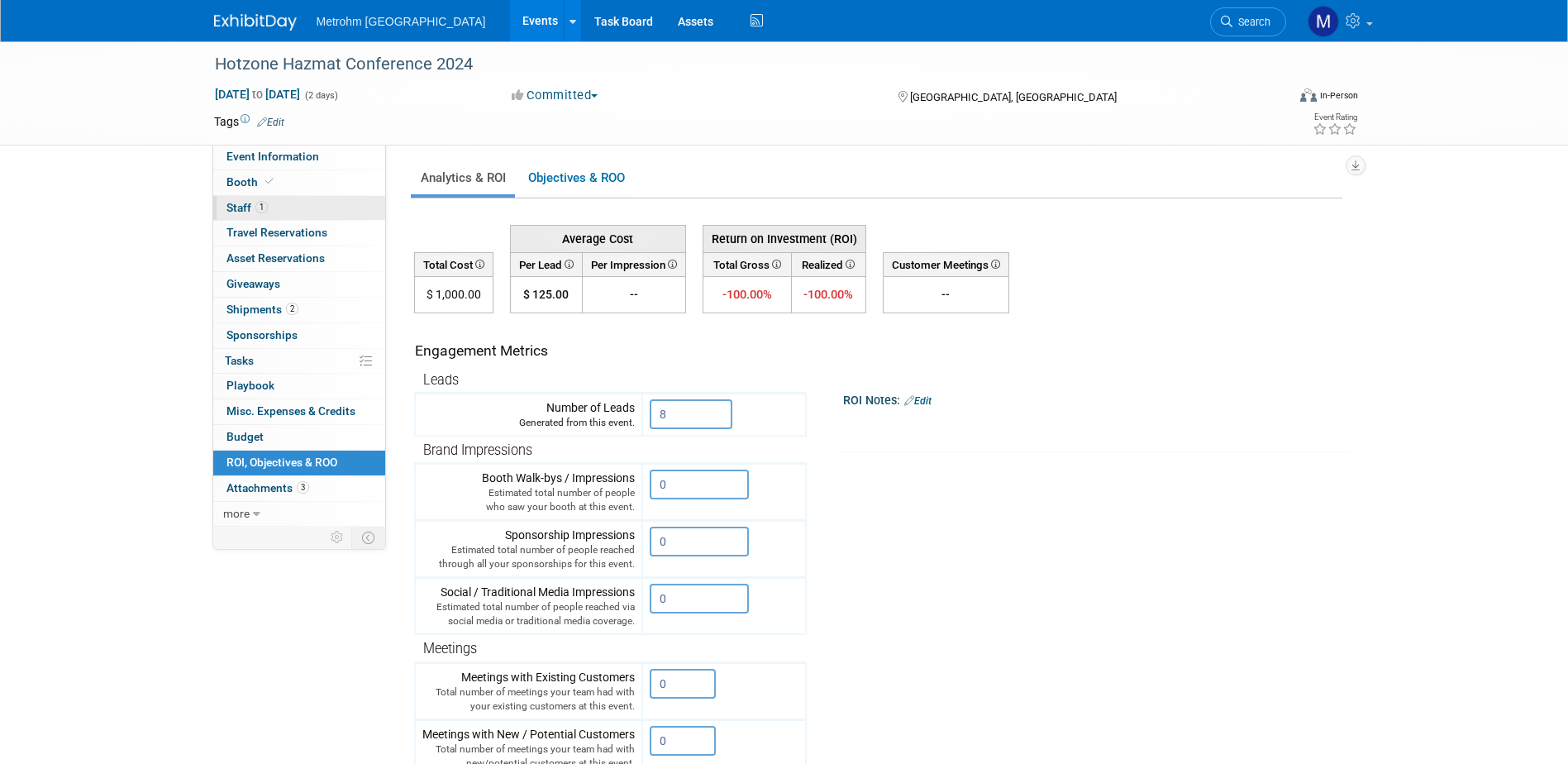
click at [258, 209] on span "1" at bounding box center [262, 207] width 12 height 12
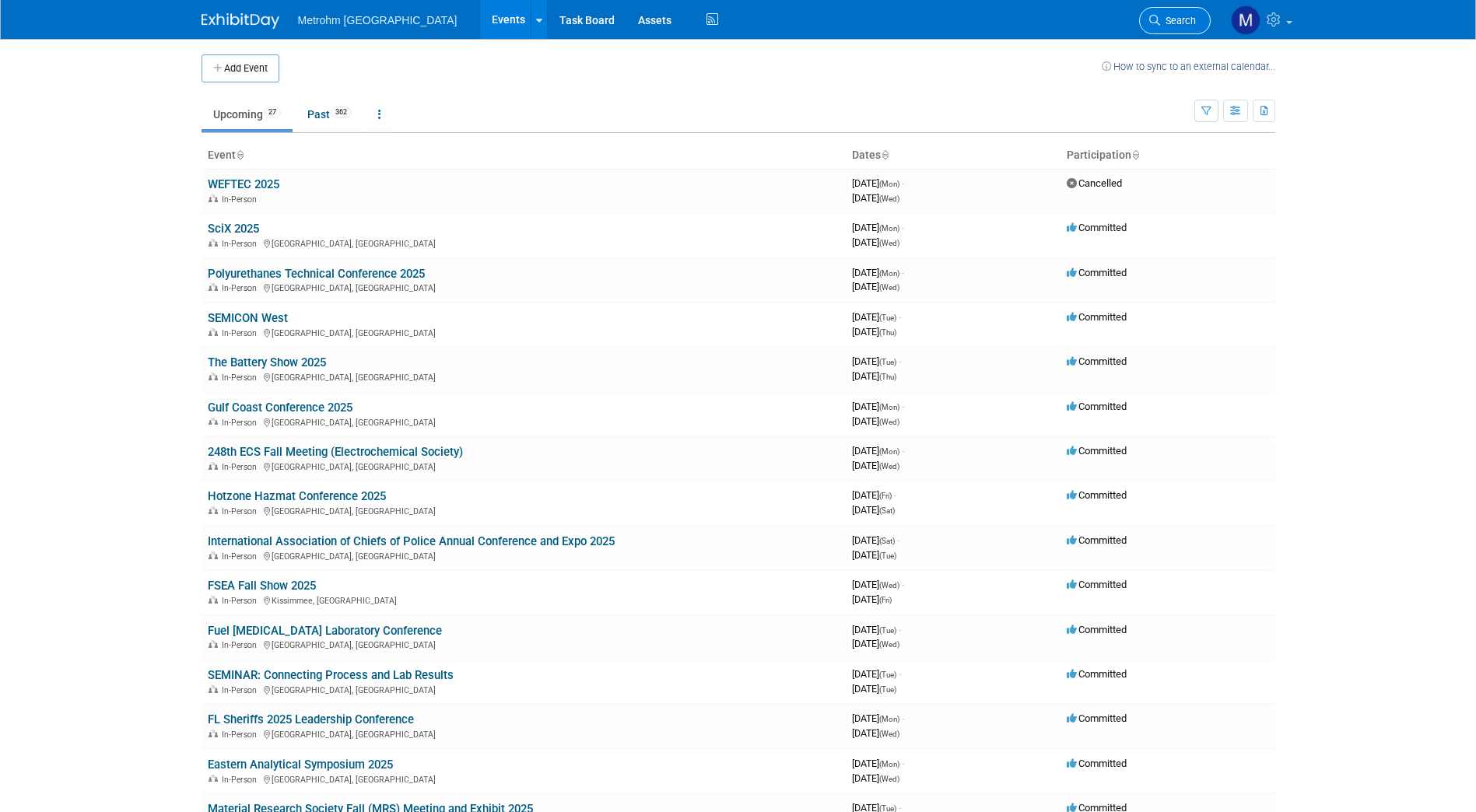
click at [1181, 20] on span "Search" at bounding box center [1177, 21] width 36 height 12
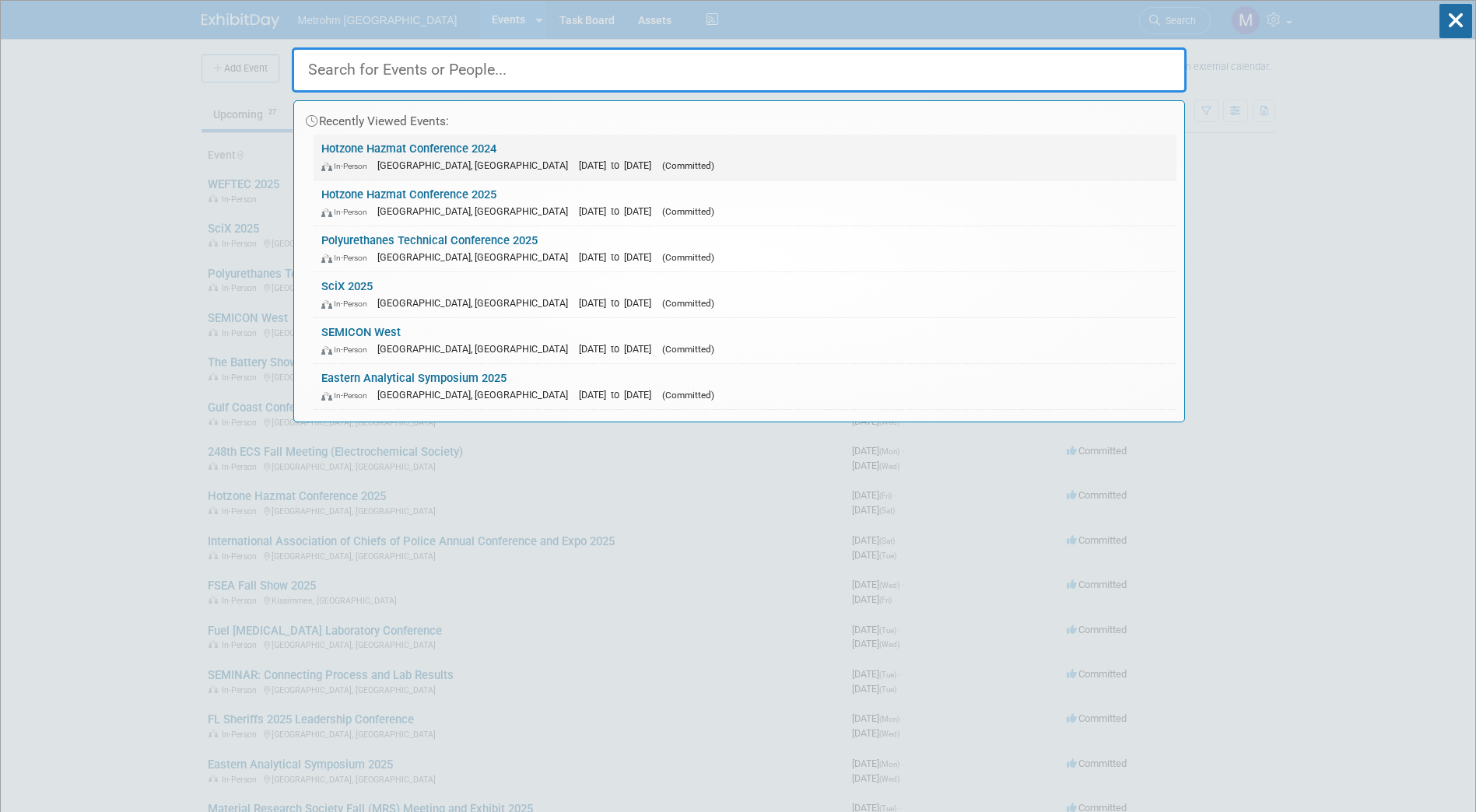
click at [468, 158] on div "In-Person Houston, TX Oct 18, 2024 to Oct 19, 2024 (Committed)" at bounding box center [745, 165] width 847 height 17
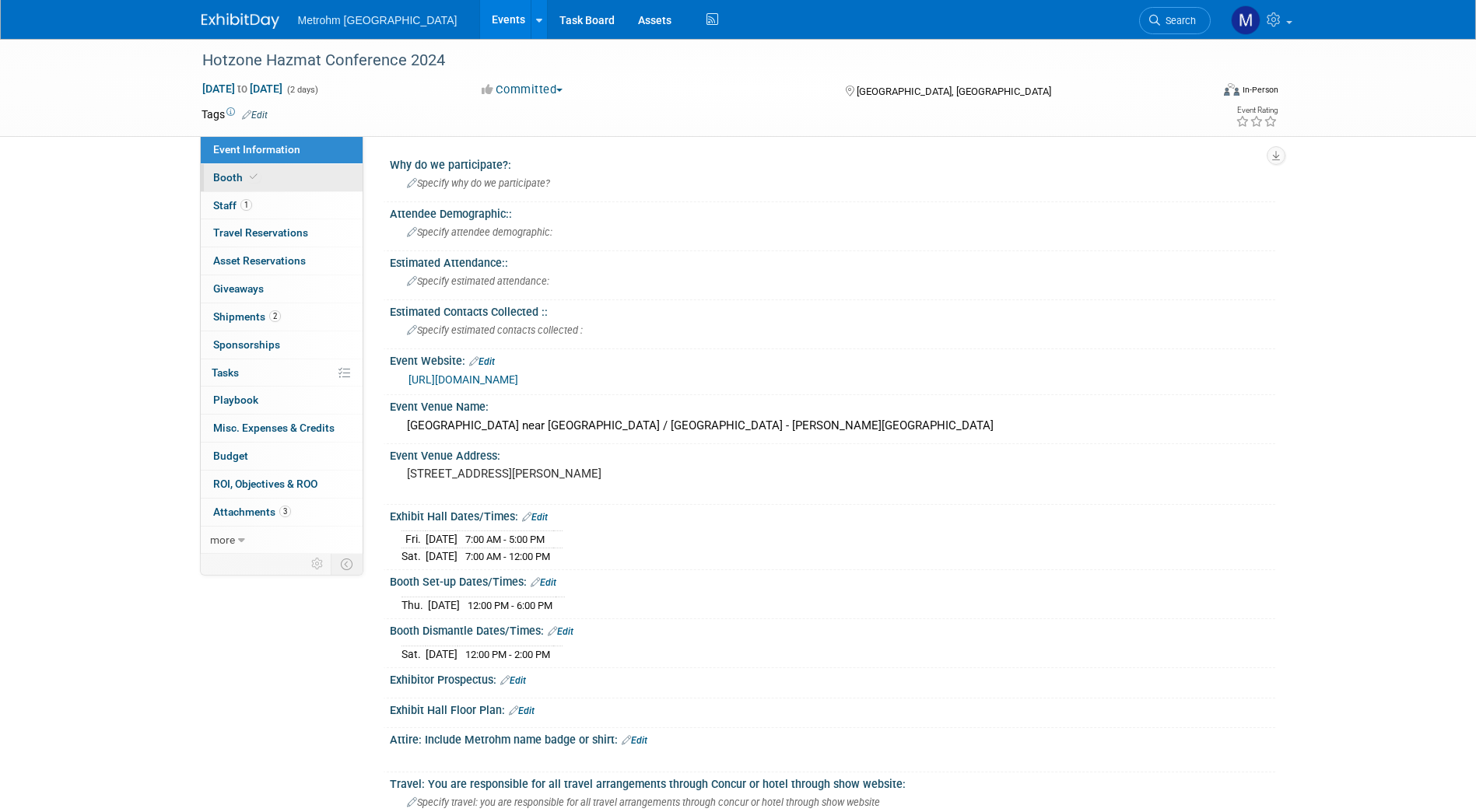
click at [314, 175] on link "Booth" at bounding box center [282, 177] width 162 height 27
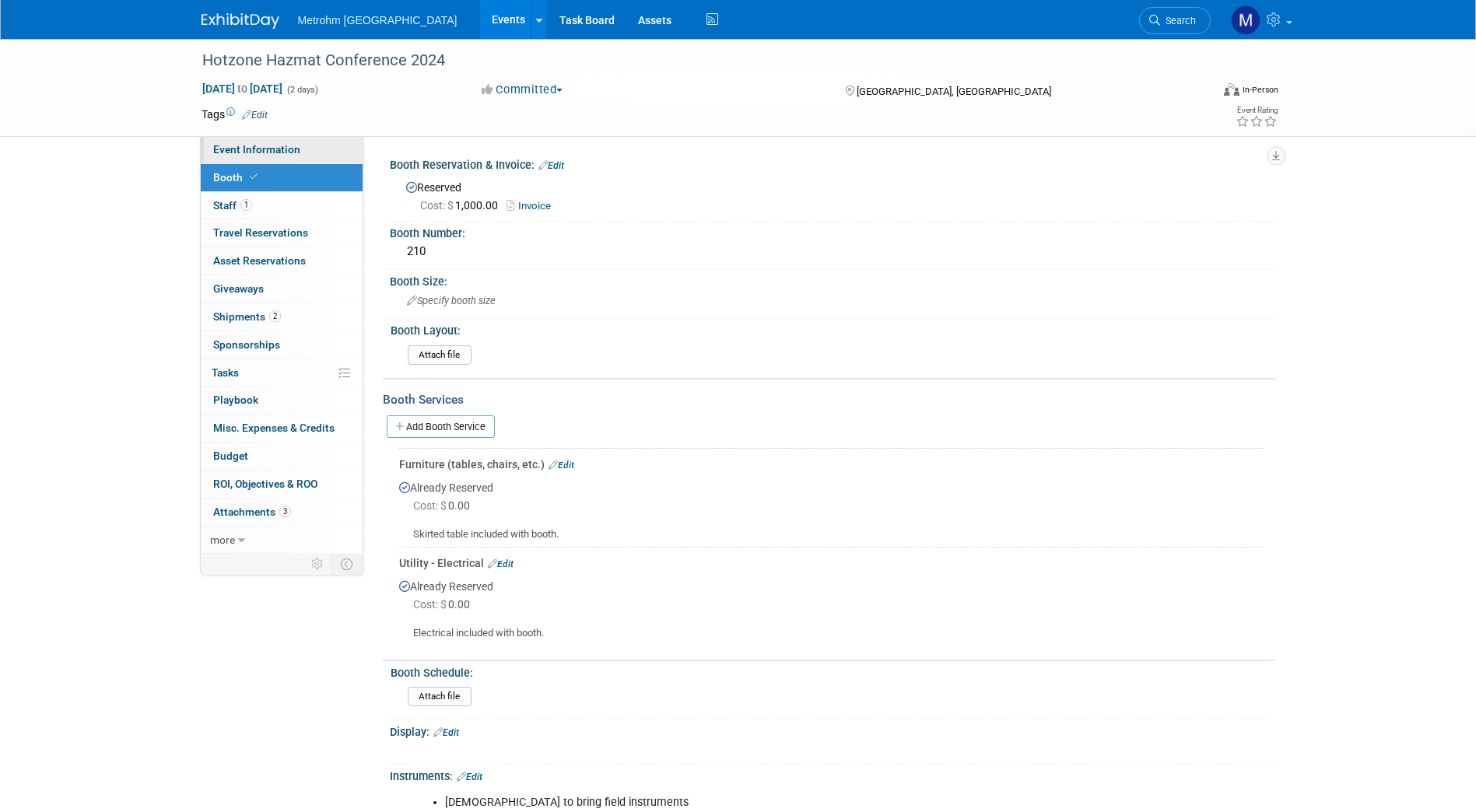
click at [312, 150] on link "Event Information" at bounding box center [282, 150] width 162 height 27
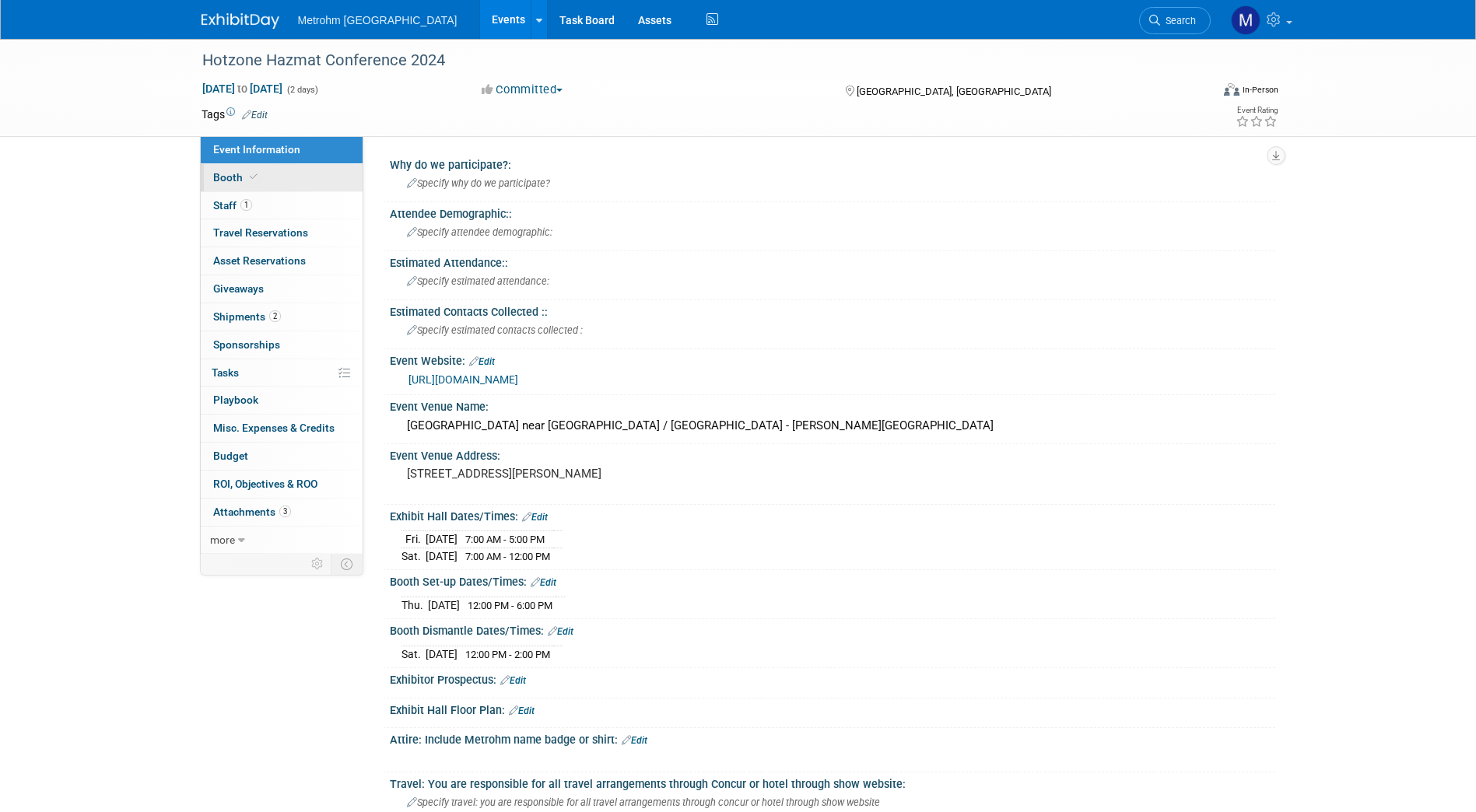
click at [308, 179] on link "Booth" at bounding box center [282, 177] width 162 height 27
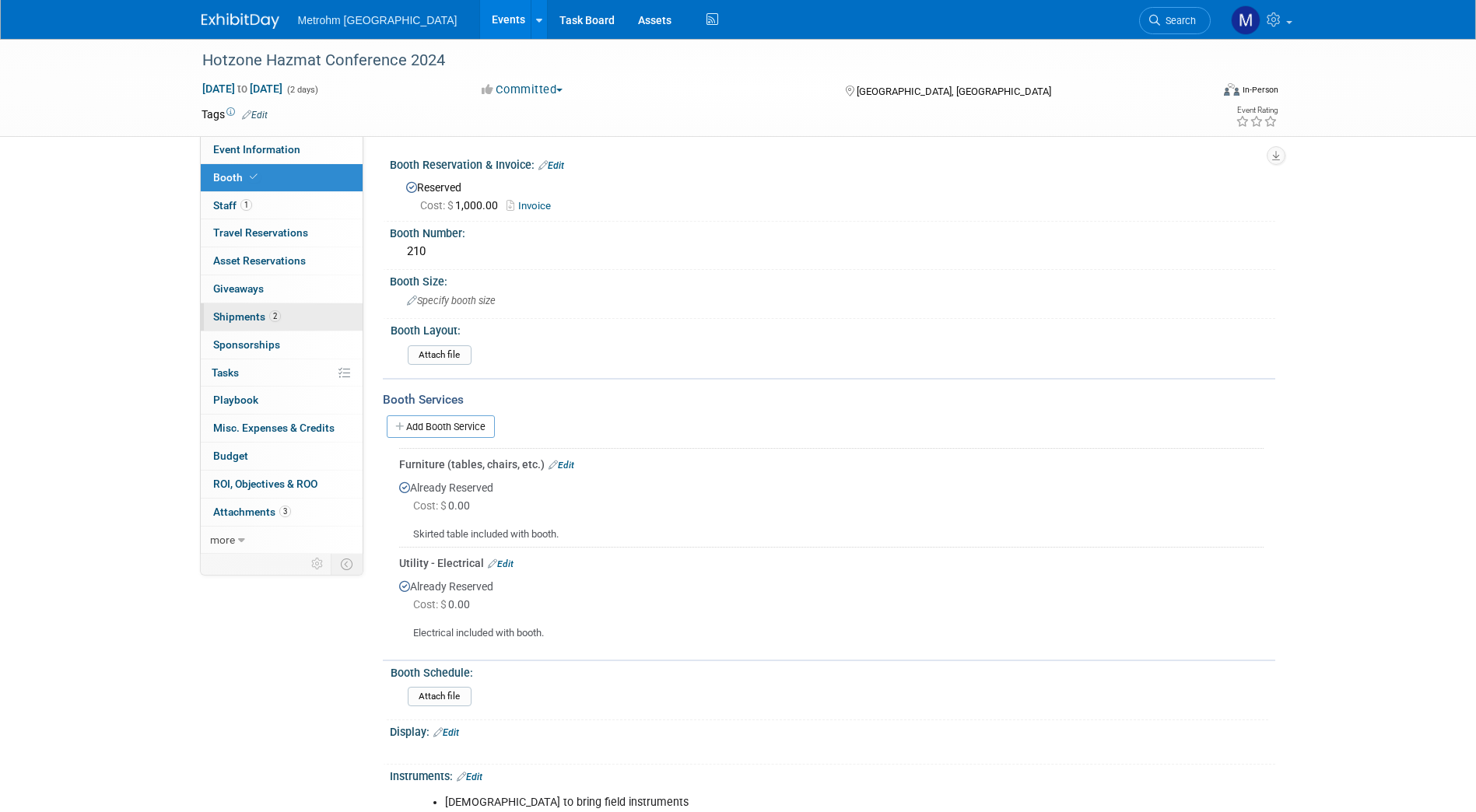
click at [266, 314] on span "Shipments 2" at bounding box center [247, 316] width 68 height 12
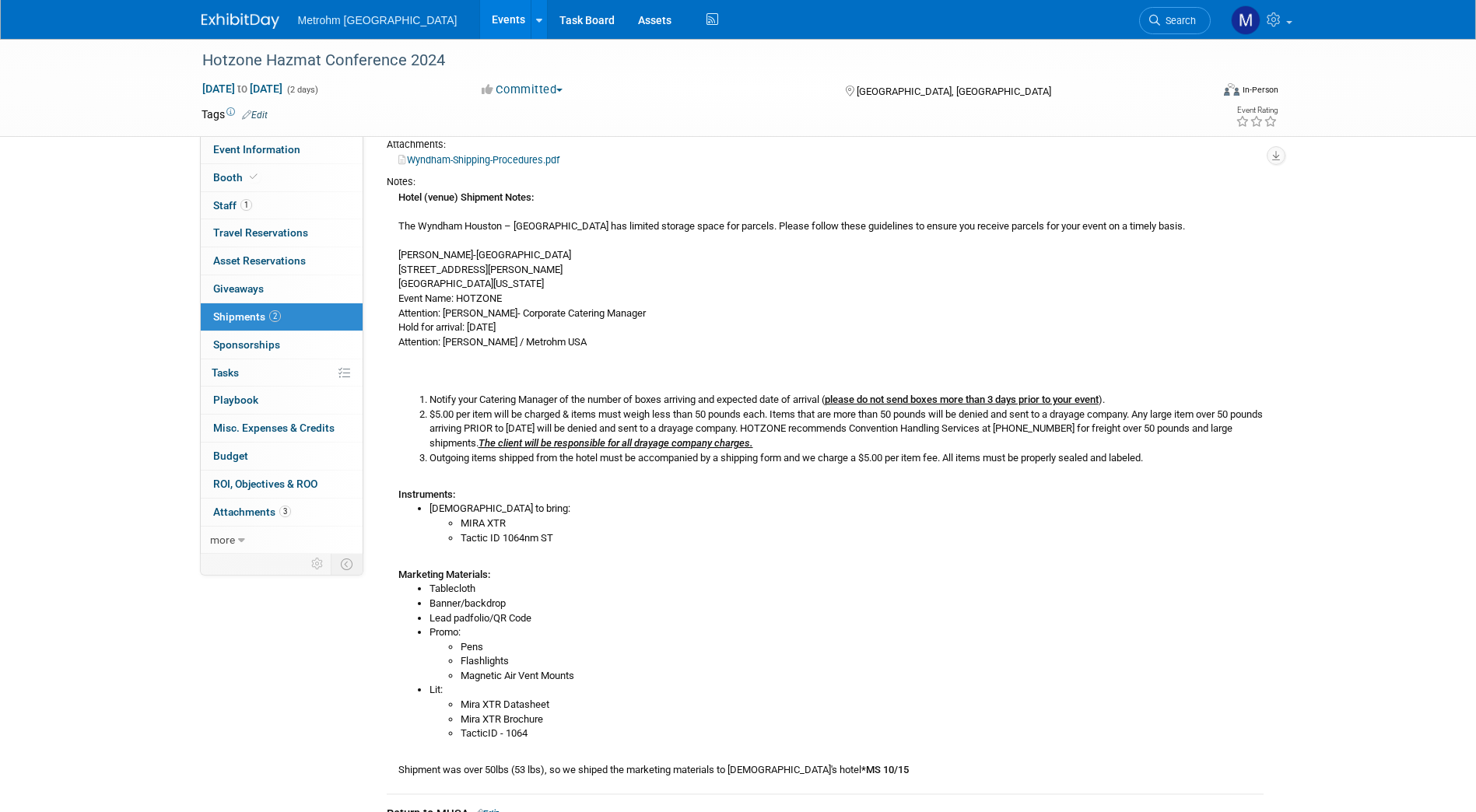
scroll to position [240, 0]
